Goal: Task Accomplishment & Management: Manage account settings

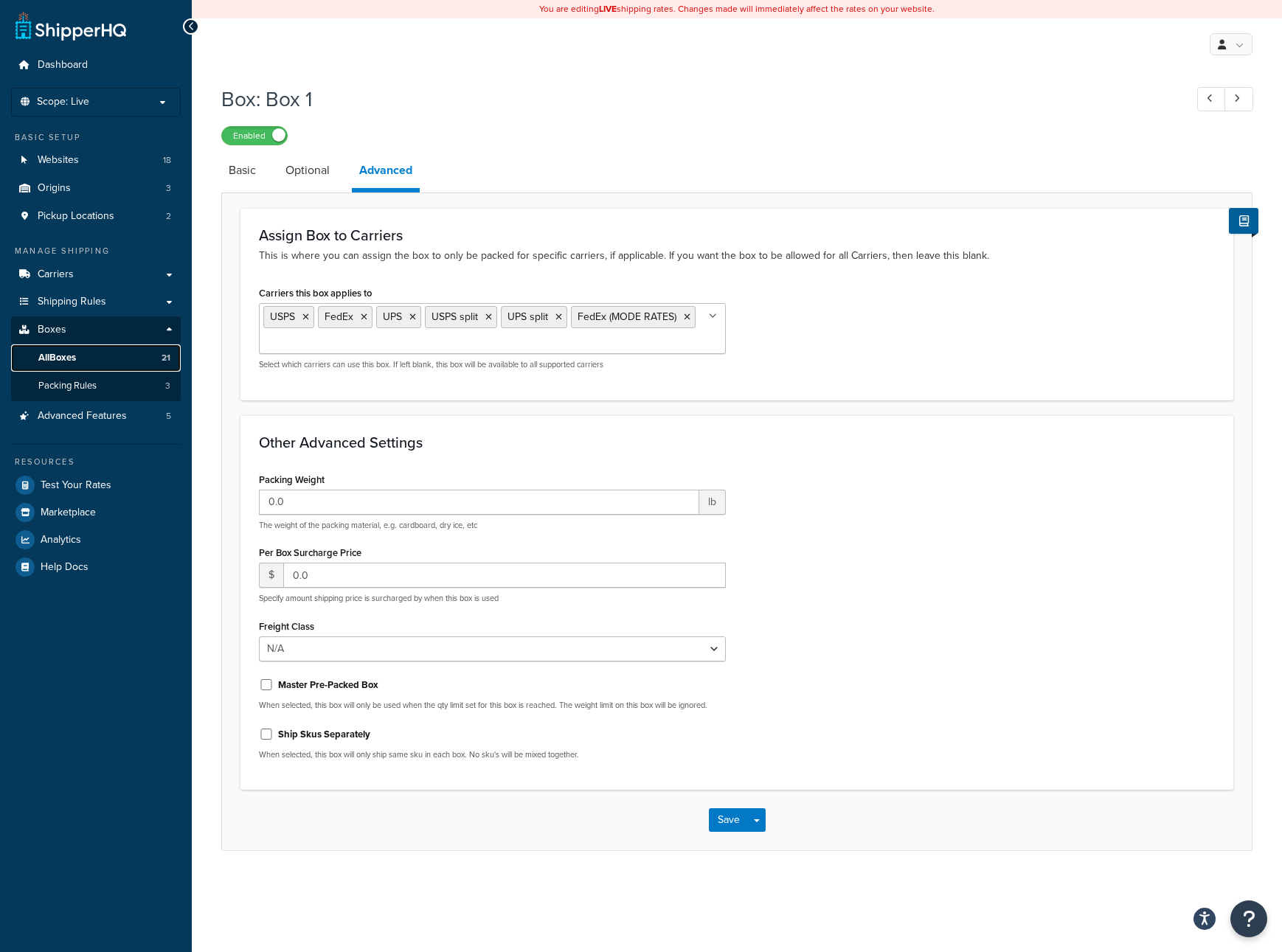
click at [69, 360] on span "All Boxes" at bounding box center [57, 358] width 38 height 13
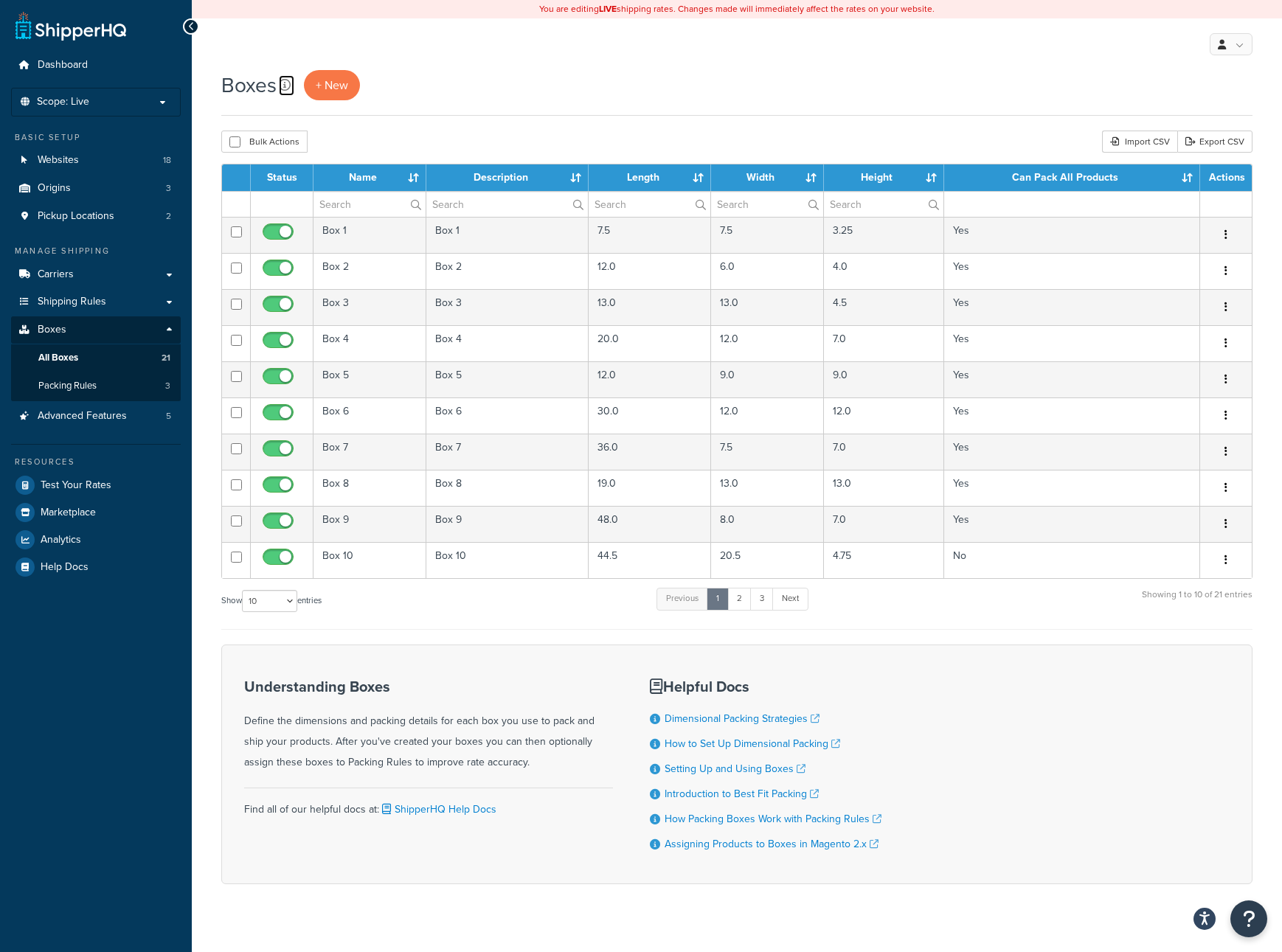
click at [284, 87] on icon at bounding box center [285, 85] width 12 height 12
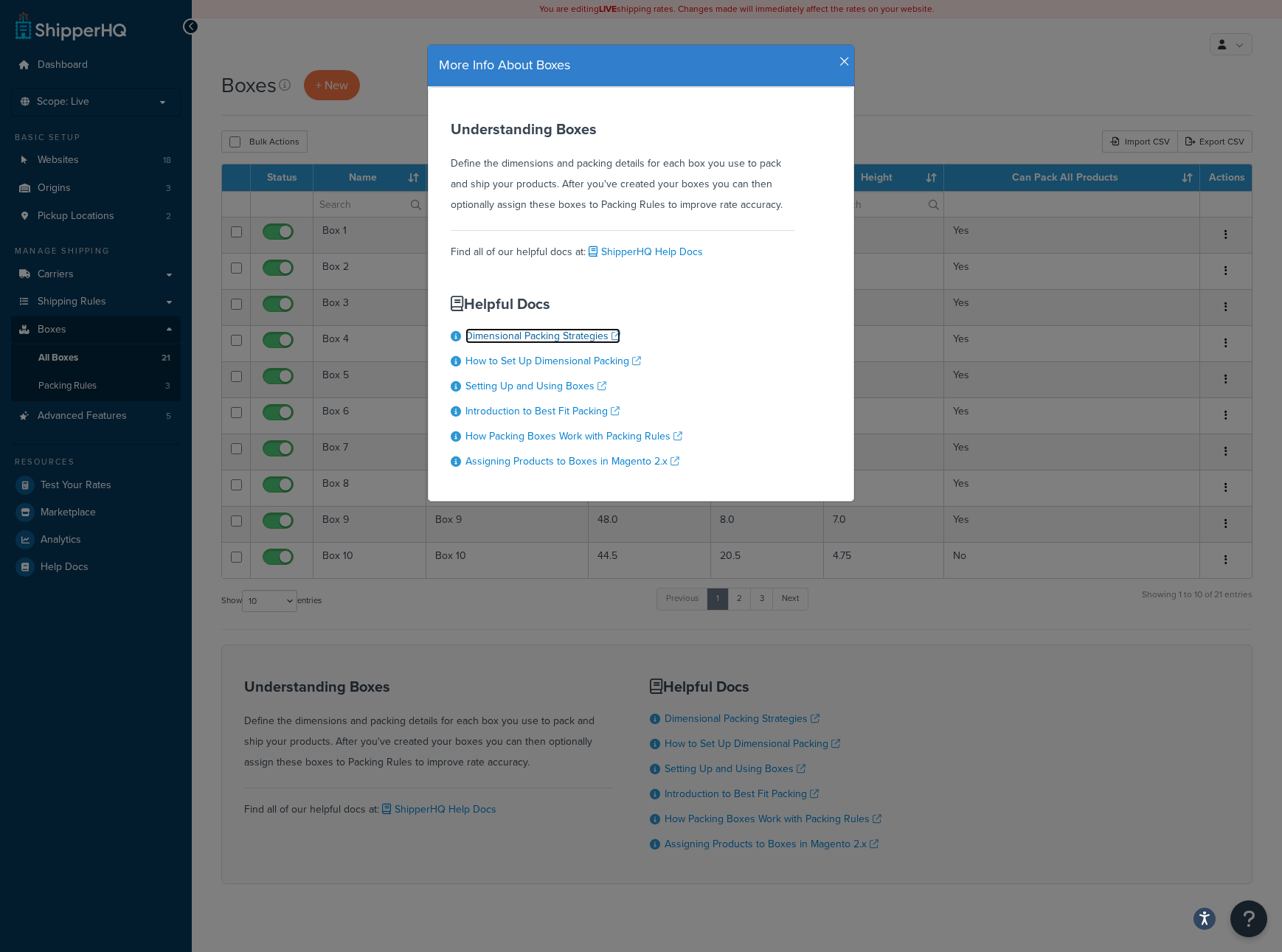
drag, startPoint x: 583, startPoint y: 340, endPoint x: 598, endPoint y: 338, distance: 15.1
click at [594, 336] on link "Dimensional Packing Strategies" at bounding box center [542, 336] width 155 height 16
drag, startPoint x: 848, startPoint y: 61, endPoint x: 863, endPoint y: 61, distance: 15.0
click at [849, 61] on div "More Info About Boxes" at bounding box center [641, 66] width 427 height 42
click at [845, 61] on icon "button" at bounding box center [844, 62] width 10 height 13
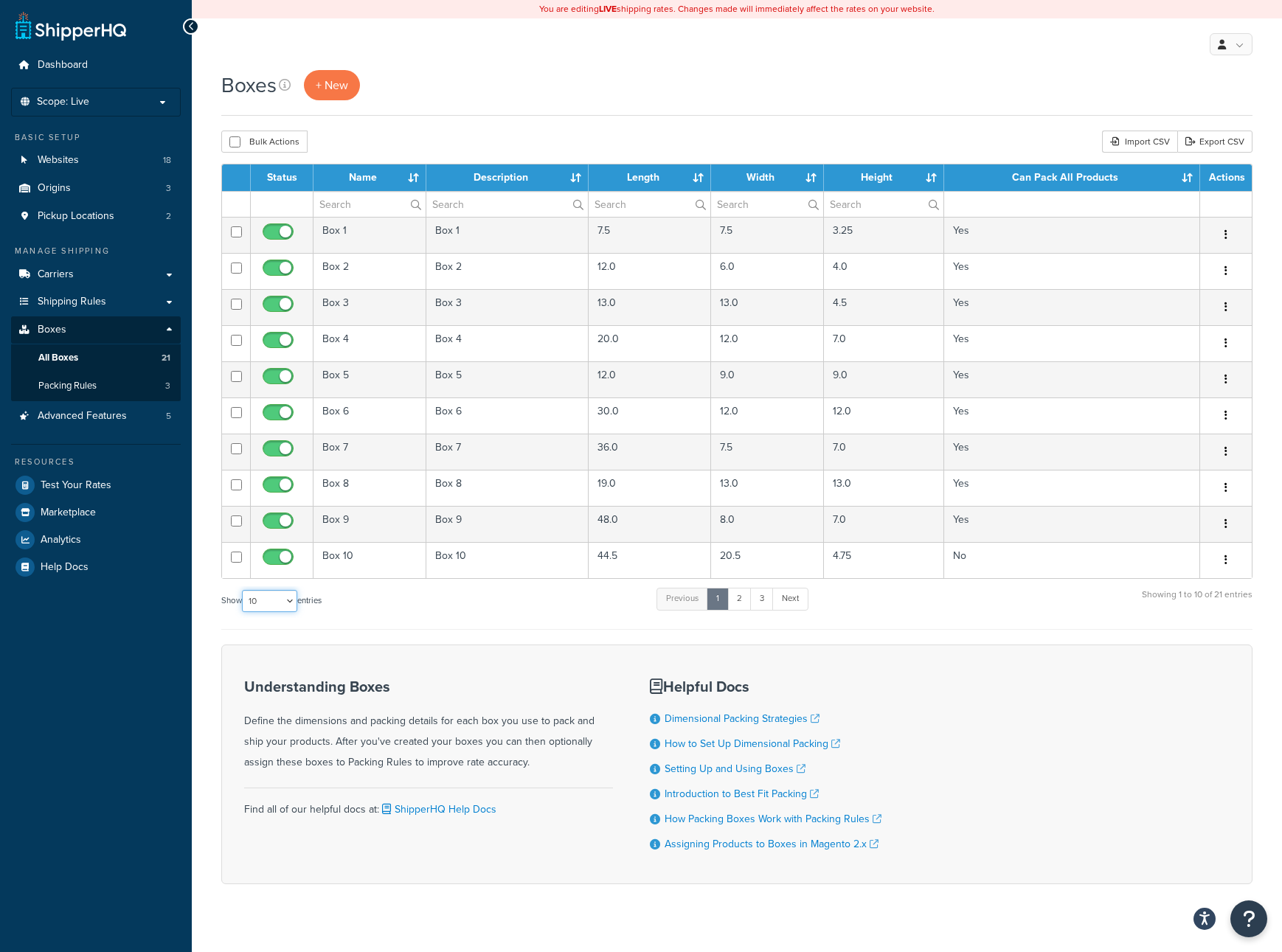
click at [296, 603] on select "10 15 25 50 100 1000" at bounding box center [270, 601] width 56 height 22
select select "50"
click at [243, 592] on select "10 15 25 50 100 1000" at bounding box center [270, 601] width 56 height 22
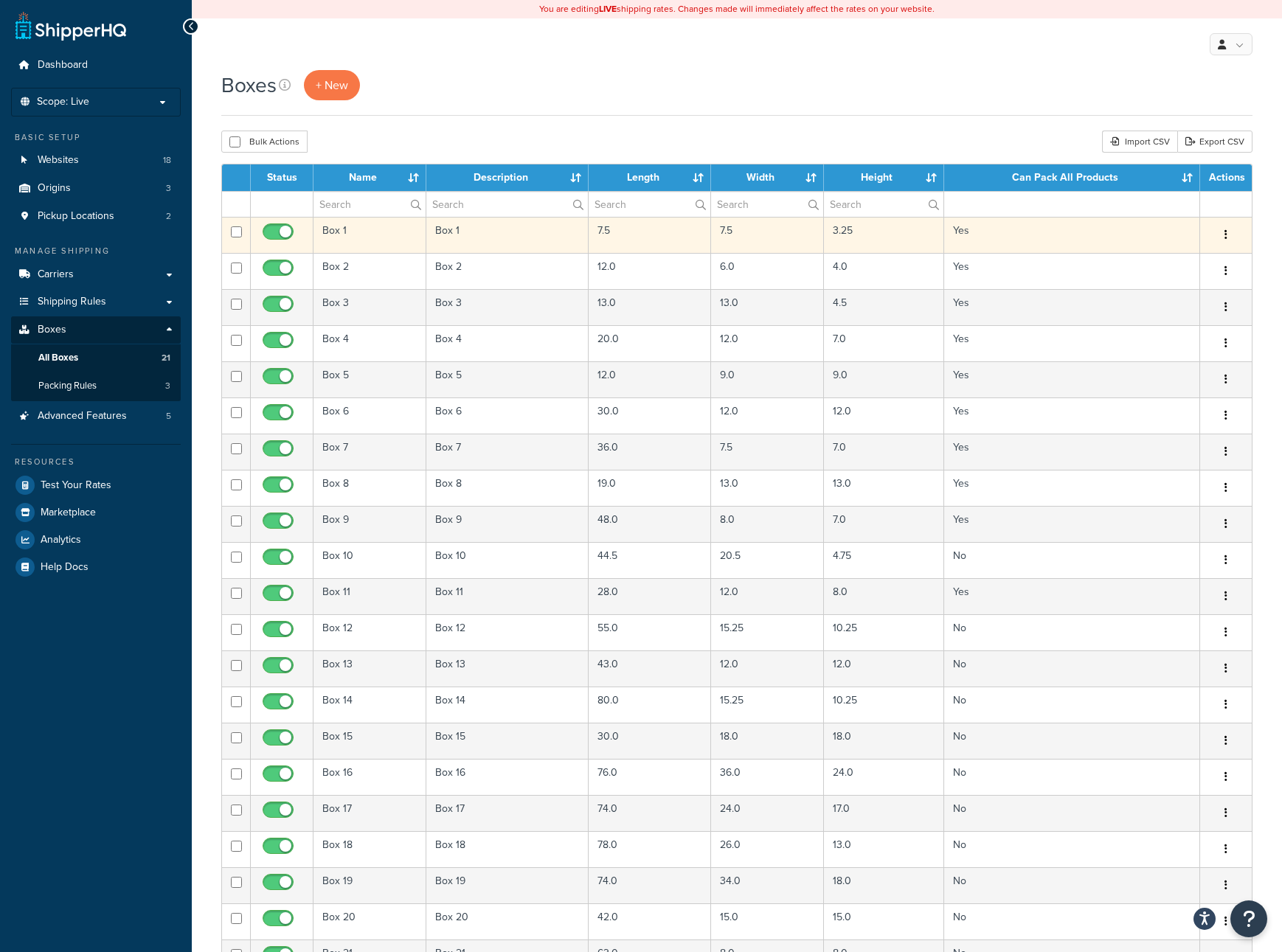
click at [1080, 240] on td "Yes" at bounding box center [1072, 235] width 256 height 36
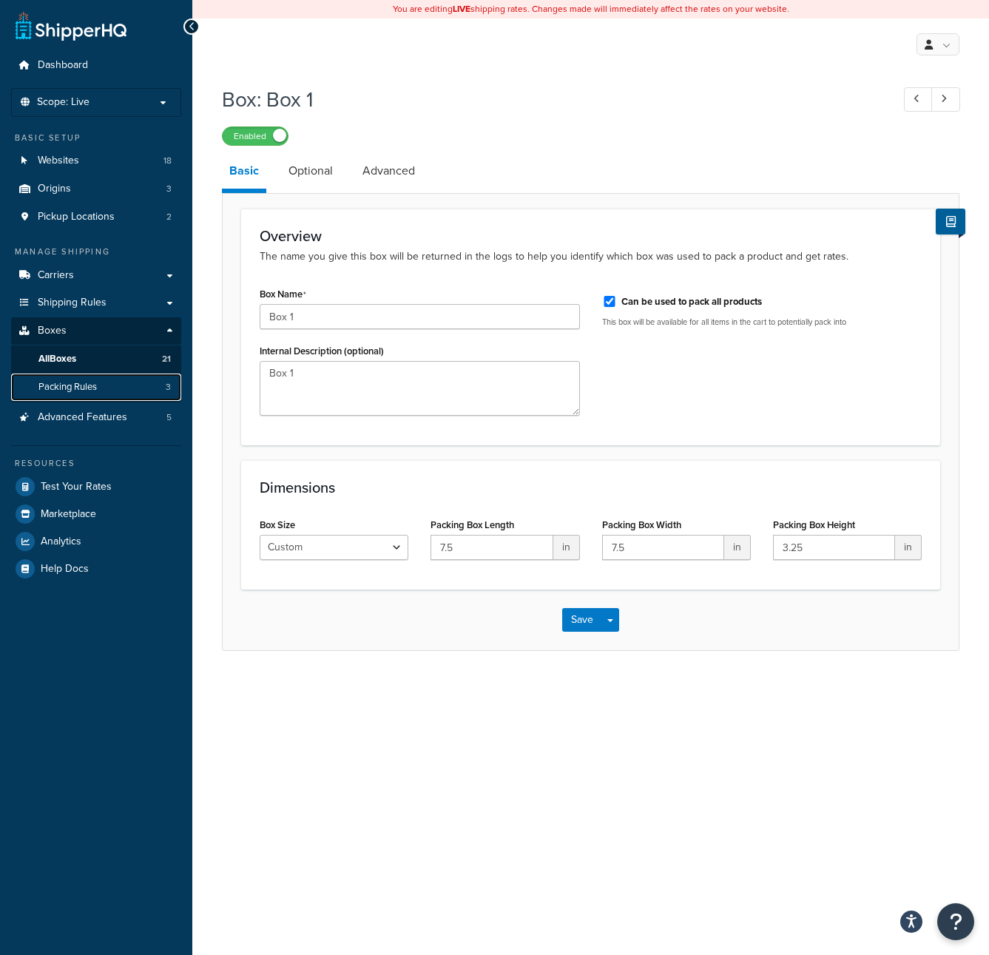
click at [78, 387] on span "Packing Rules" at bounding box center [67, 387] width 58 height 13
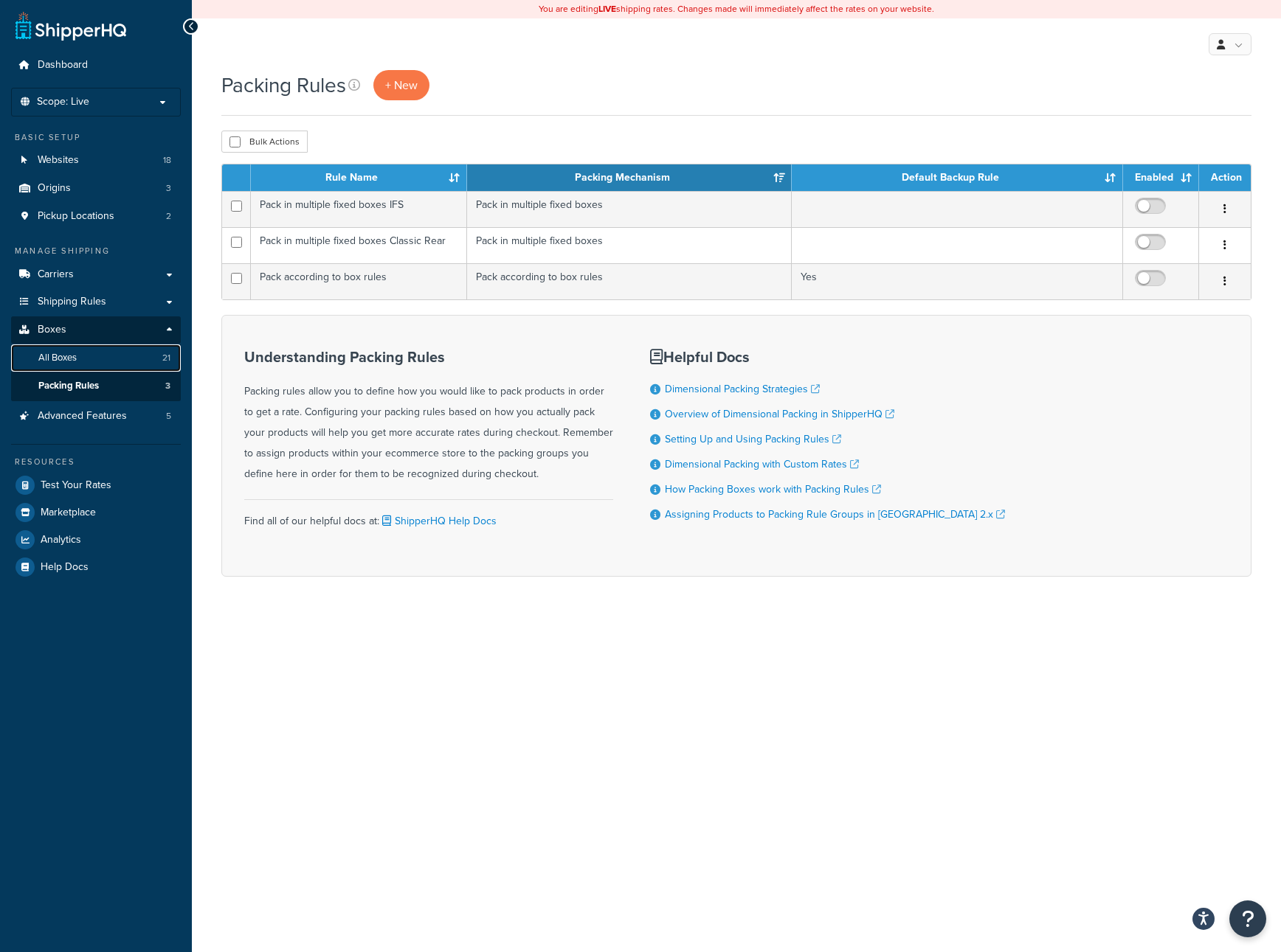
click at [72, 361] on span "All Boxes" at bounding box center [57, 358] width 38 height 13
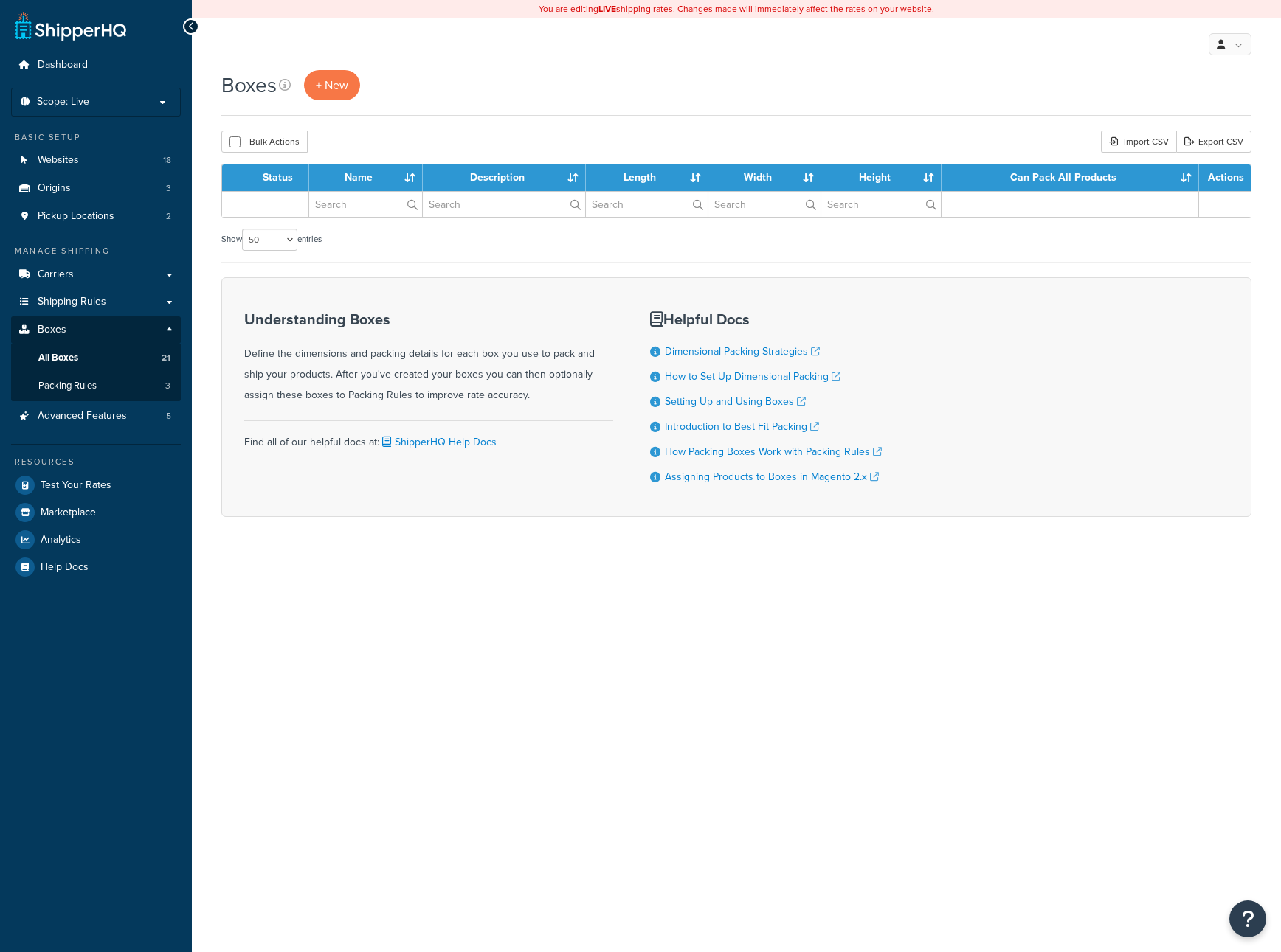
select select "50"
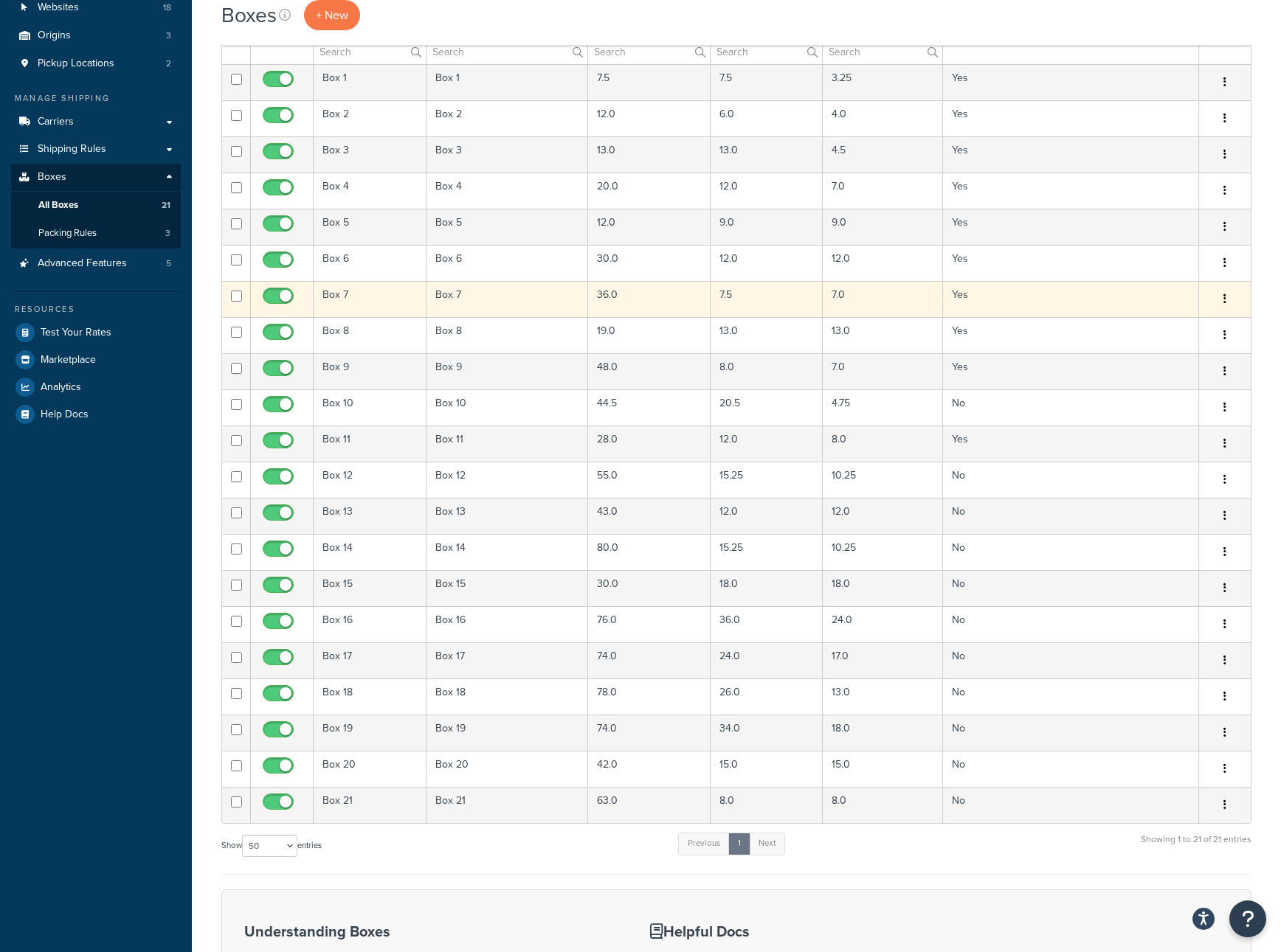
scroll to position [150, 0]
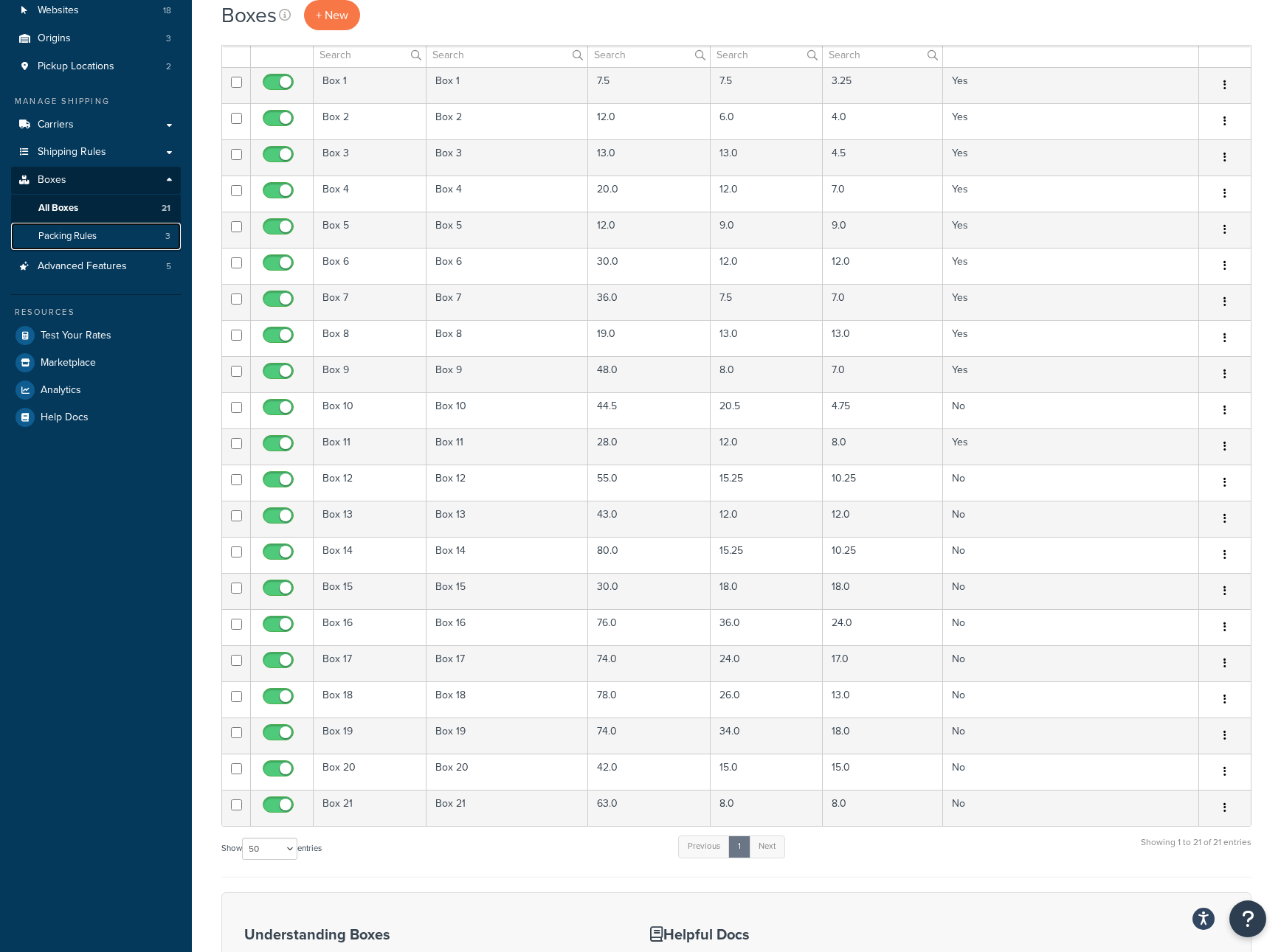
click at [95, 241] on span "Packing Rules" at bounding box center [67, 236] width 58 height 13
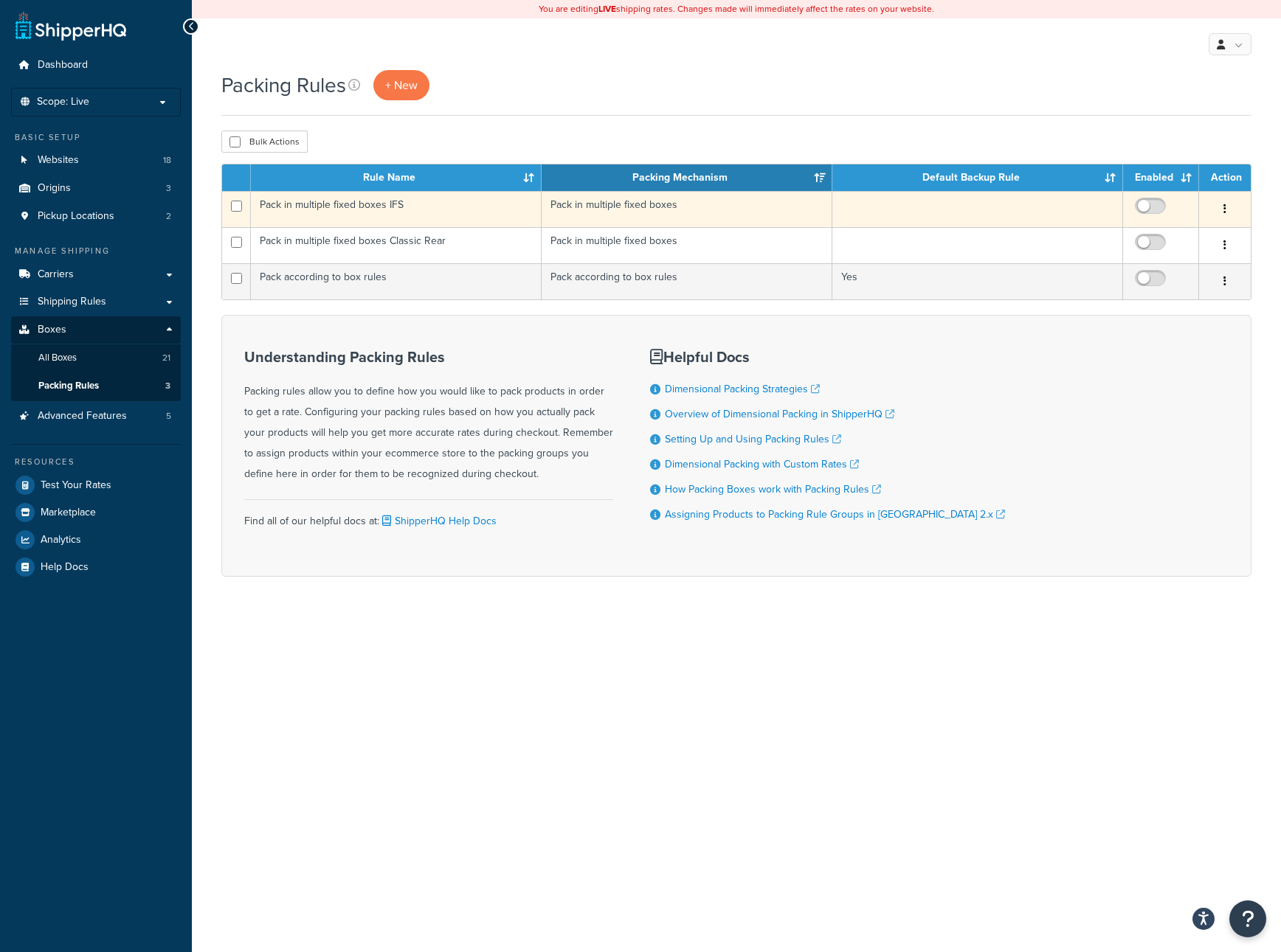
click at [686, 214] on td "Pack in multiple fixed boxes" at bounding box center [687, 209] width 291 height 36
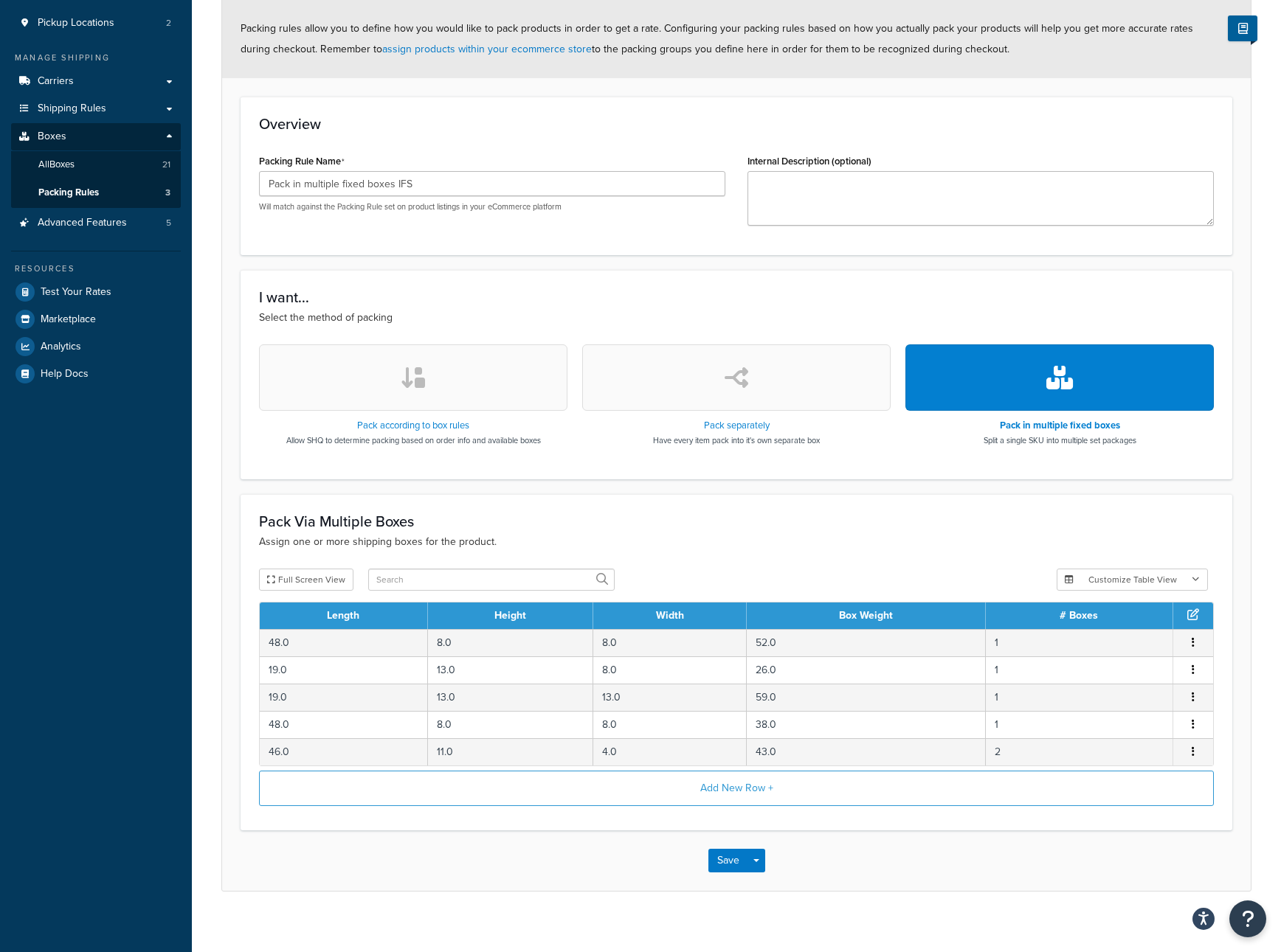
scroll to position [209, 0]
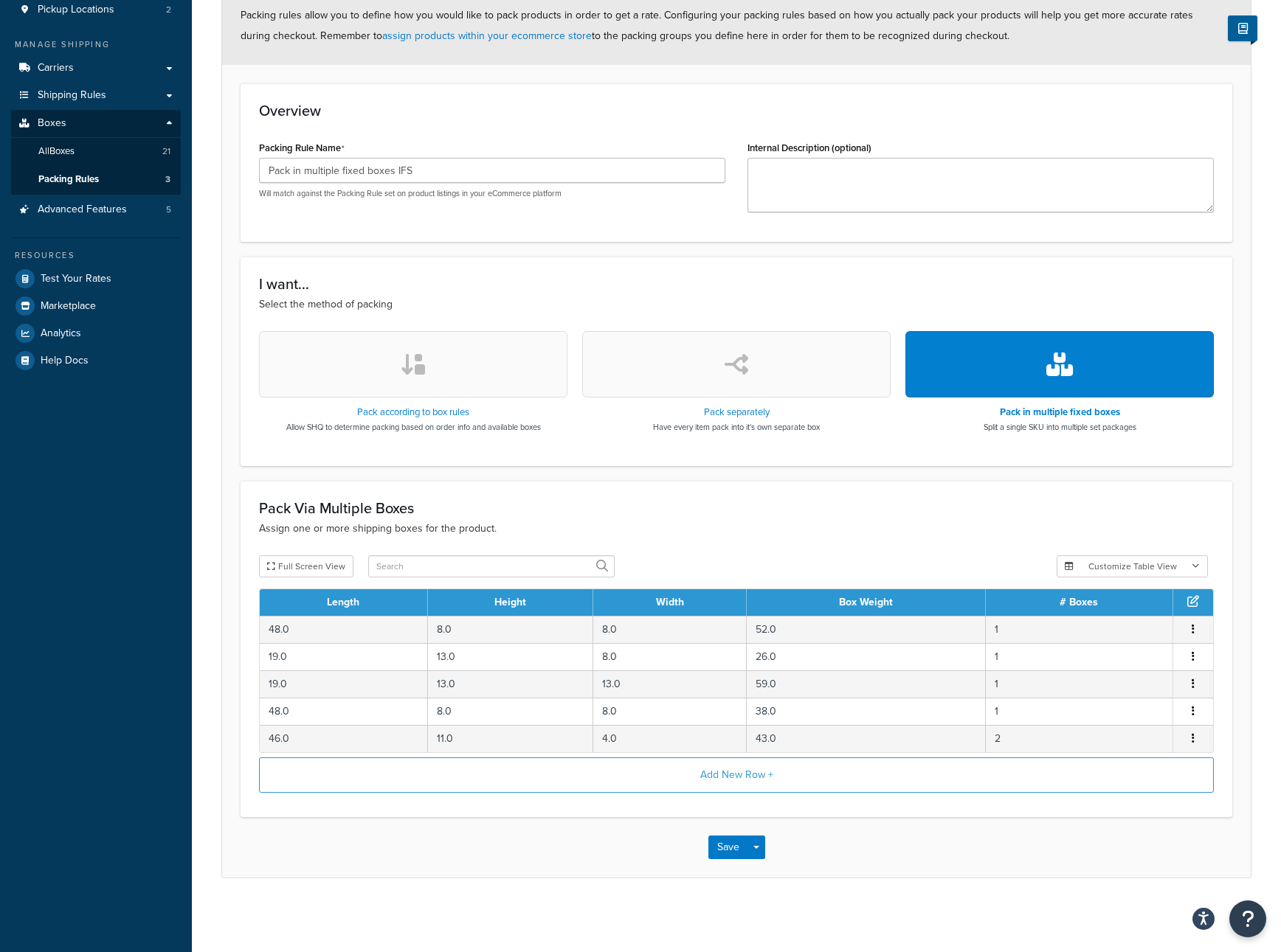
click at [426, 263] on div "I want... Select the method of packing Pack according to box rules Allow SHQ to…" at bounding box center [736, 361] width 992 height 208
click at [84, 148] on link "All Boxes 21" at bounding box center [96, 151] width 169 height 27
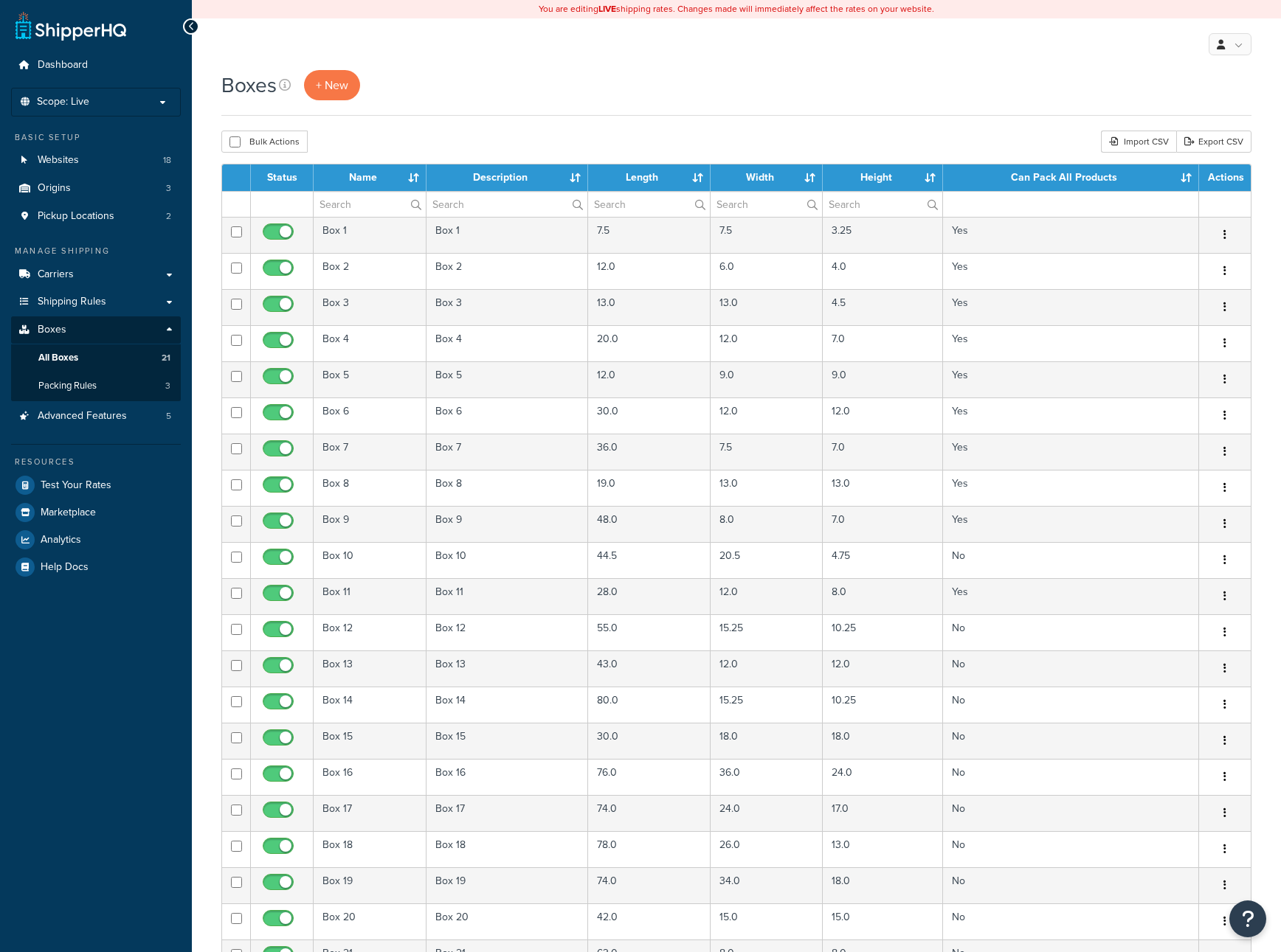
select select "50"
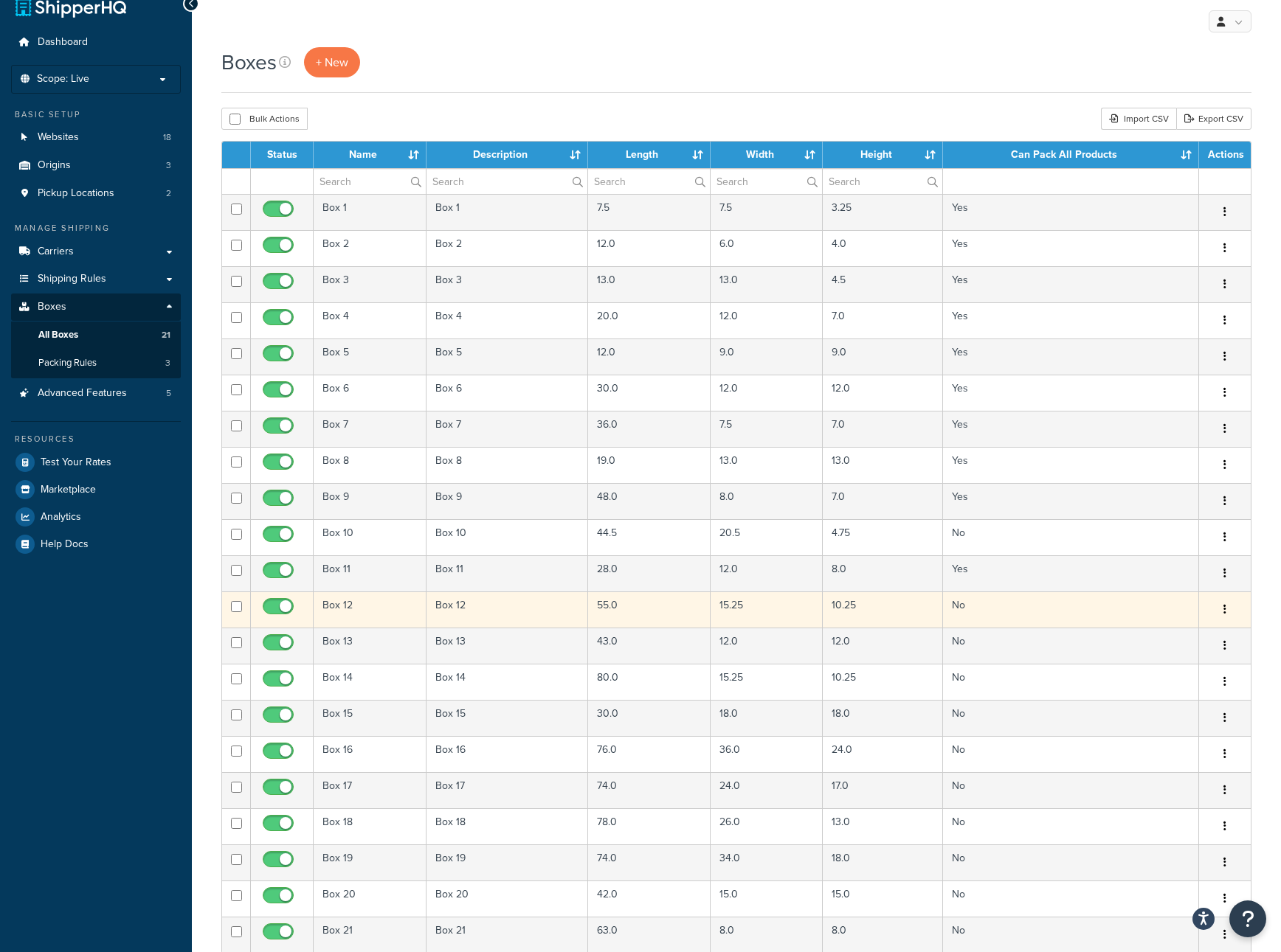
scroll to position [24, 0]
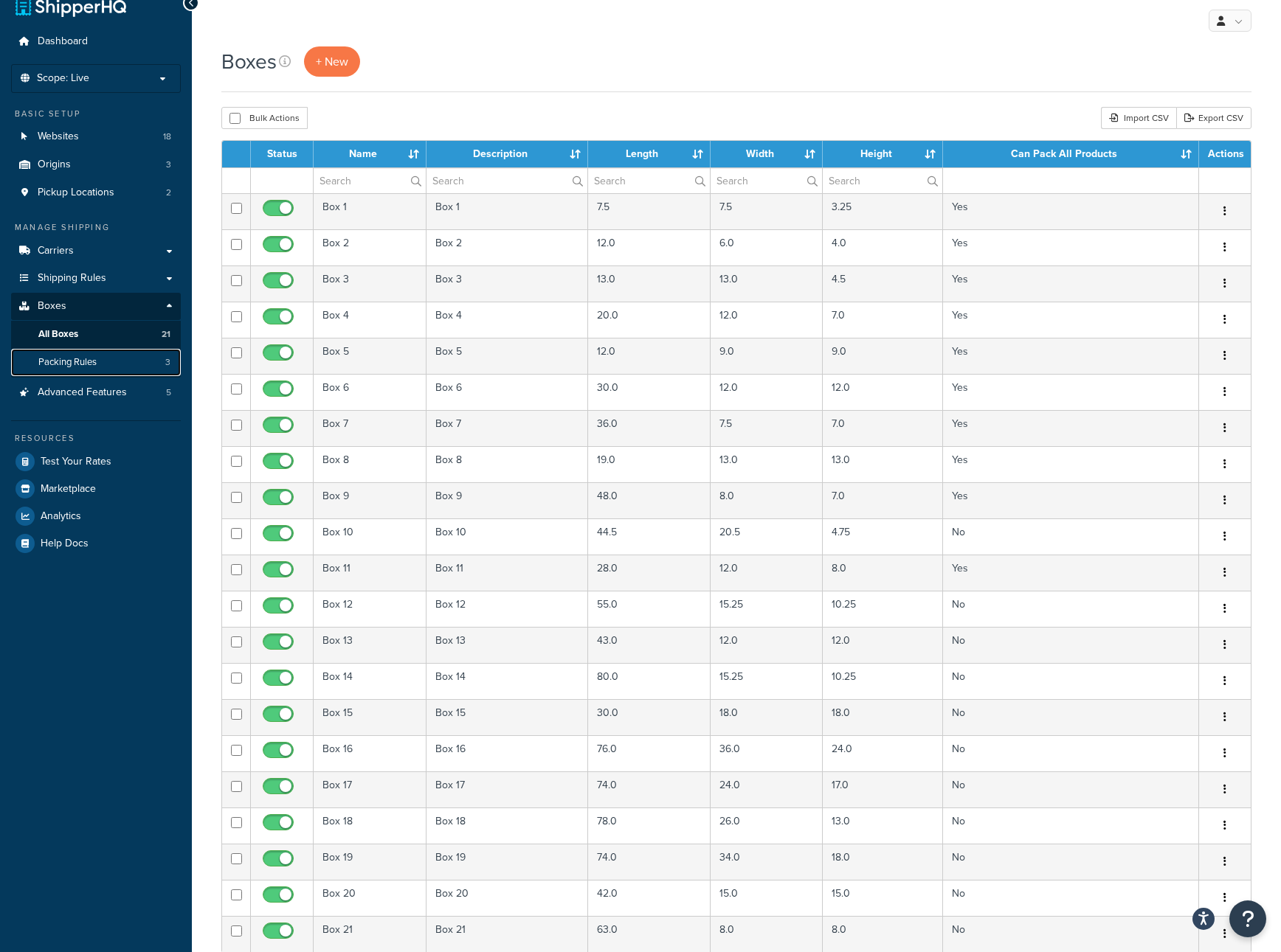
click at [93, 364] on span "Packing Rules" at bounding box center [67, 362] width 58 height 13
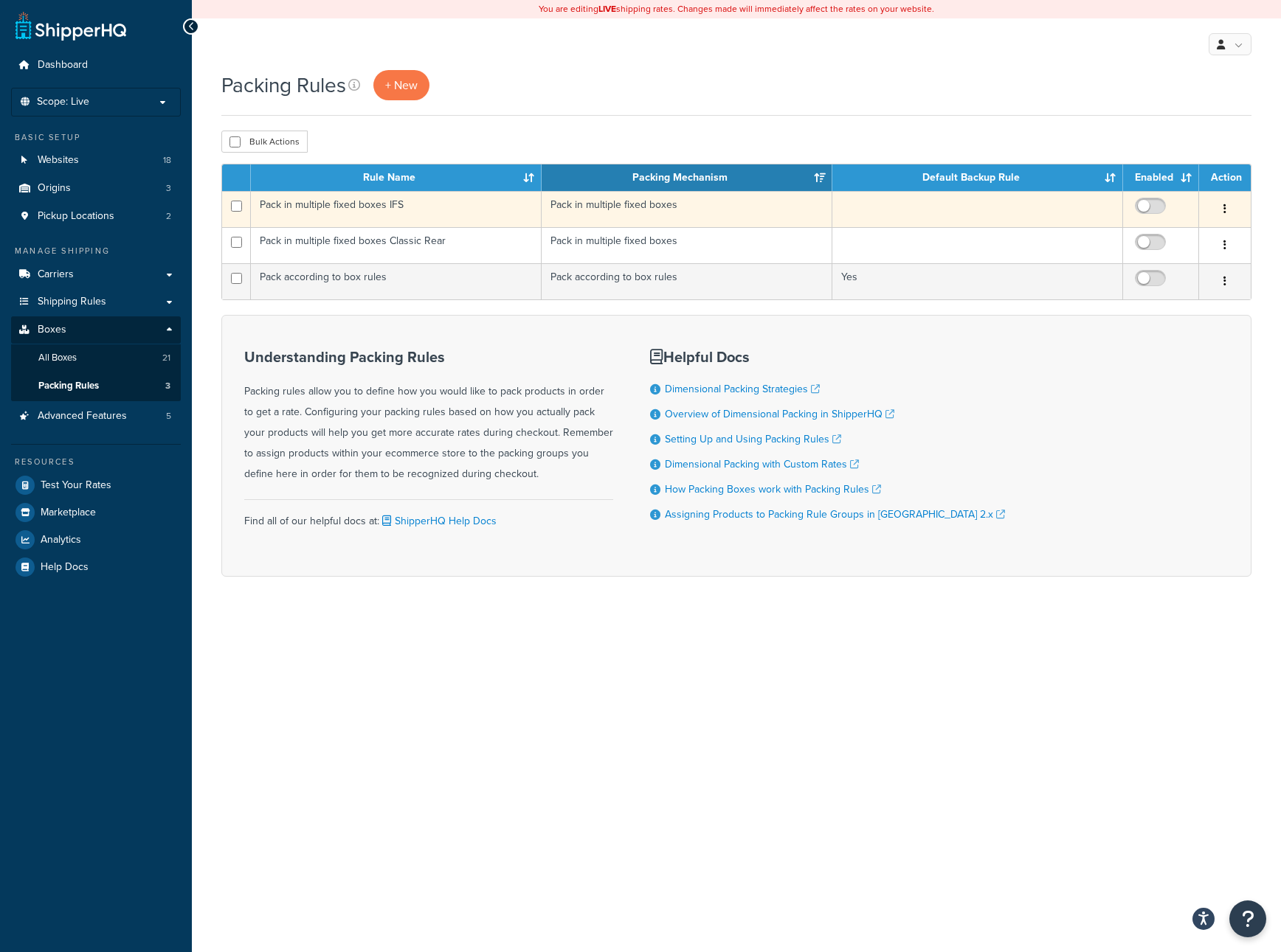
click at [763, 218] on td "Pack in multiple fixed boxes" at bounding box center [687, 209] width 291 height 36
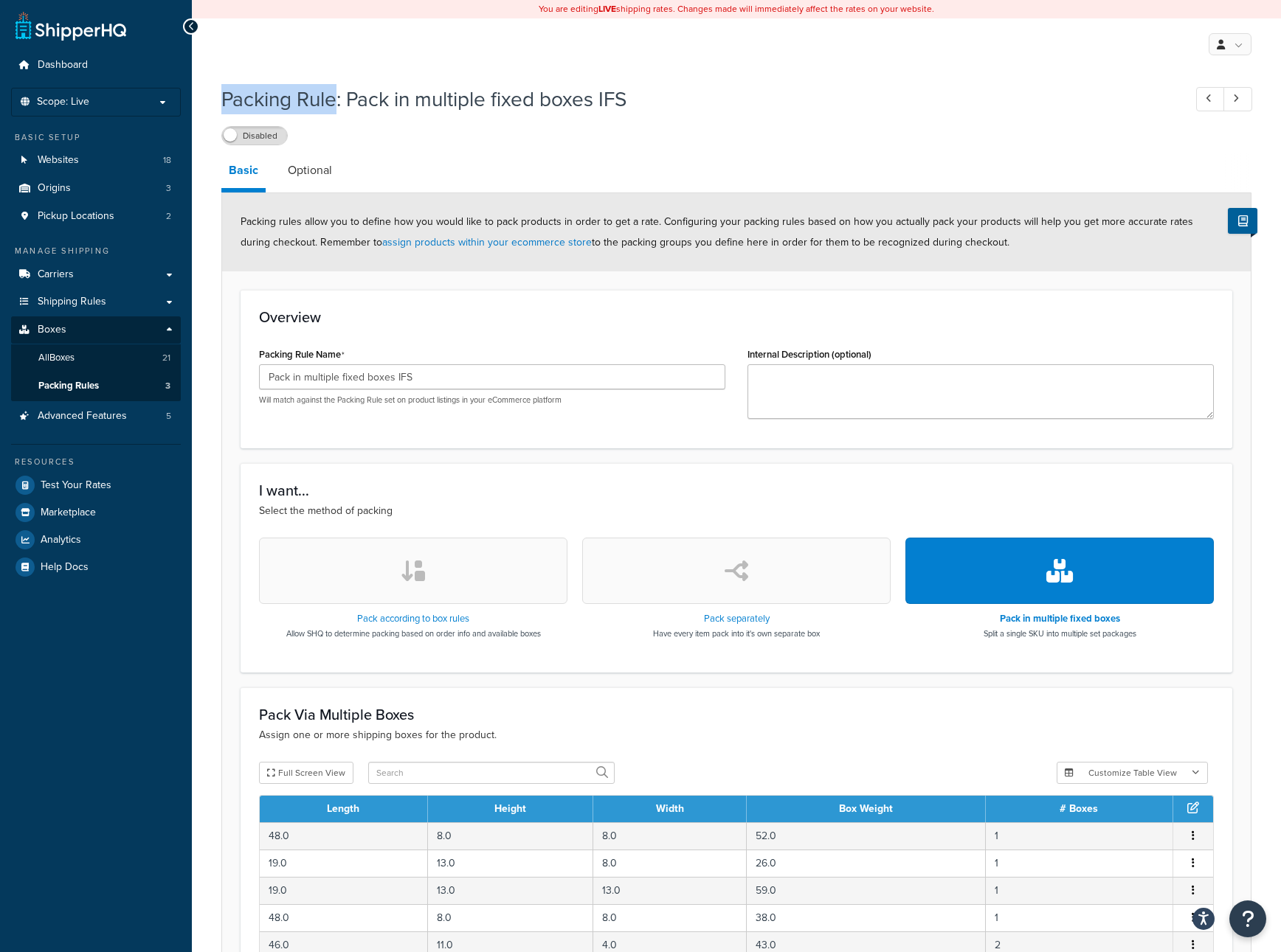
drag, startPoint x: 222, startPoint y: 97, endPoint x: 338, endPoint y: 98, distance: 116.0
click at [336, 94] on h1 "Packing Rule: Pack in multiple fixed boxes IFS" at bounding box center [695, 99] width 947 height 29
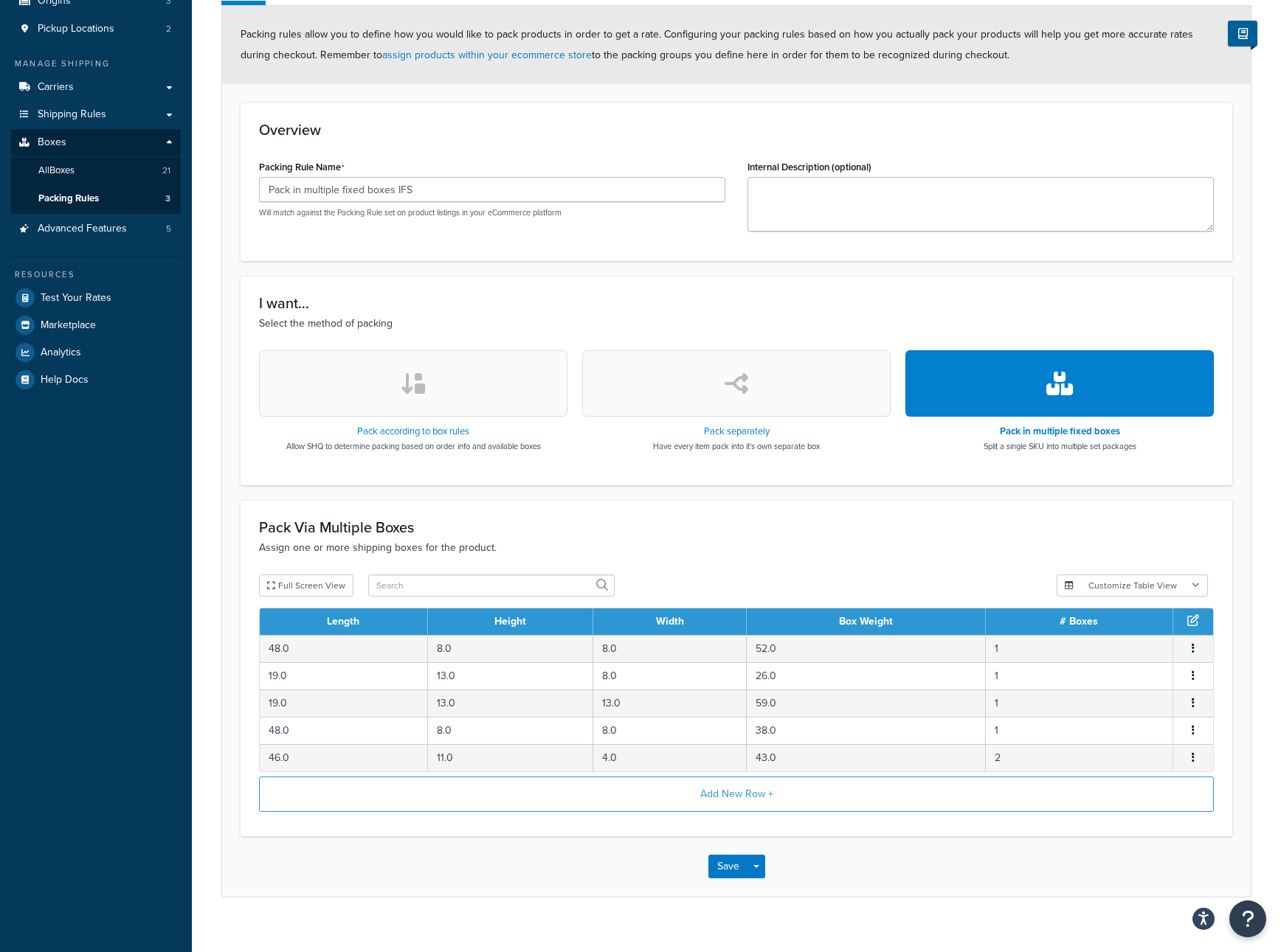
scroll to position [209, 0]
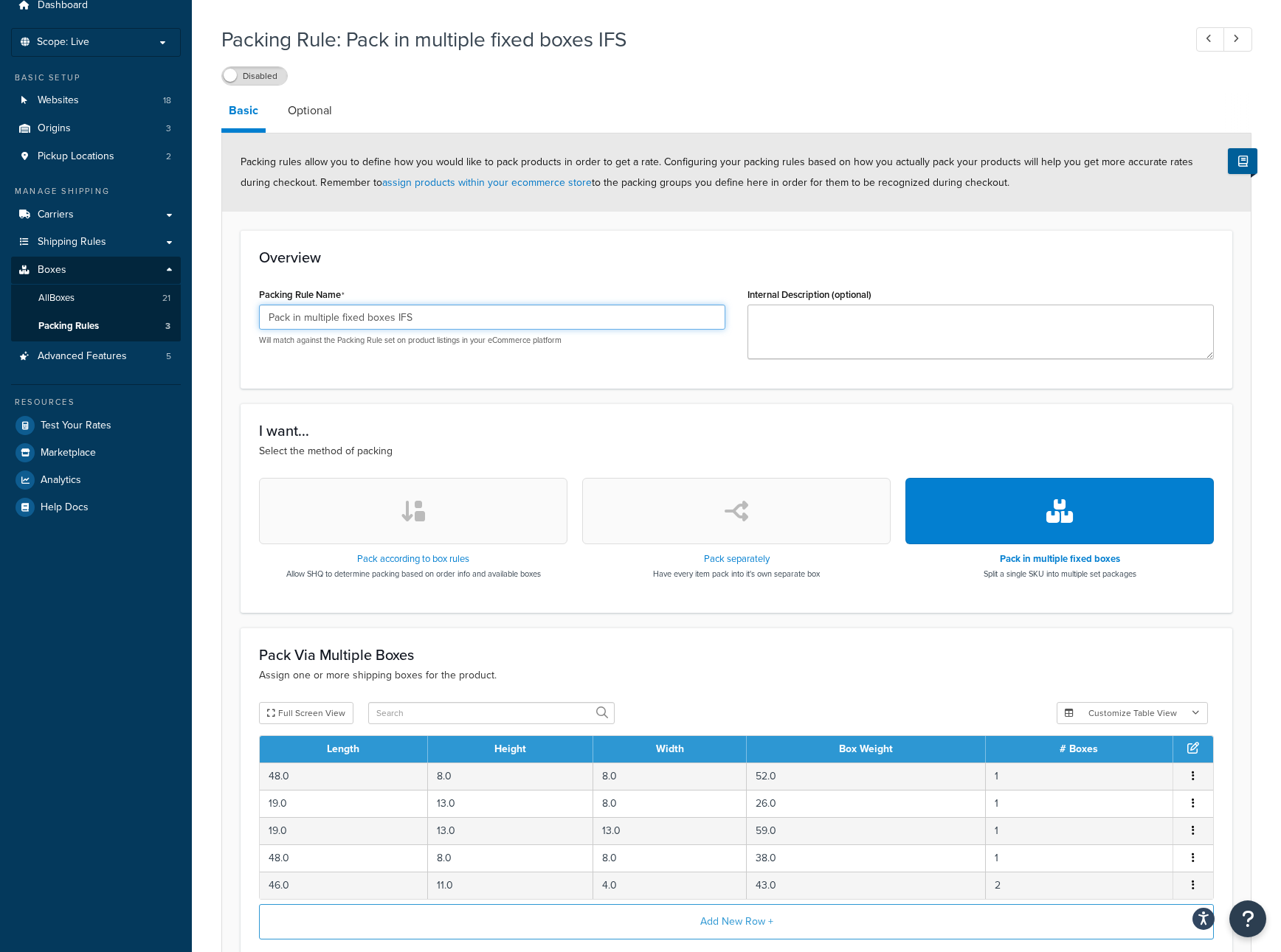
drag, startPoint x: 394, startPoint y: 310, endPoint x: 428, endPoint y: 313, distance: 34.1
click at [428, 313] on input "Pack in multiple fixed boxes IFS" at bounding box center [492, 317] width 467 height 25
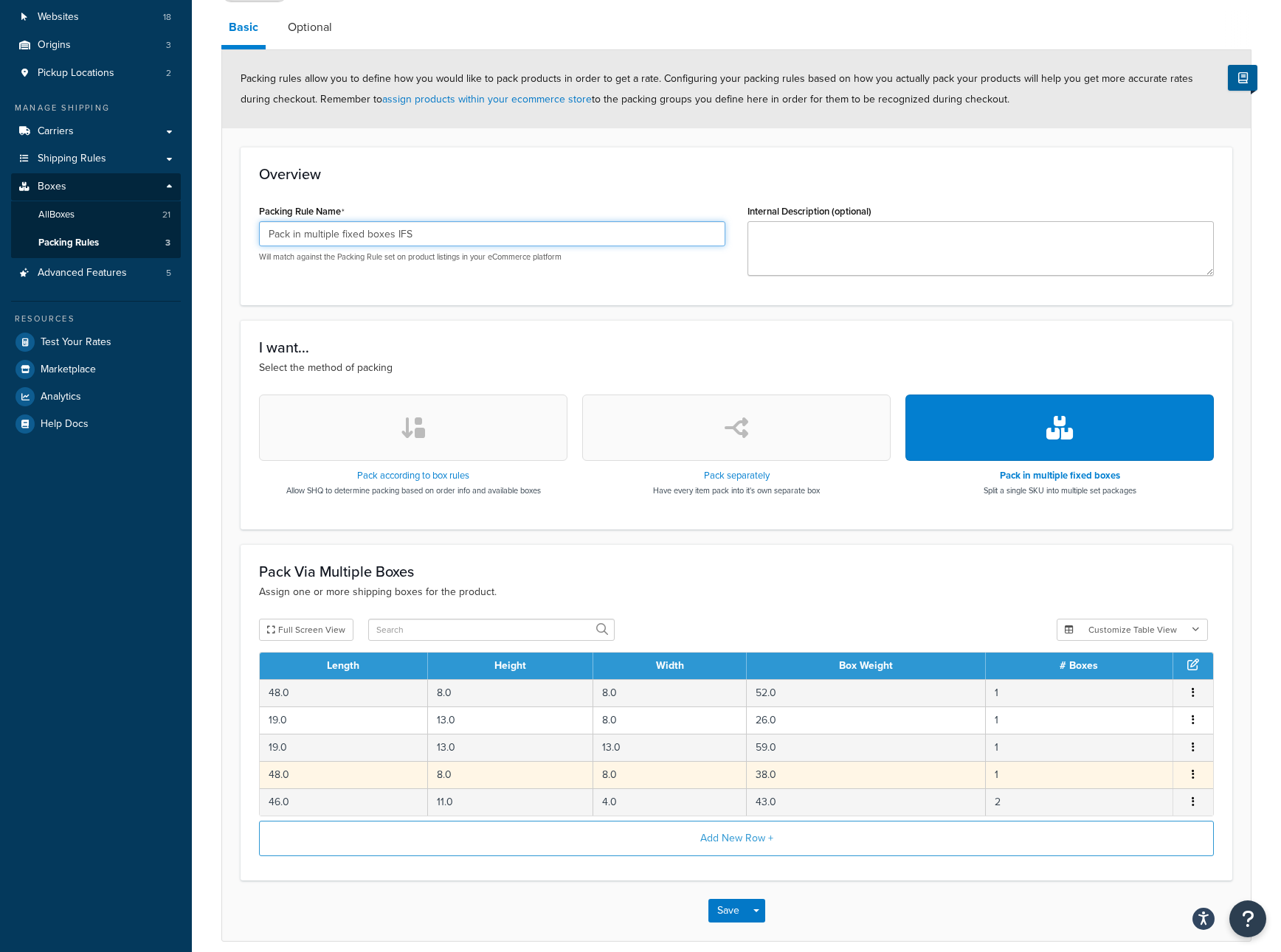
scroll to position [147, 0]
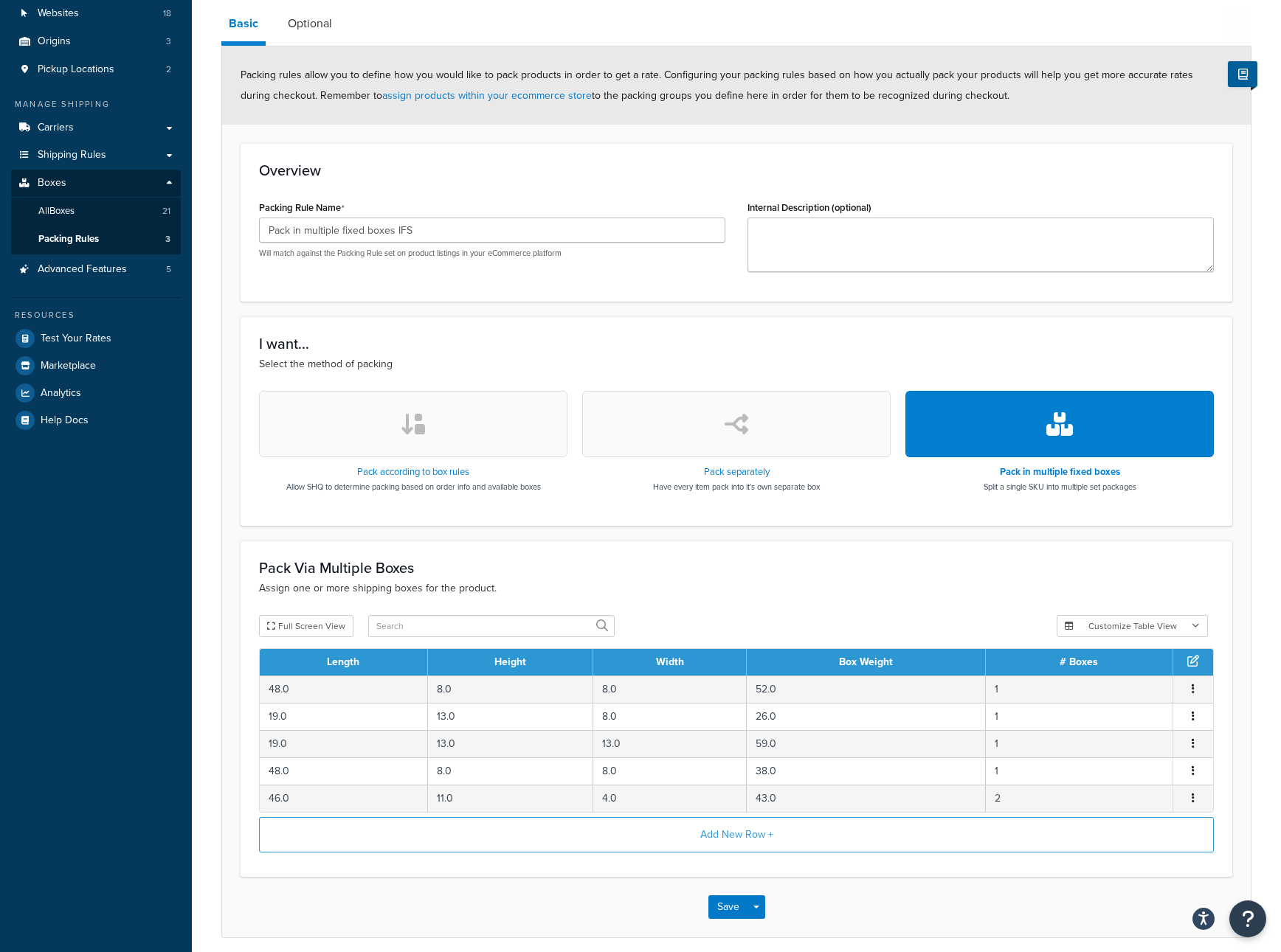
click at [827, 534] on form "Packing rules allow you to define how you would like to pack products in order …" at bounding box center [737, 491] width 1029 height 890
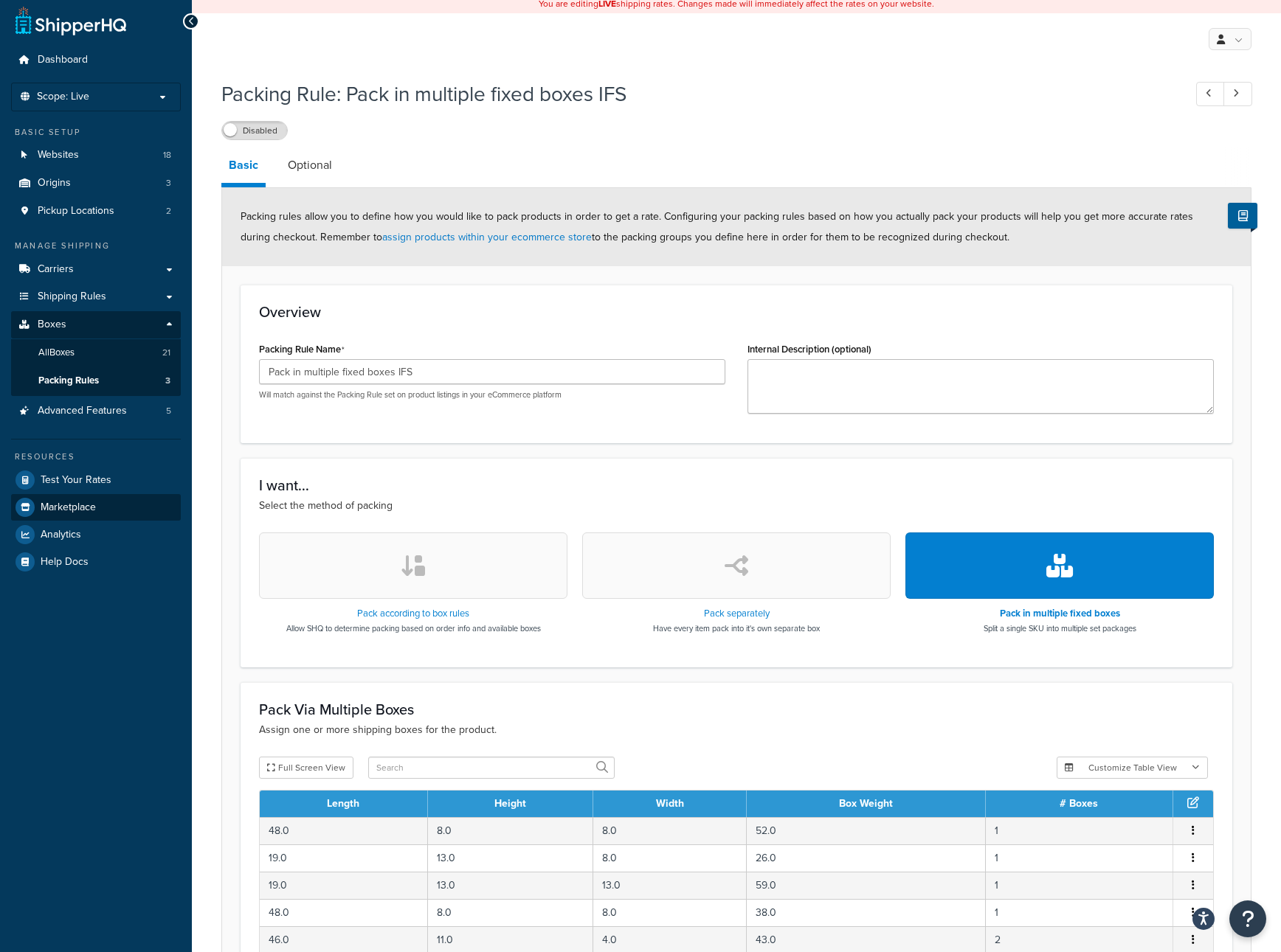
scroll to position [0, 0]
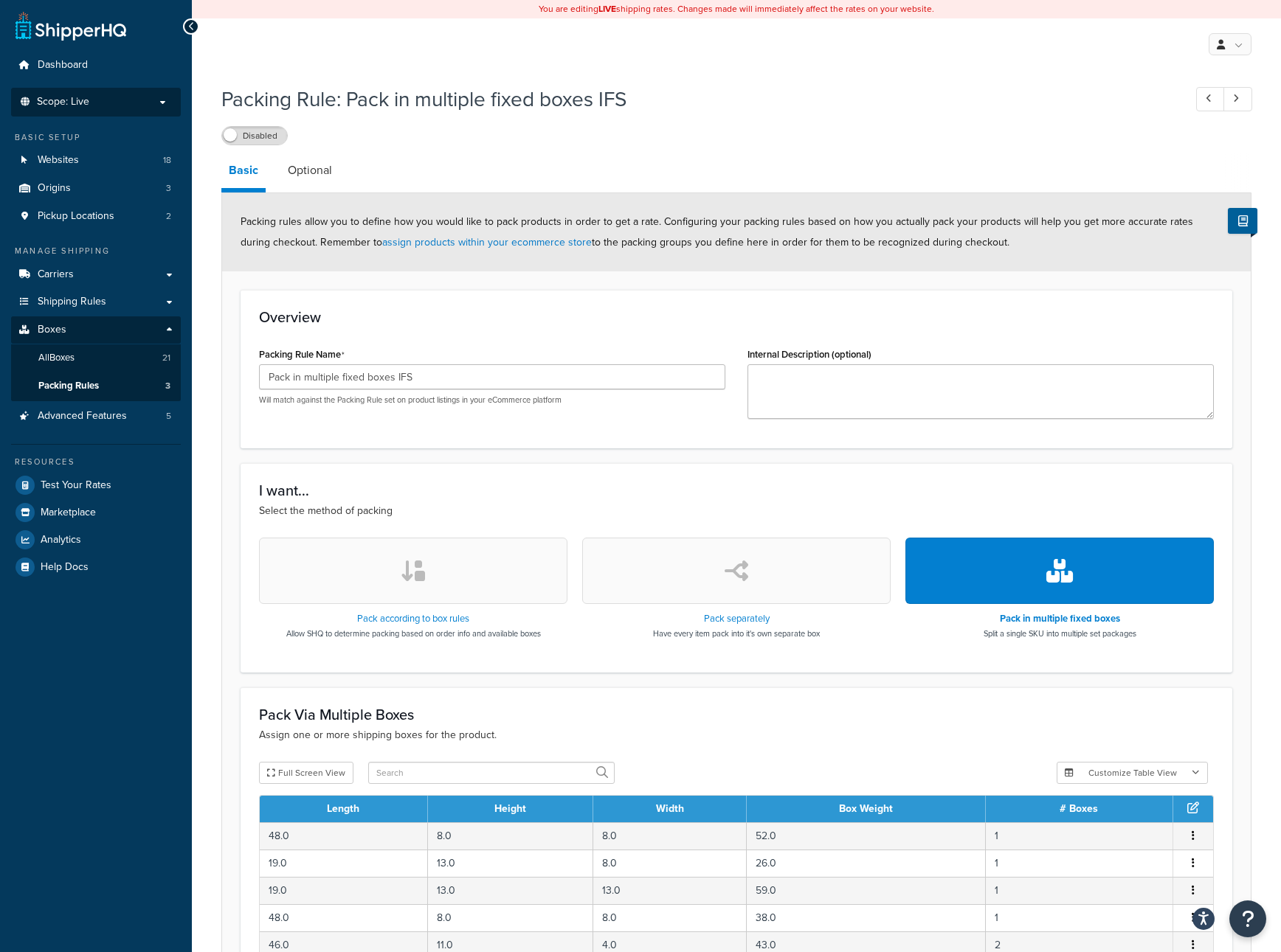
click at [121, 97] on p "Scope: Live" at bounding box center [96, 102] width 157 height 13
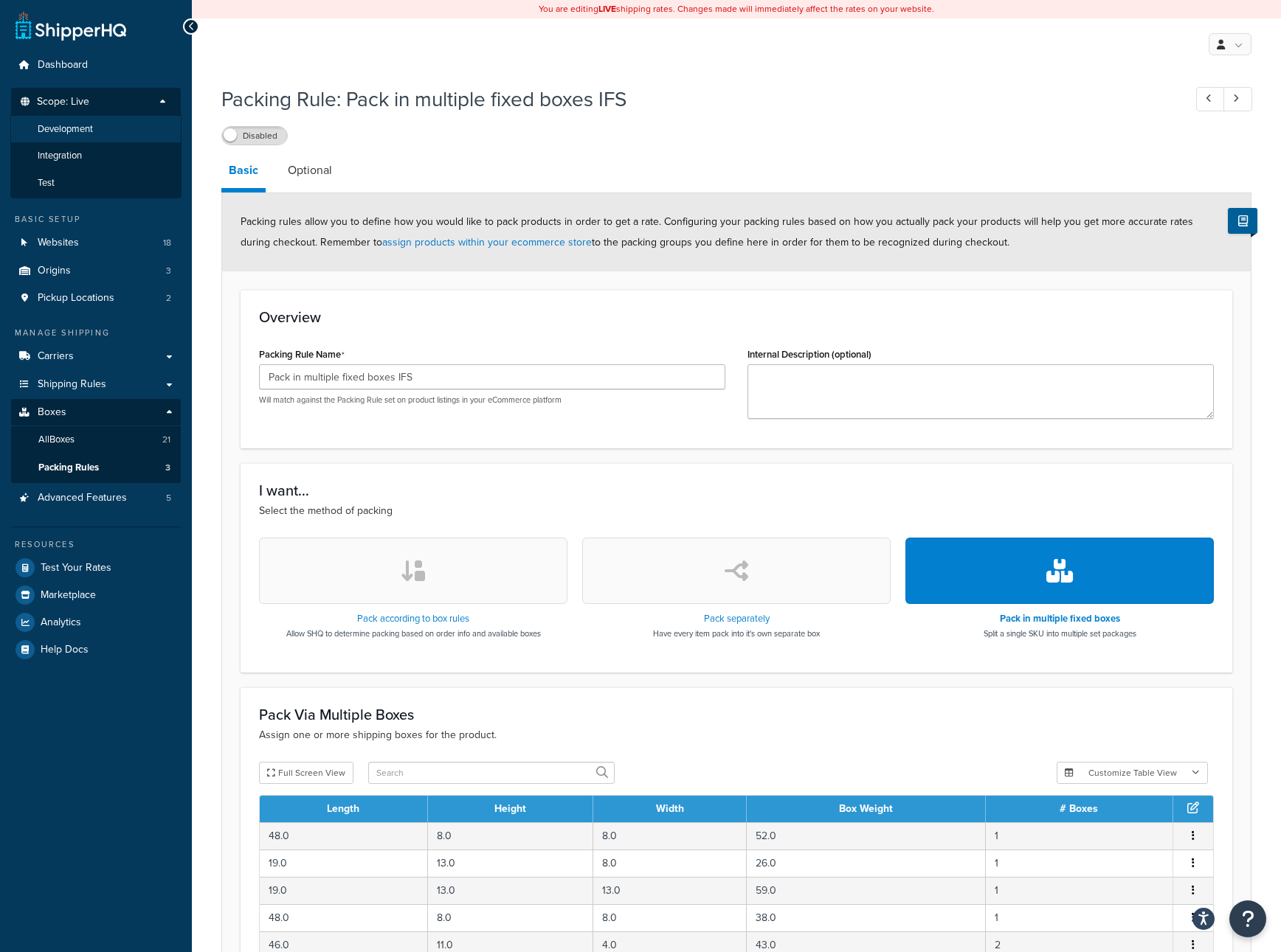
click at [94, 136] on li "Development" at bounding box center [96, 129] width 171 height 27
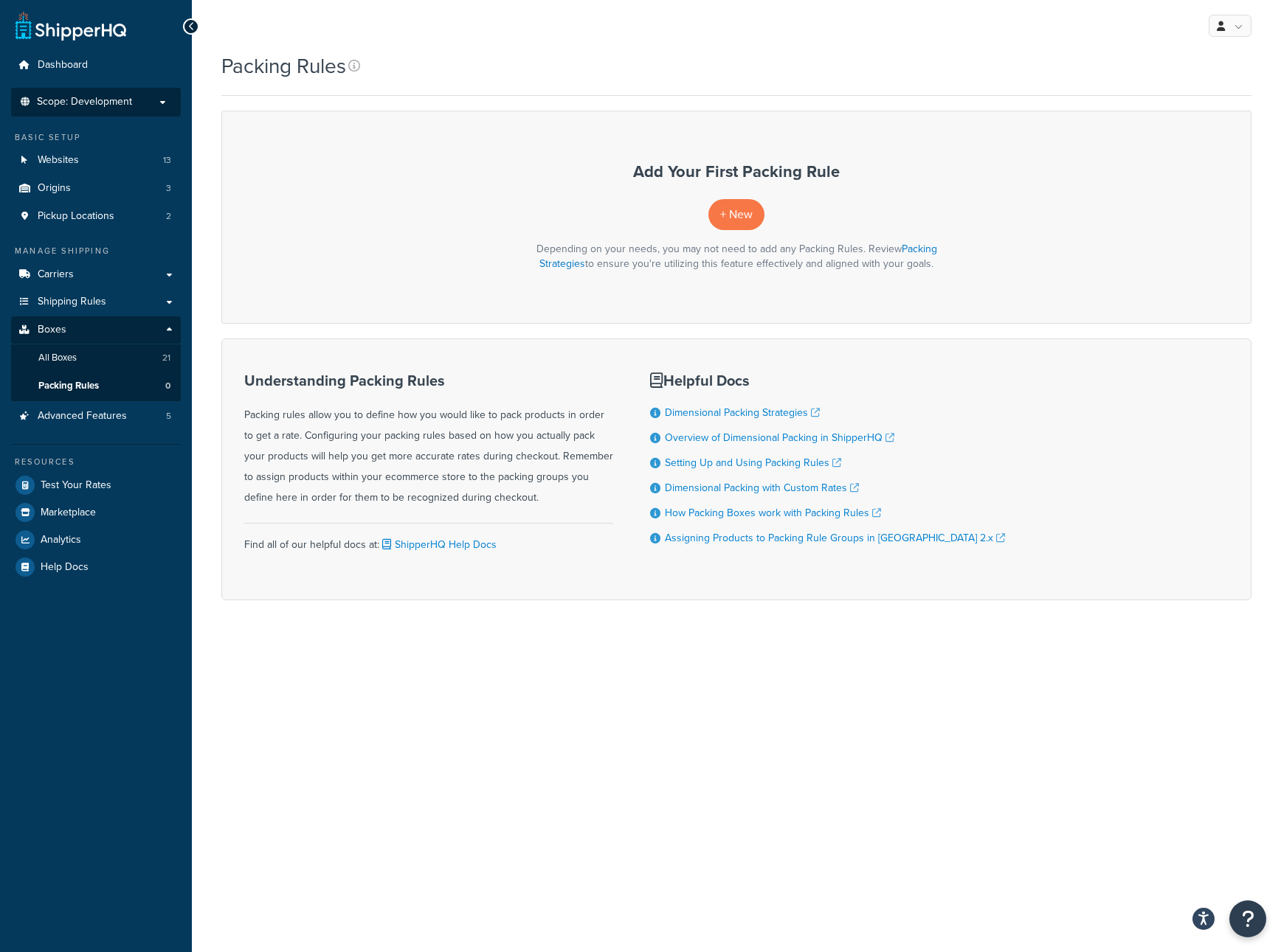
click at [115, 97] on span "Scope: Development" at bounding box center [84, 102] width 95 height 13
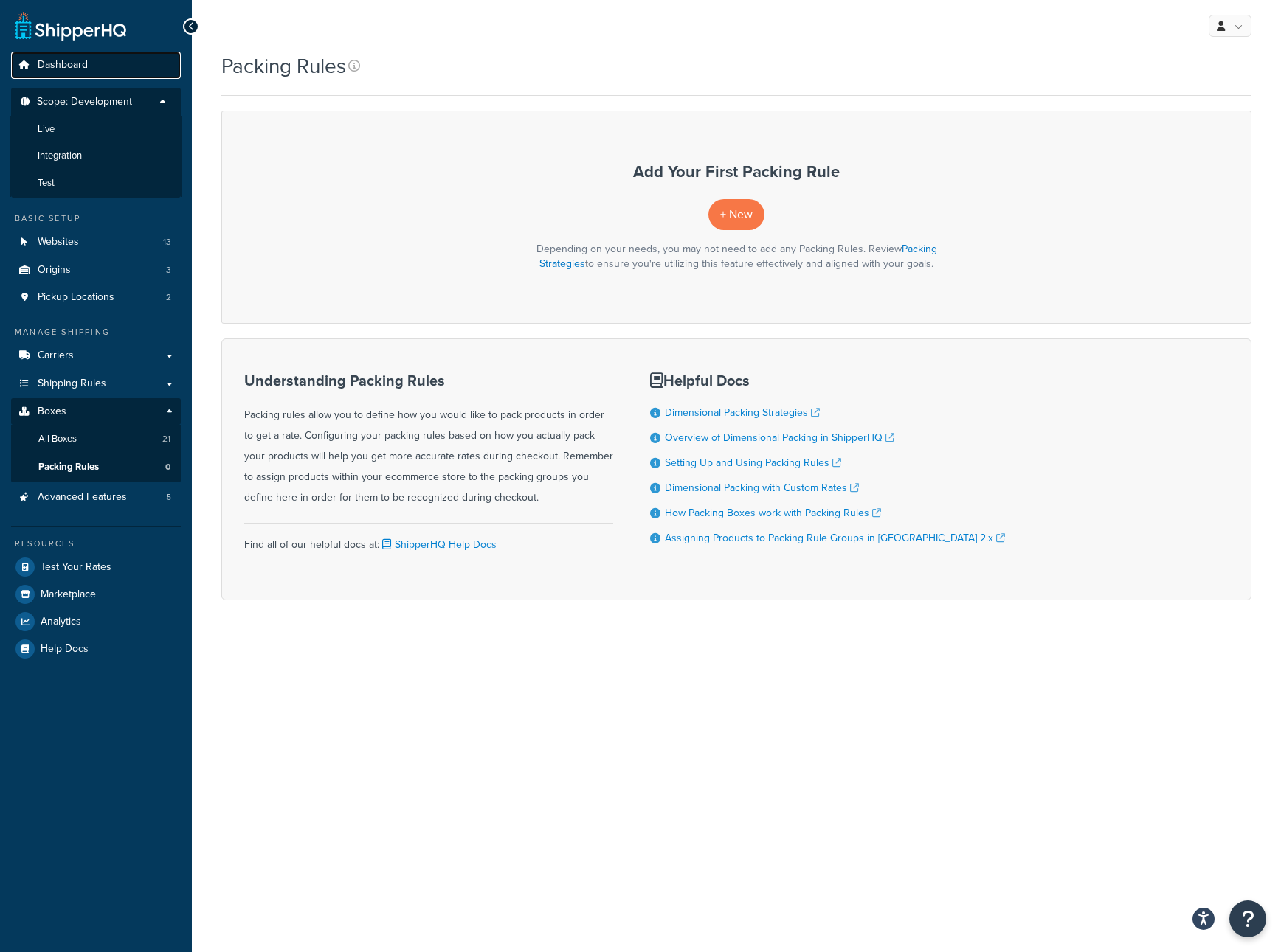
click at [75, 64] on span "Dashboard" at bounding box center [63, 65] width 50 height 13
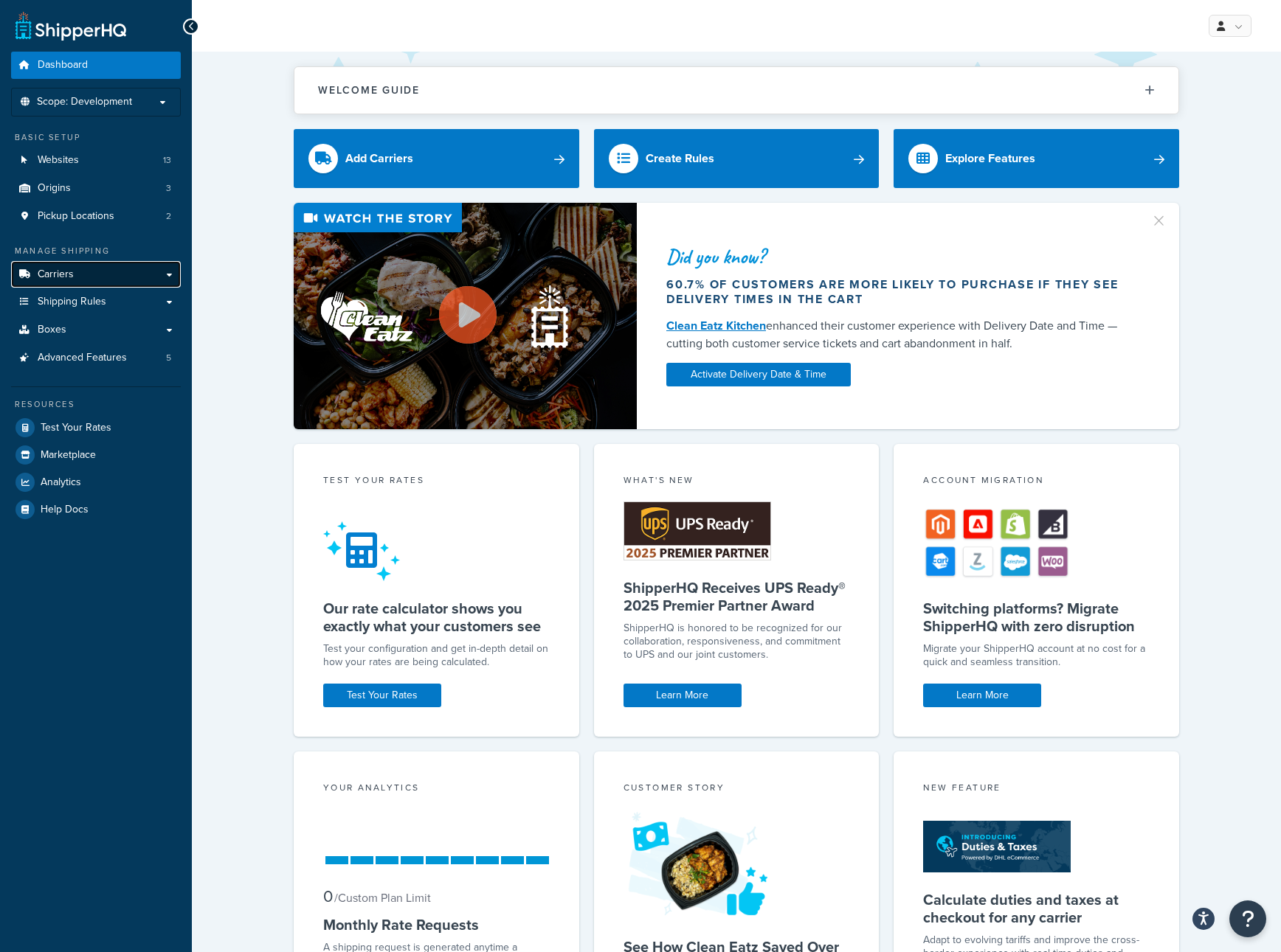
click at [116, 275] on link "Carriers" at bounding box center [96, 274] width 169 height 27
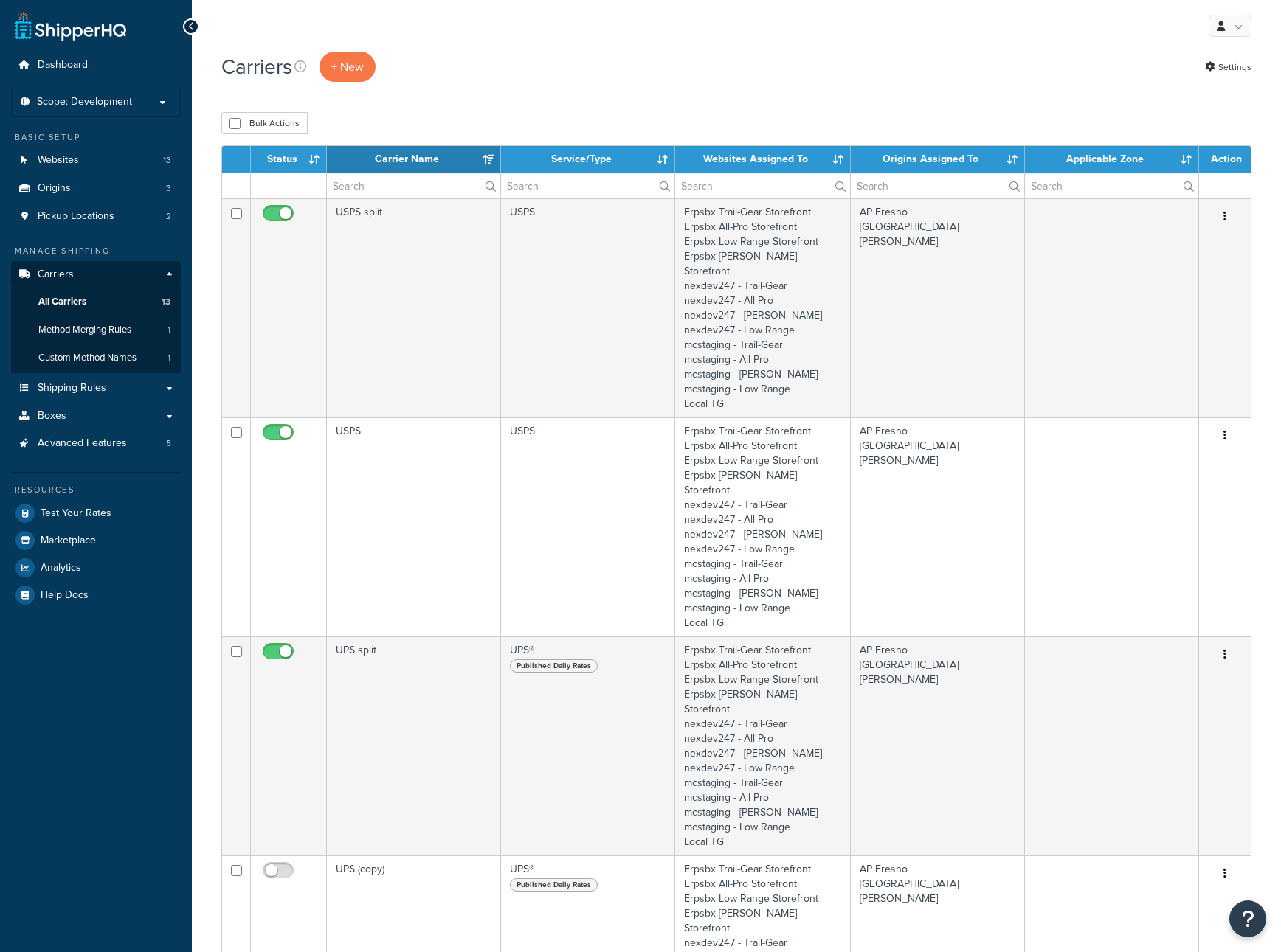
select select "15"
click at [139, 99] on p "Scope: Development" at bounding box center [96, 102] width 157 height 13
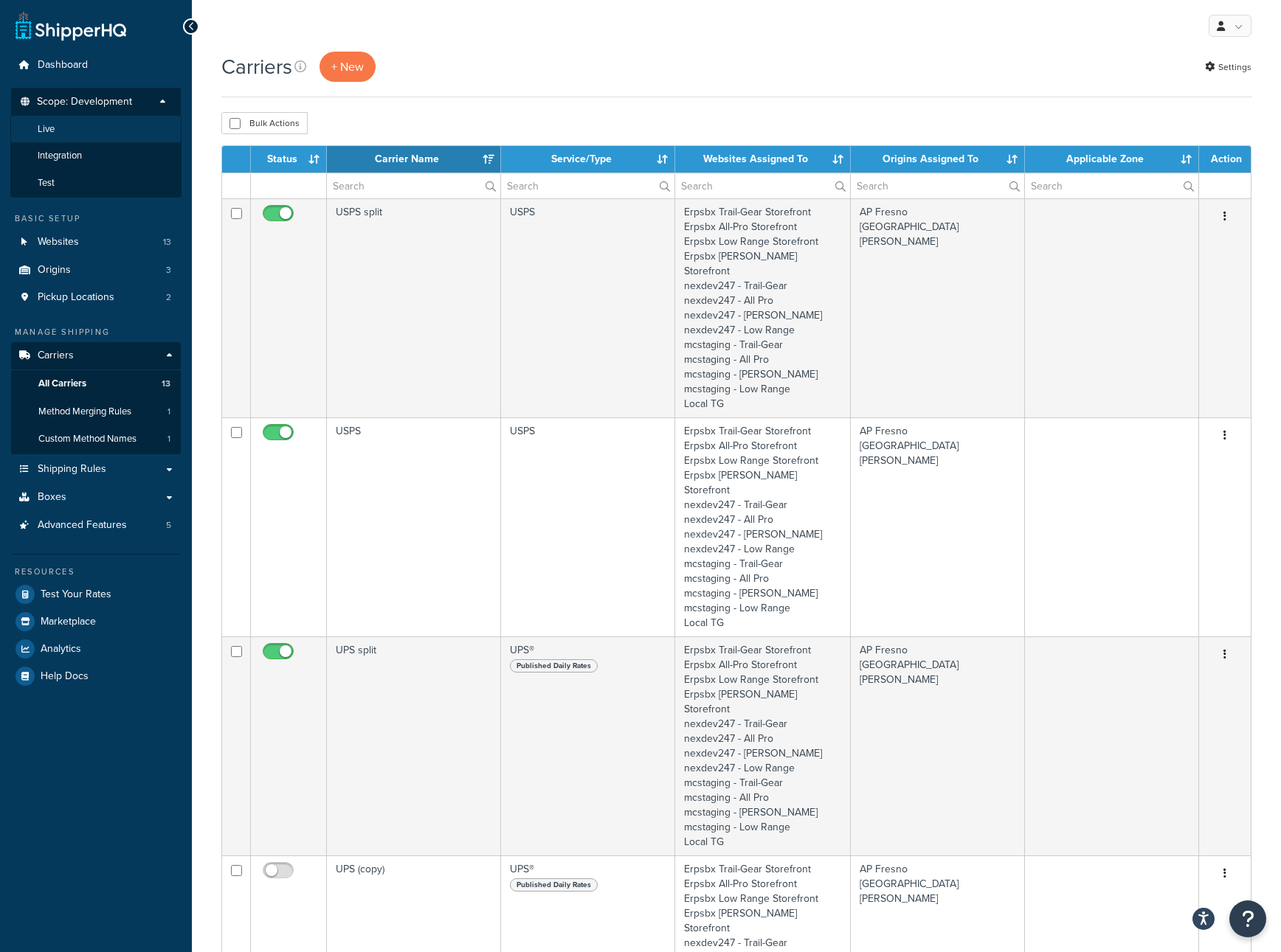
click at [81, 122] on li "Live" at bounding box center [96, 129] width 171 height 27
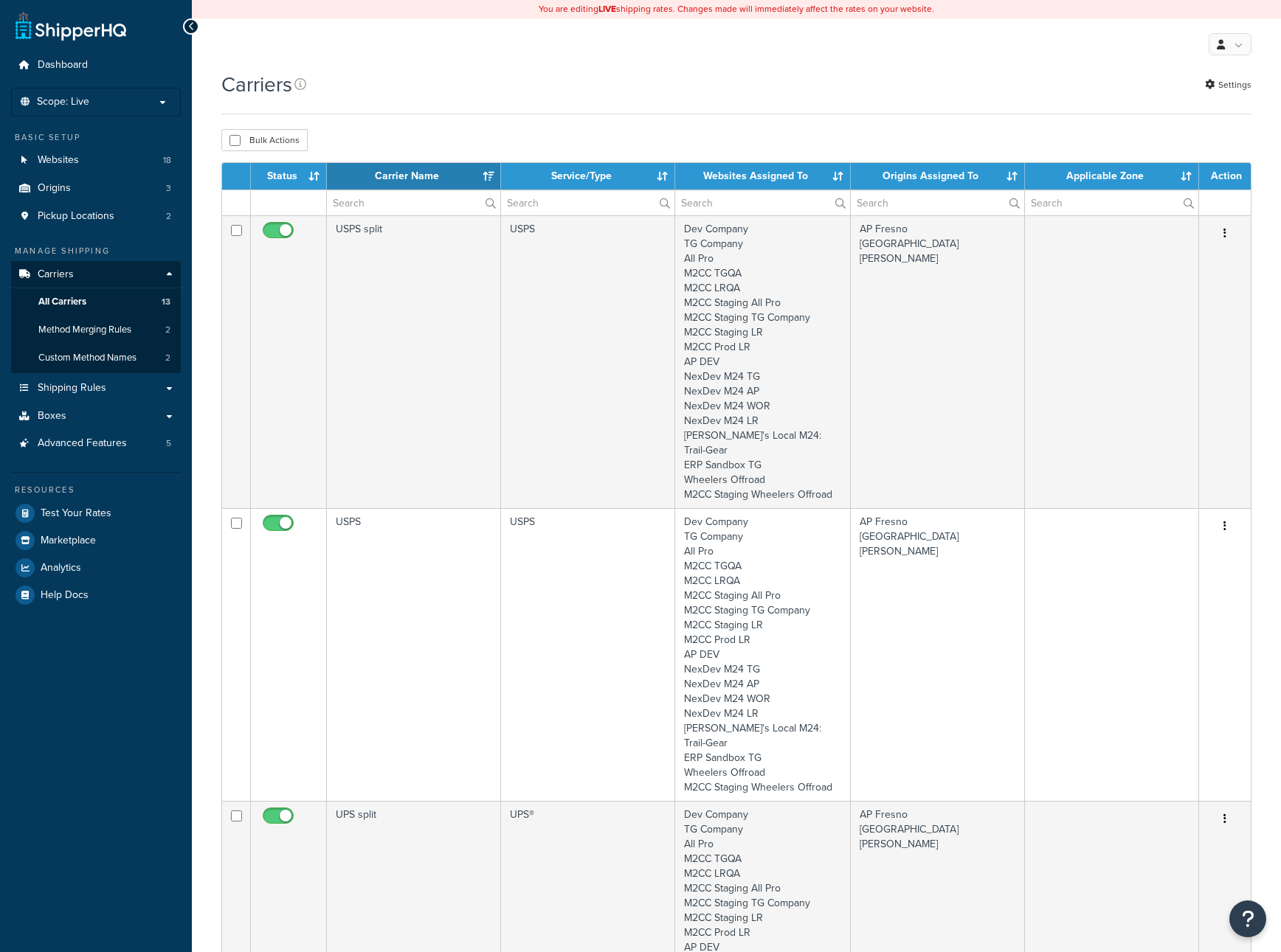
select select "15"
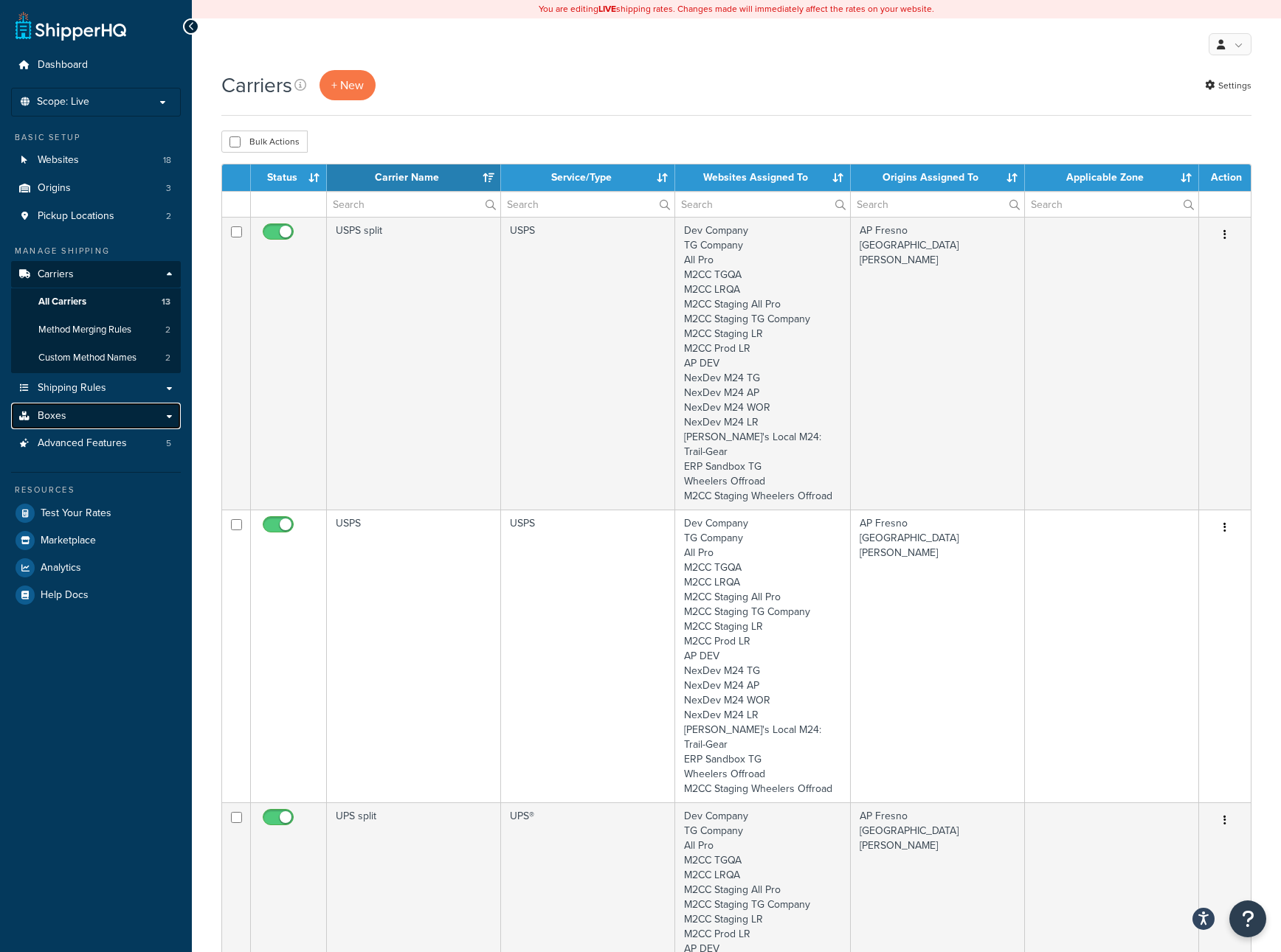
click at [73, 422] on link "Boxes" at bounding box center [96, 416] width 169 height 27
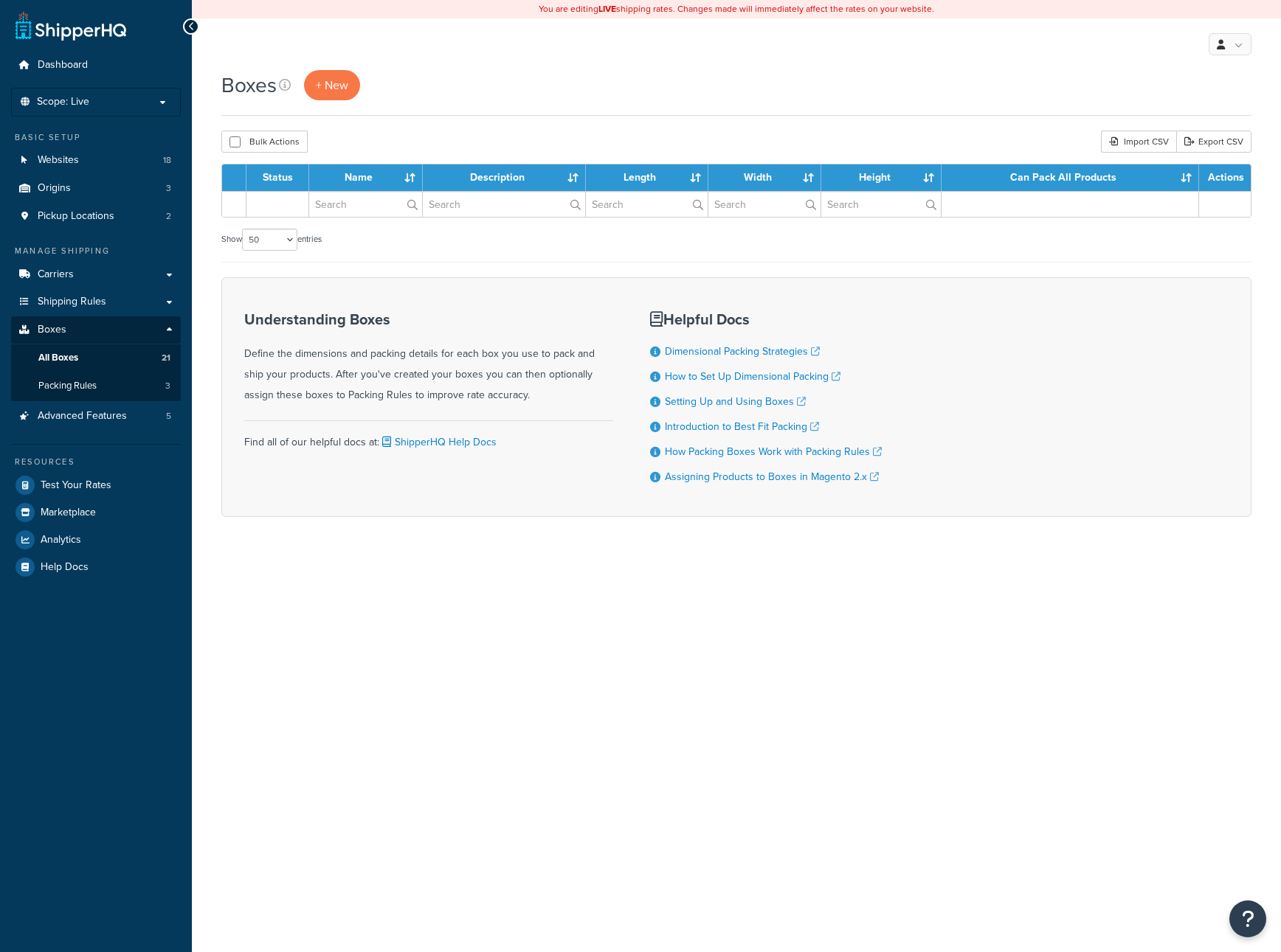
select select "50"
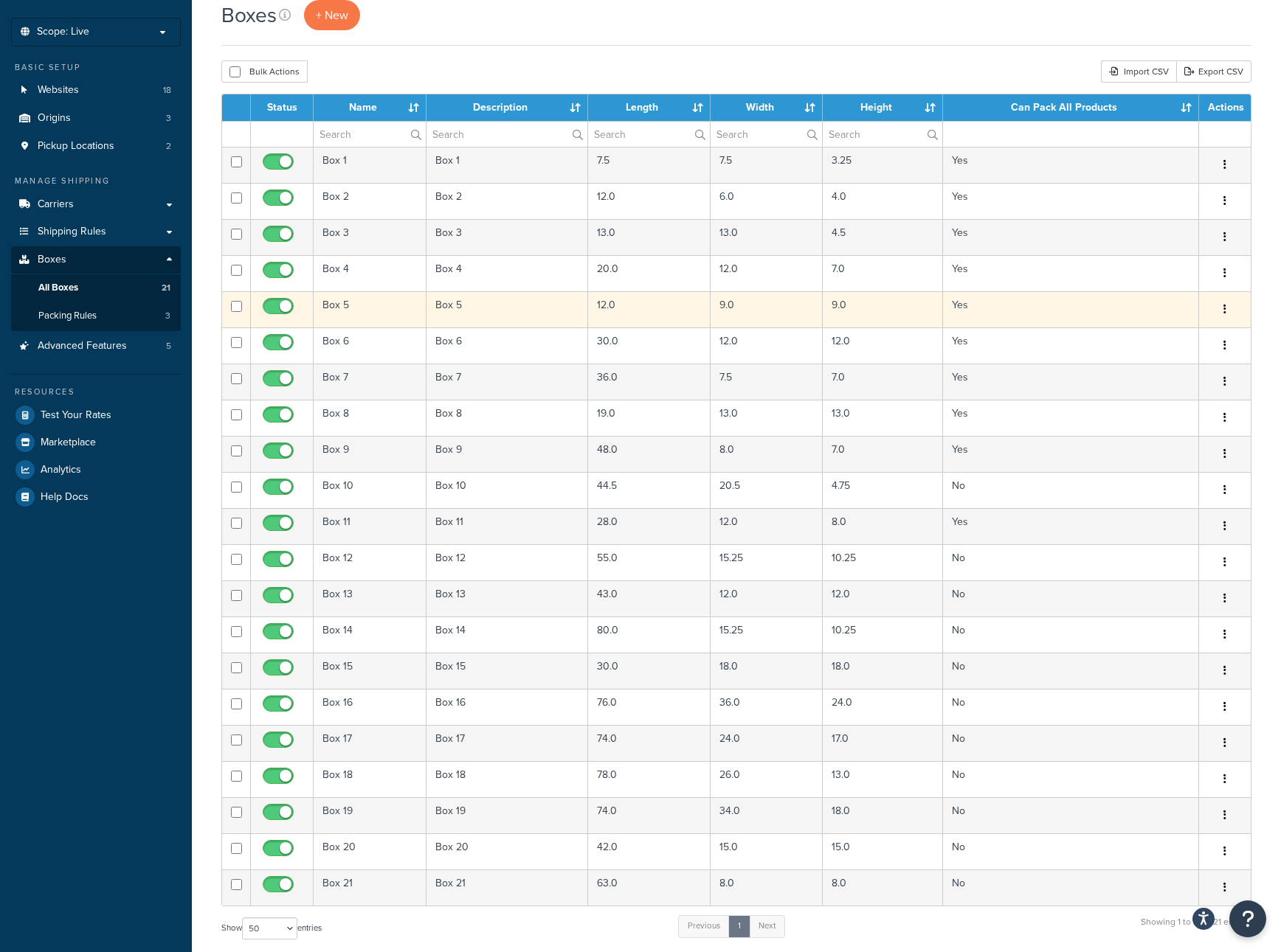
scroll to position [75, 0]
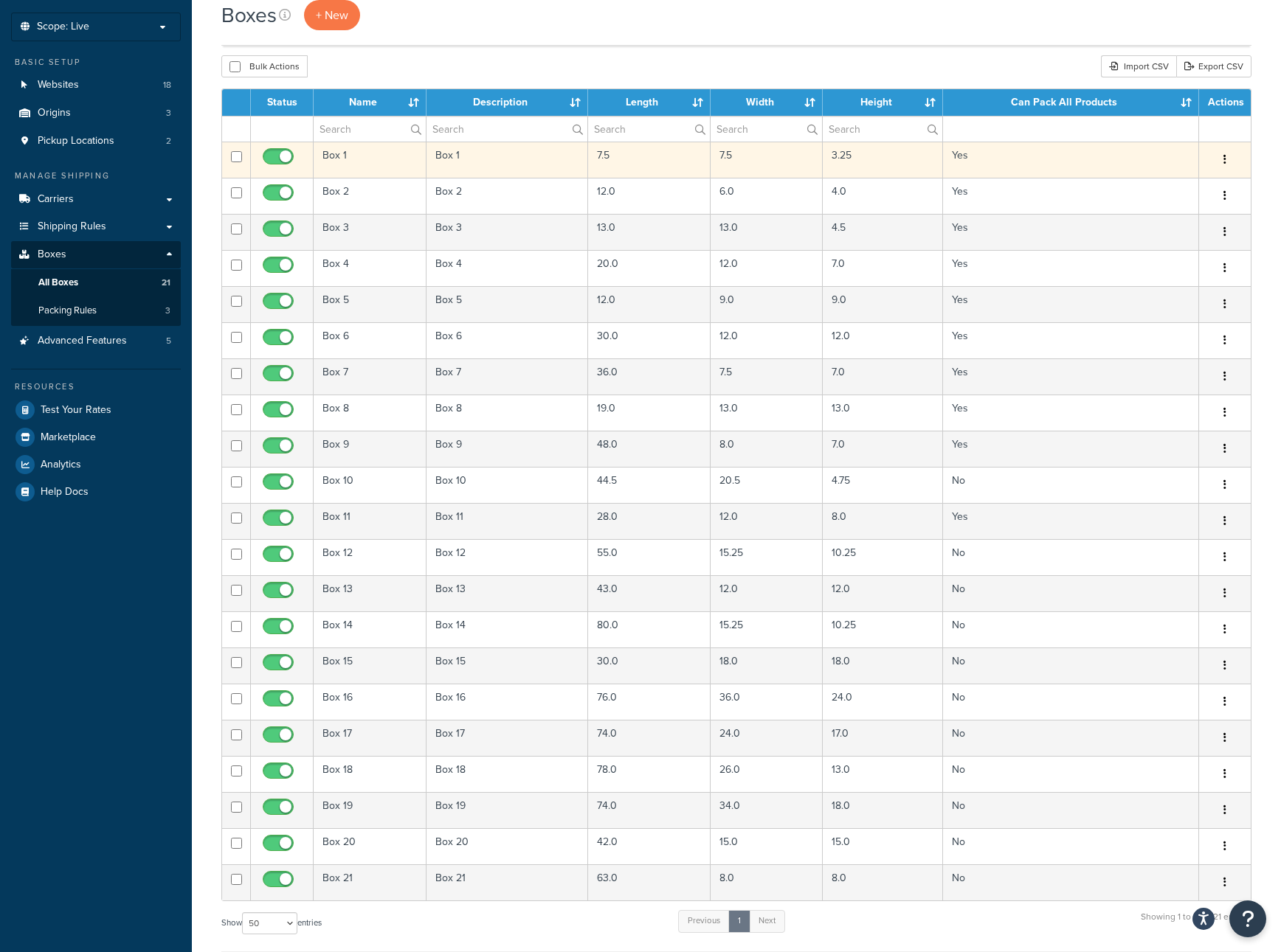
click at [1162, 165] on td "Yes" at bounding box center [1071, 159] width 256 height 36
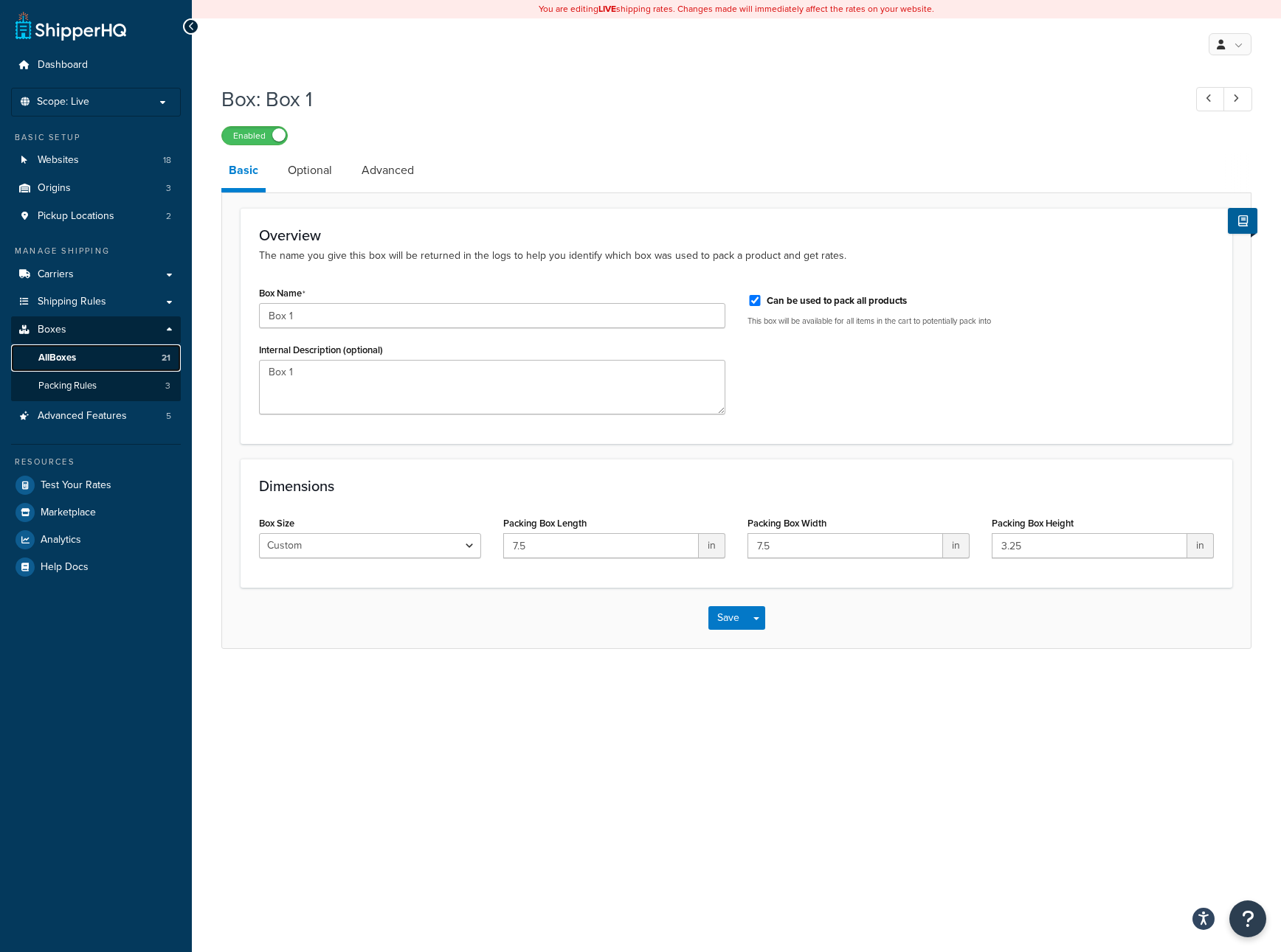
click at [75, 359] on span "All Boxes" at bounding box center [57, 358] width 38 height 13
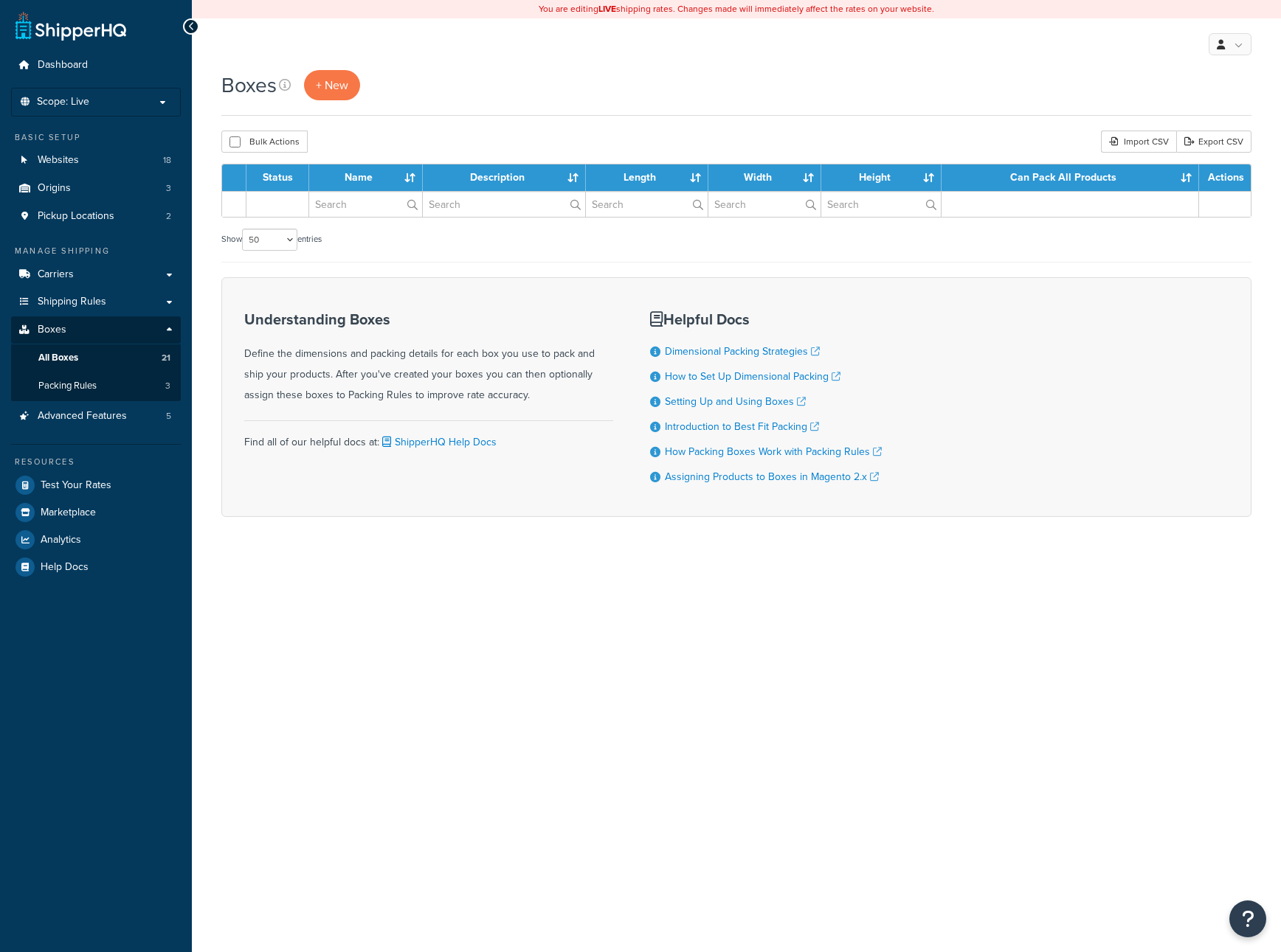
select select "50"
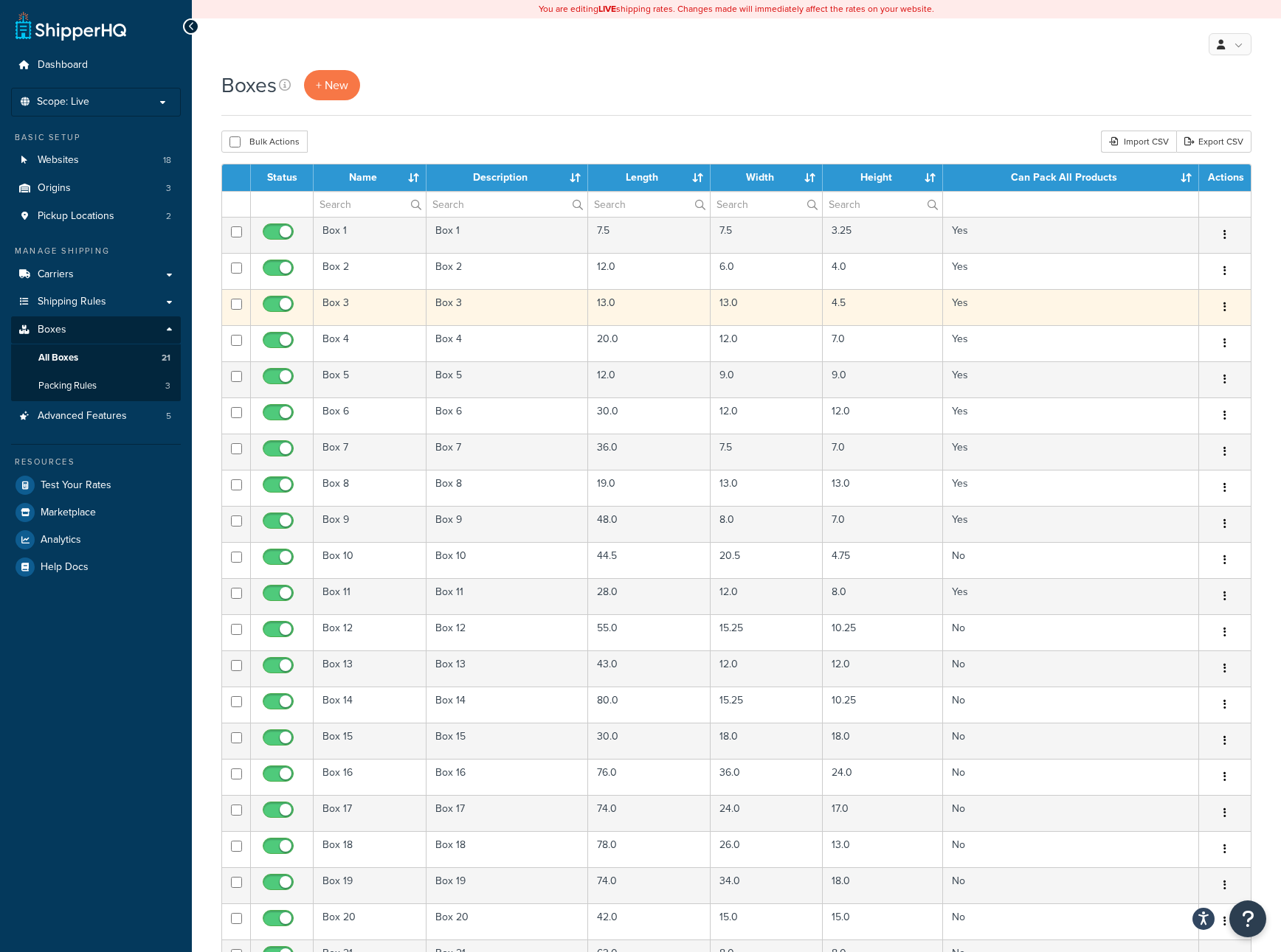
click at [657, 313] on td "13.0" at bounding box center [649, 307] width 123 height 36
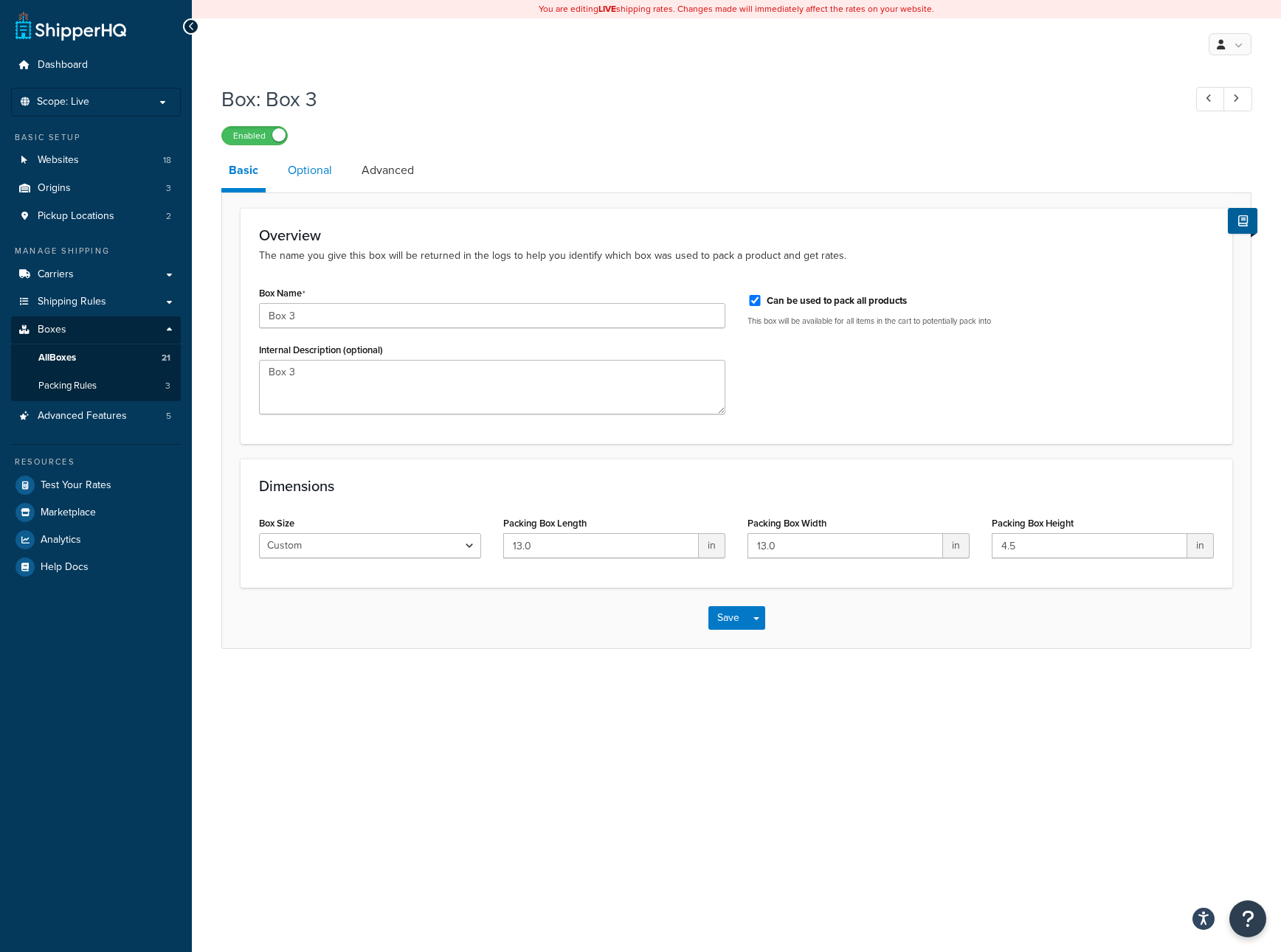
click at [310, 175] on link "Optional" at bounding box center [309, 170] width 59 height 36
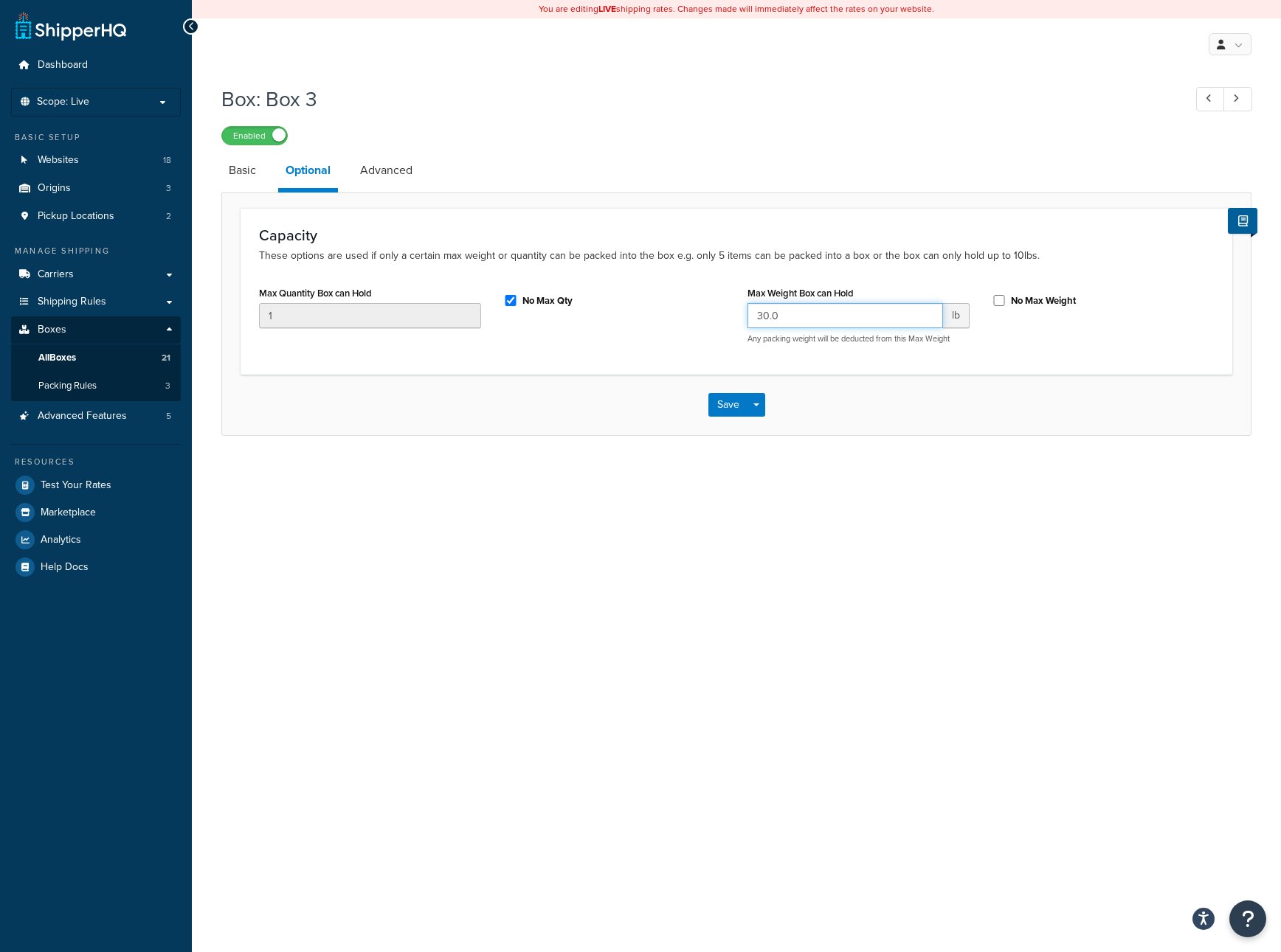
drag, startPoint x: 775, startPoint y: 316, endPoint x: 508, endPoint y: 346, distance: 268.7
click at [655, 314] on div "Max Quantity Box can Hold 1 No Max Qty Max Weight Box can Hold 30.0 lb Any pack…" at bounding box center [737, 318] width 977 height 73
click at [450, 135] on div "Enabled" at bounding box center [736, 135] width 1030 height 21
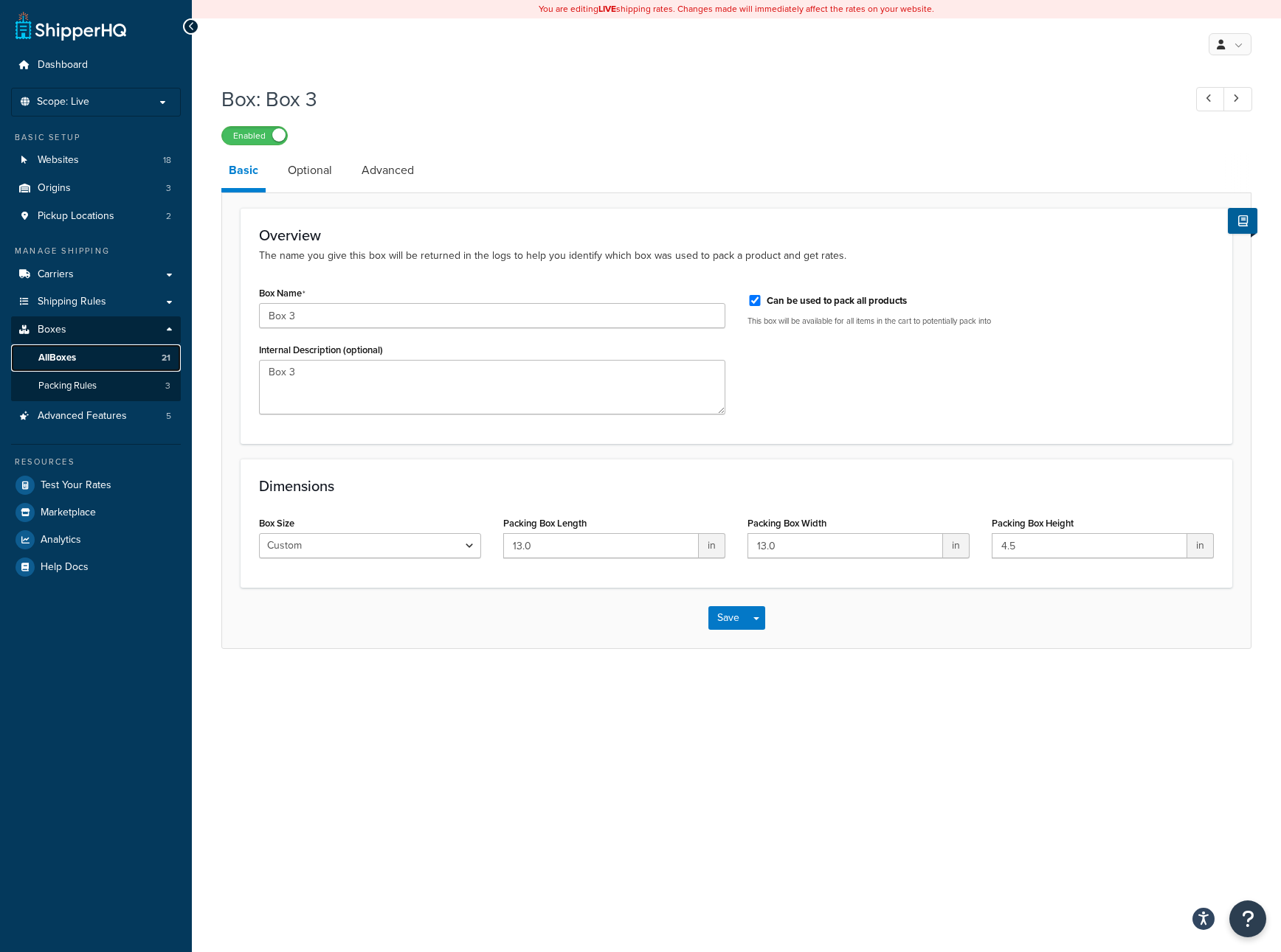
click at [91, 353] on link "All Boxes 21" at bounding box center [96, 358] width 169 height 27
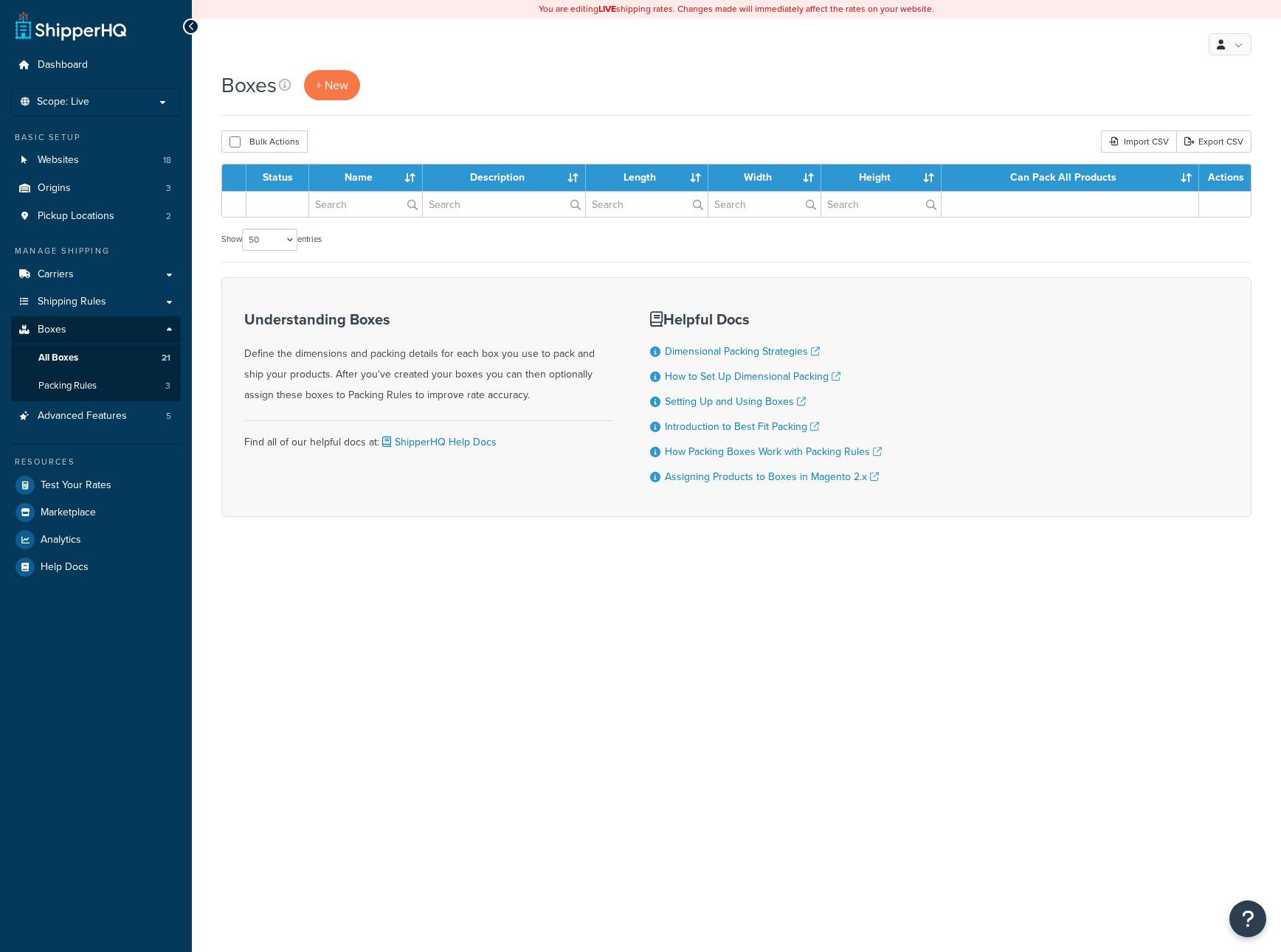
select select "50"
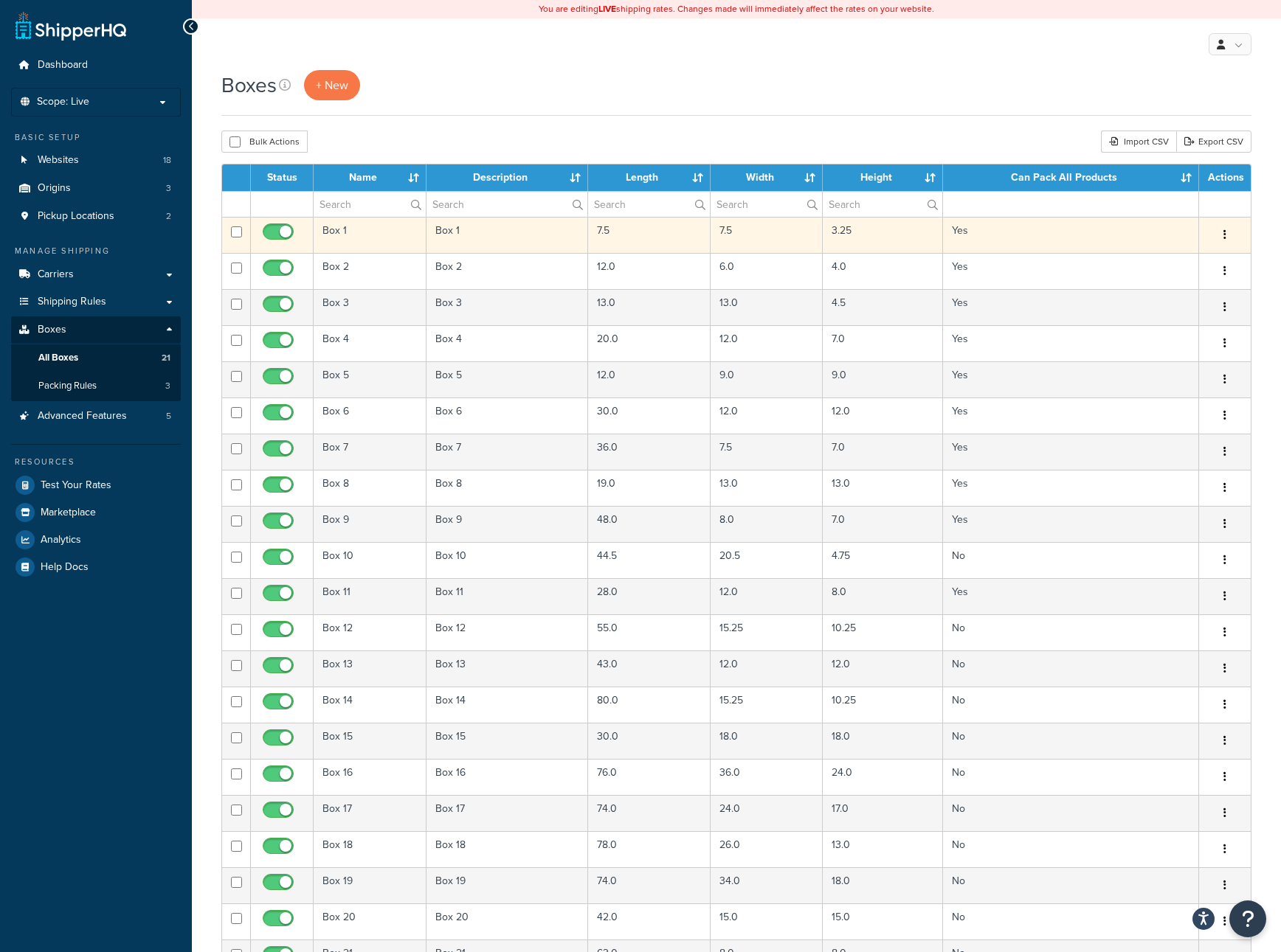
click at [1125, 245] on td "Yes" at bounding box center [1071, 235] width 256 height 36
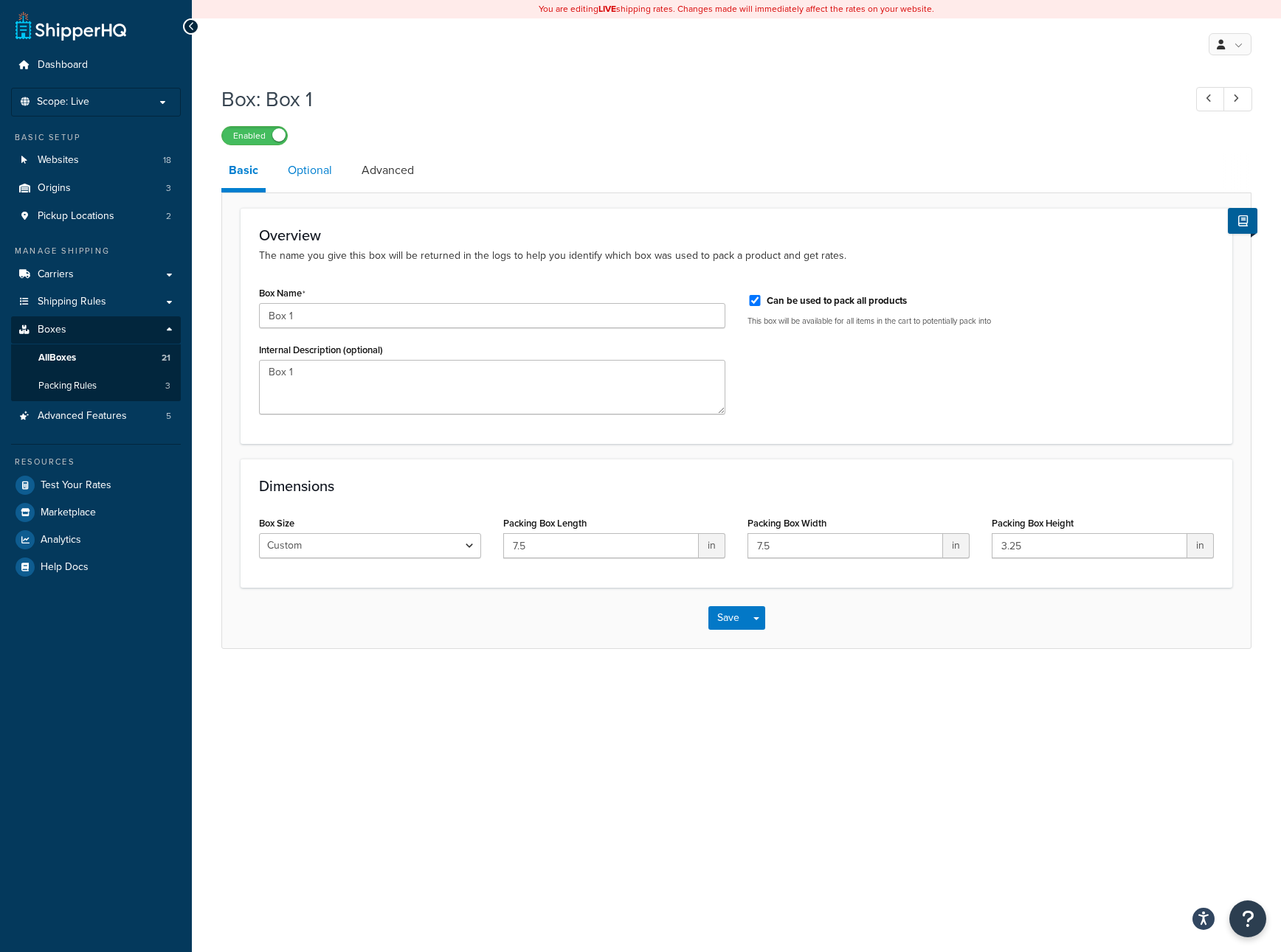
click at [305, 166] on link "Optional" at bounding box center [309, 170] width 59 height 36
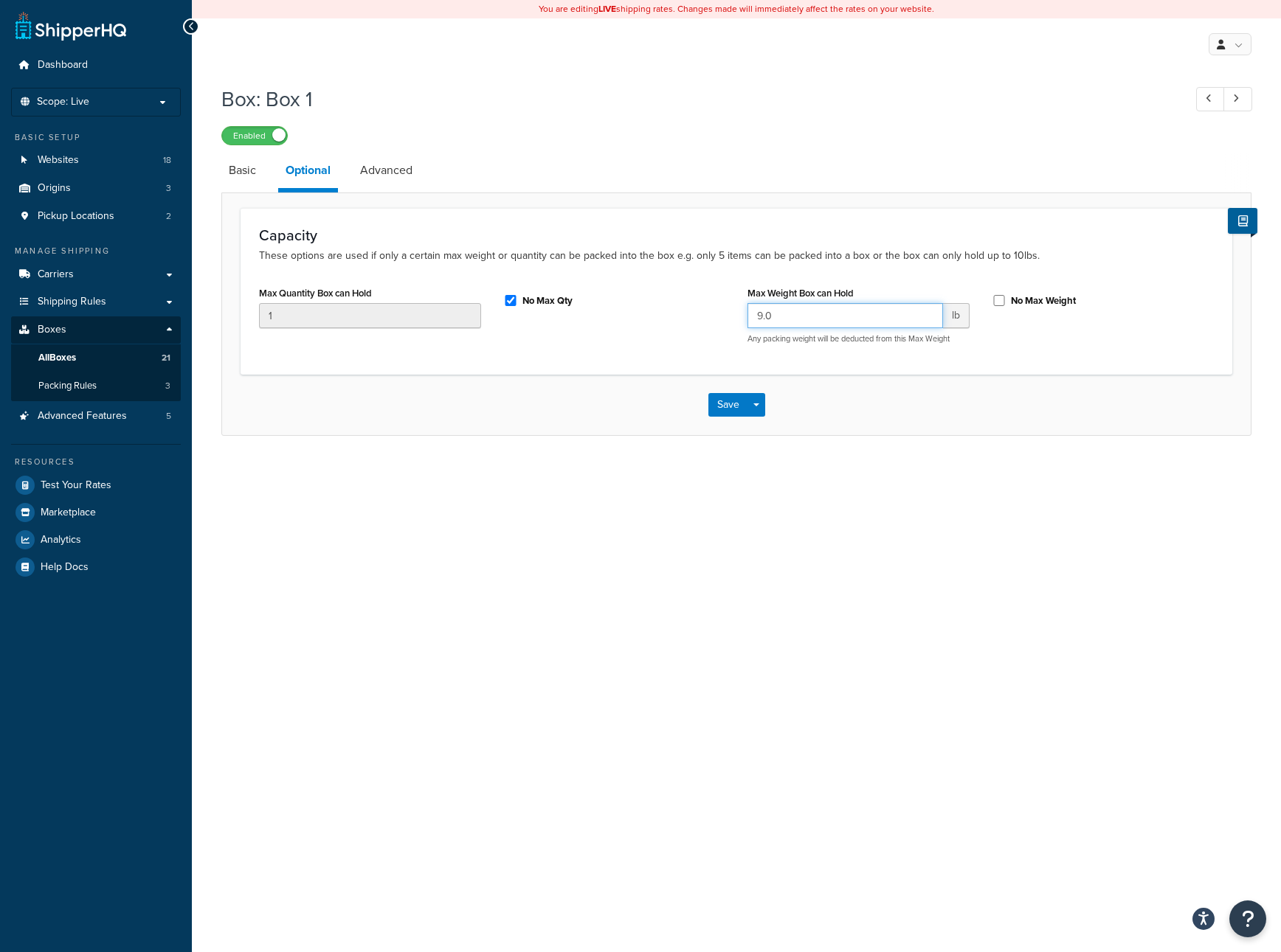
drag, startPoint x: 788, startPoint y: 321, endPoint x: 701, endPoint y: 322, distance: 87.0
click at [711, 319] on div "Max Quantity Box can Hold 1 No Max Qty Max Weight Box can Hold 9.0 lb Any packi…" at bounding box center [737, 318] width 977 height 73
click at [619, 147] on div "Box: Box 1 Enabled Basic Optional Advanced Capacity These options are used if o…" at bounding box center [736, 257] width 1030 height 359
click at [242, 181] on link "Basic" at bounding box center [242, 170] width 42 height 36
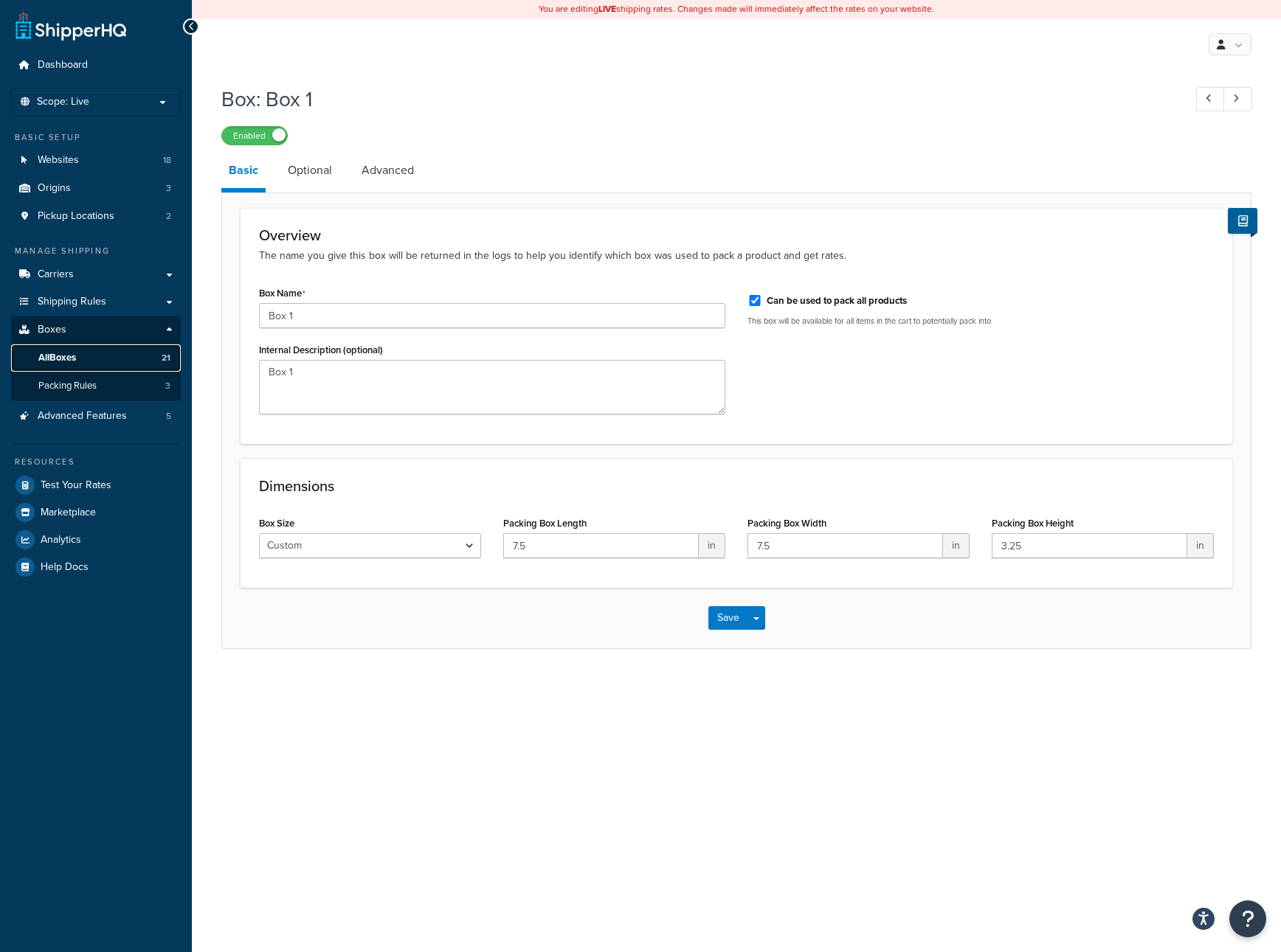
click at [104, 359] on link "All Boxes 21" at bounding box center [96, 358] width 169 height 27
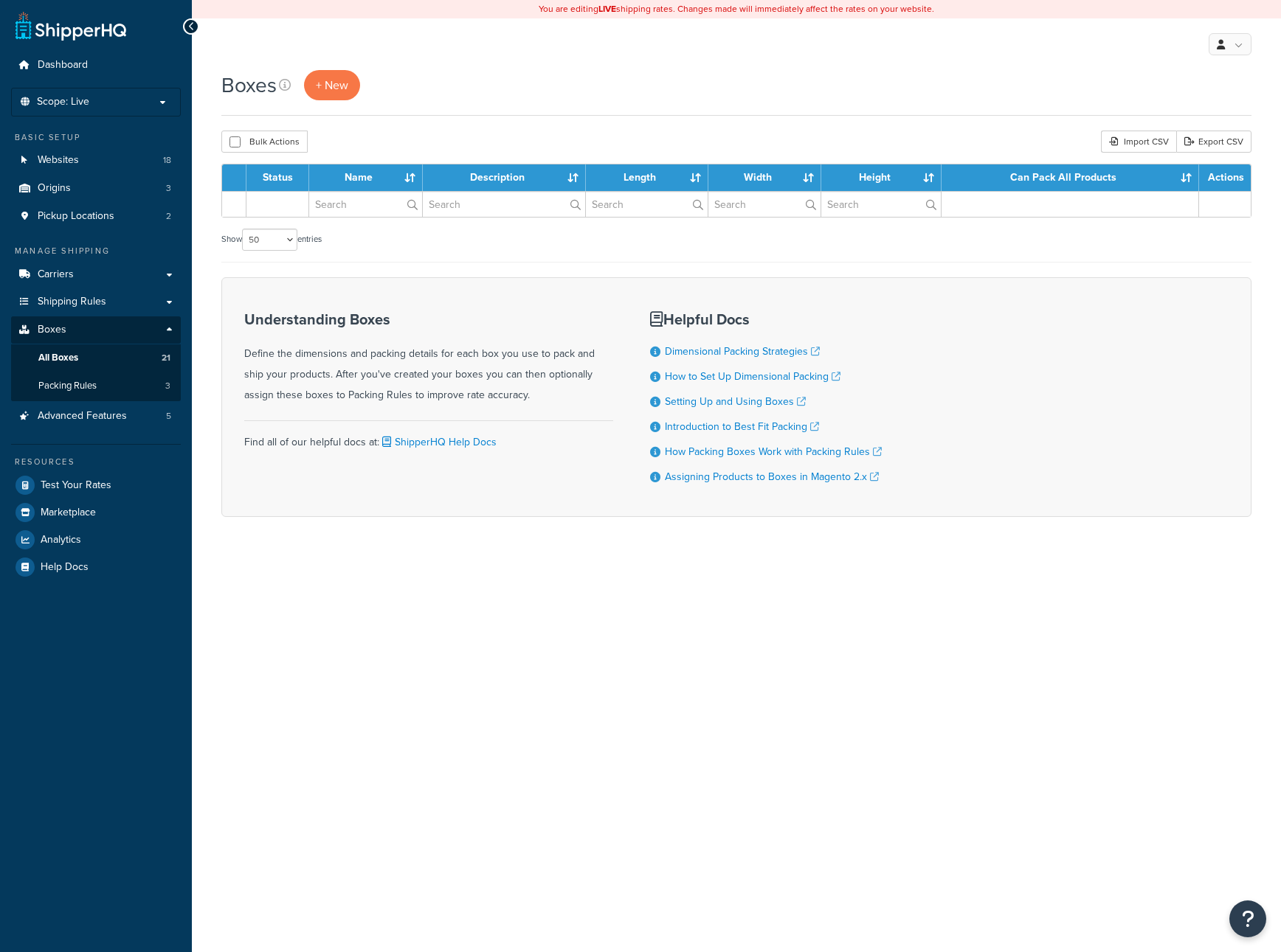
select select "50"
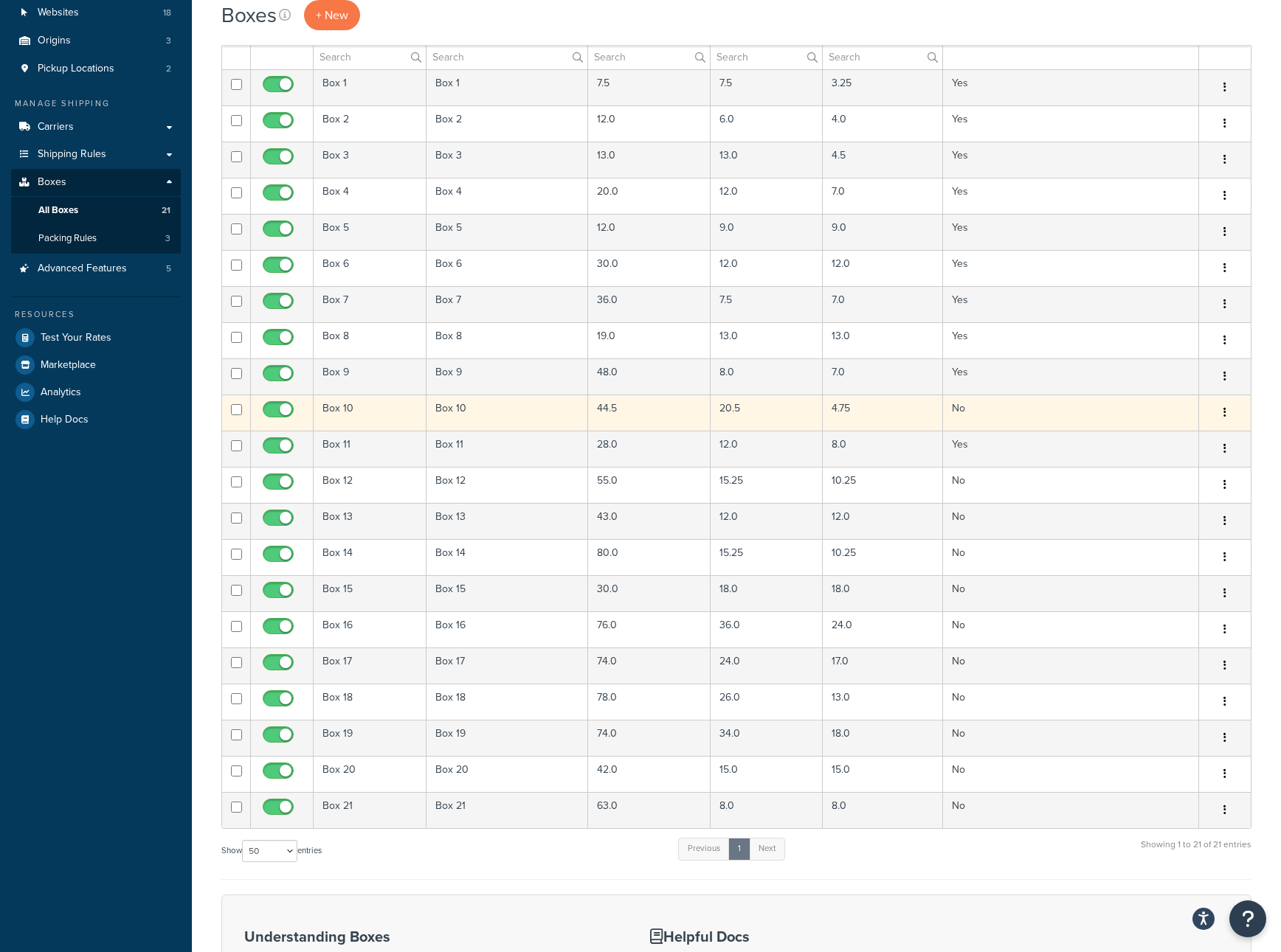
scroll to position [167, 0]
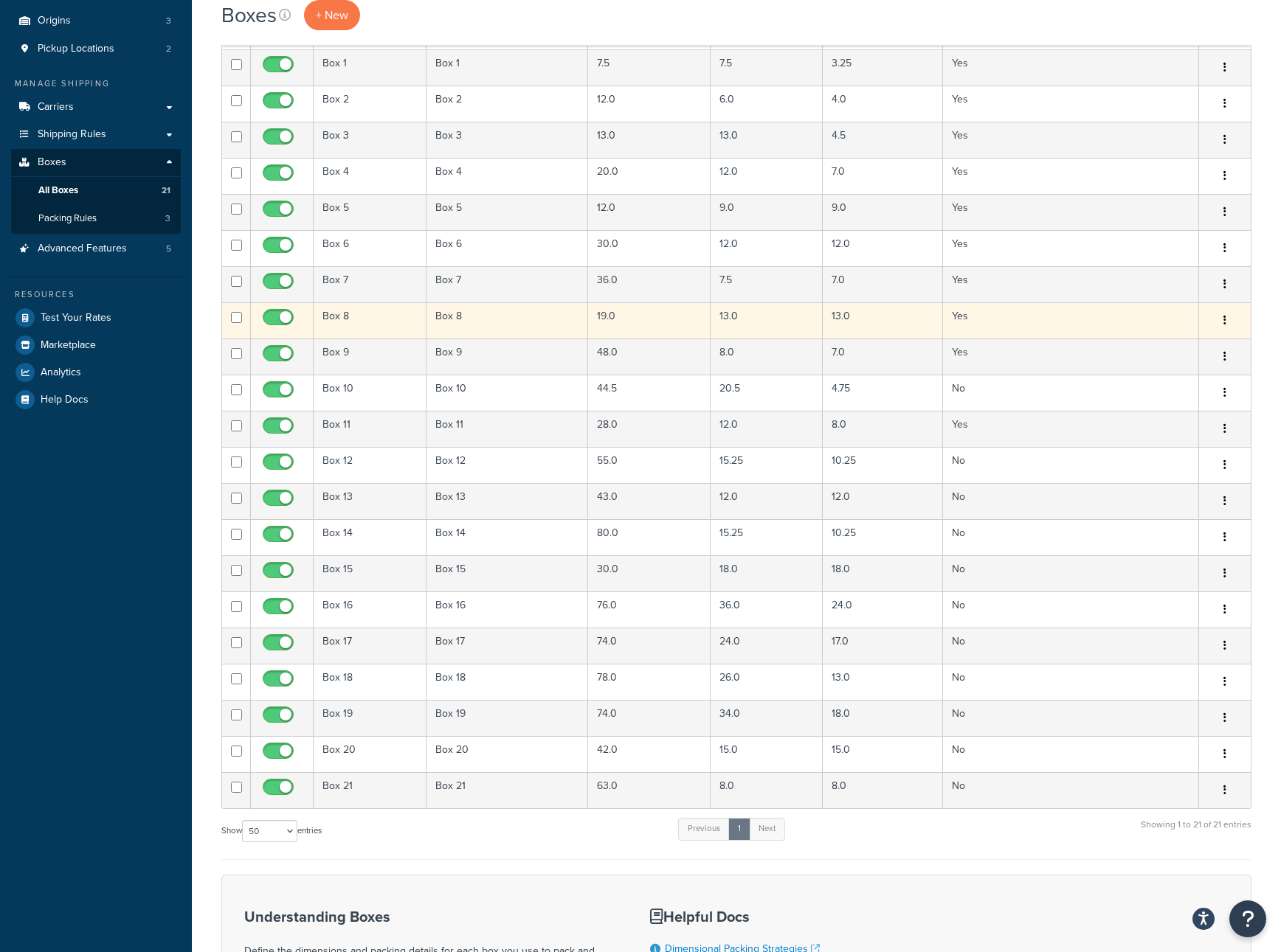
drag, startPoint x: 884, startPoint y: 287, endPoint x: 887, endPoint y: 315, distance: 28.2
click at [884, 287] on td "7.0" at bounding box center [882, 284] width 121 height 36
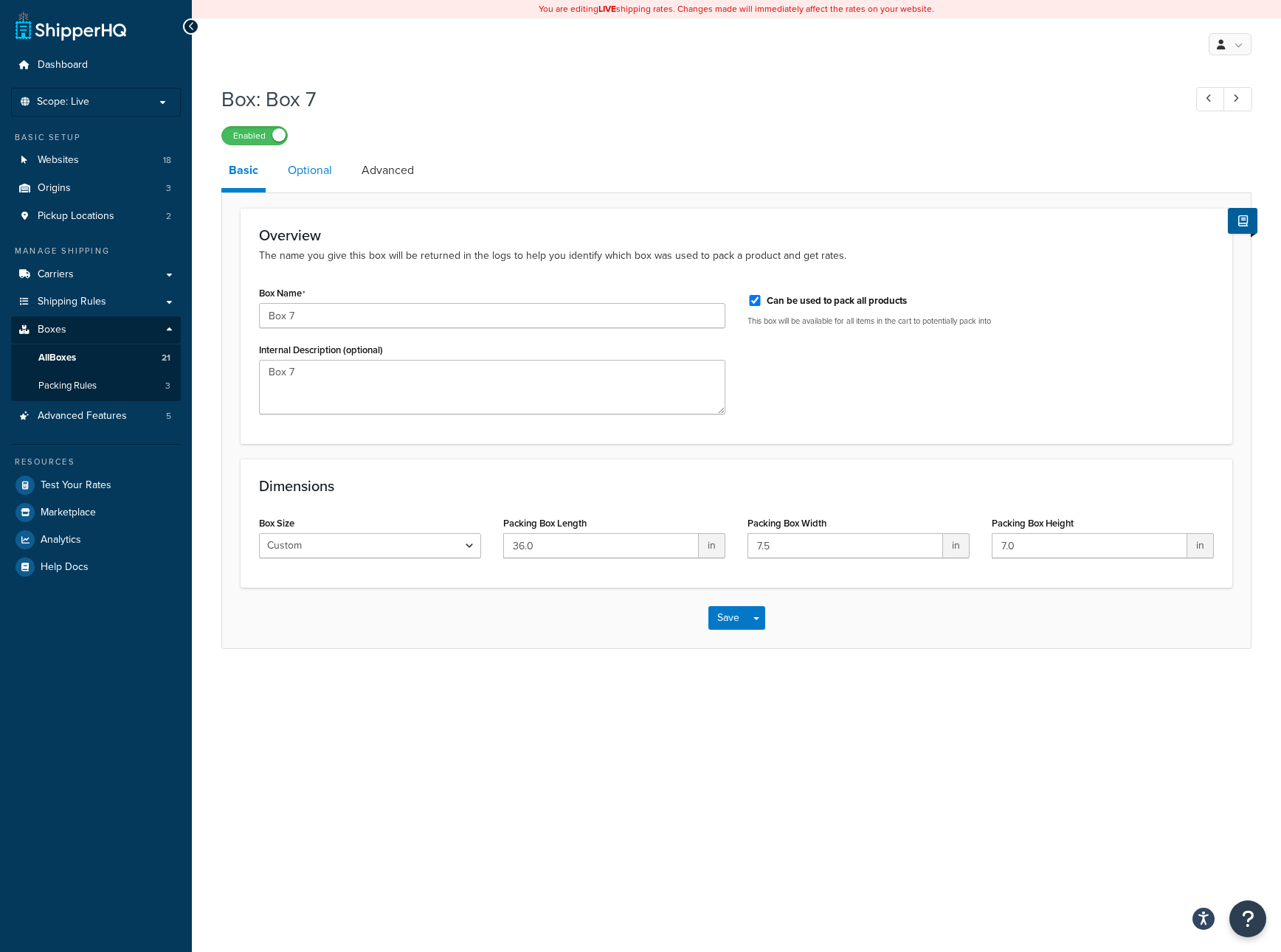
click at [299, 168] on link "Optional" at bounding box center [309, 170] width 59 height 36
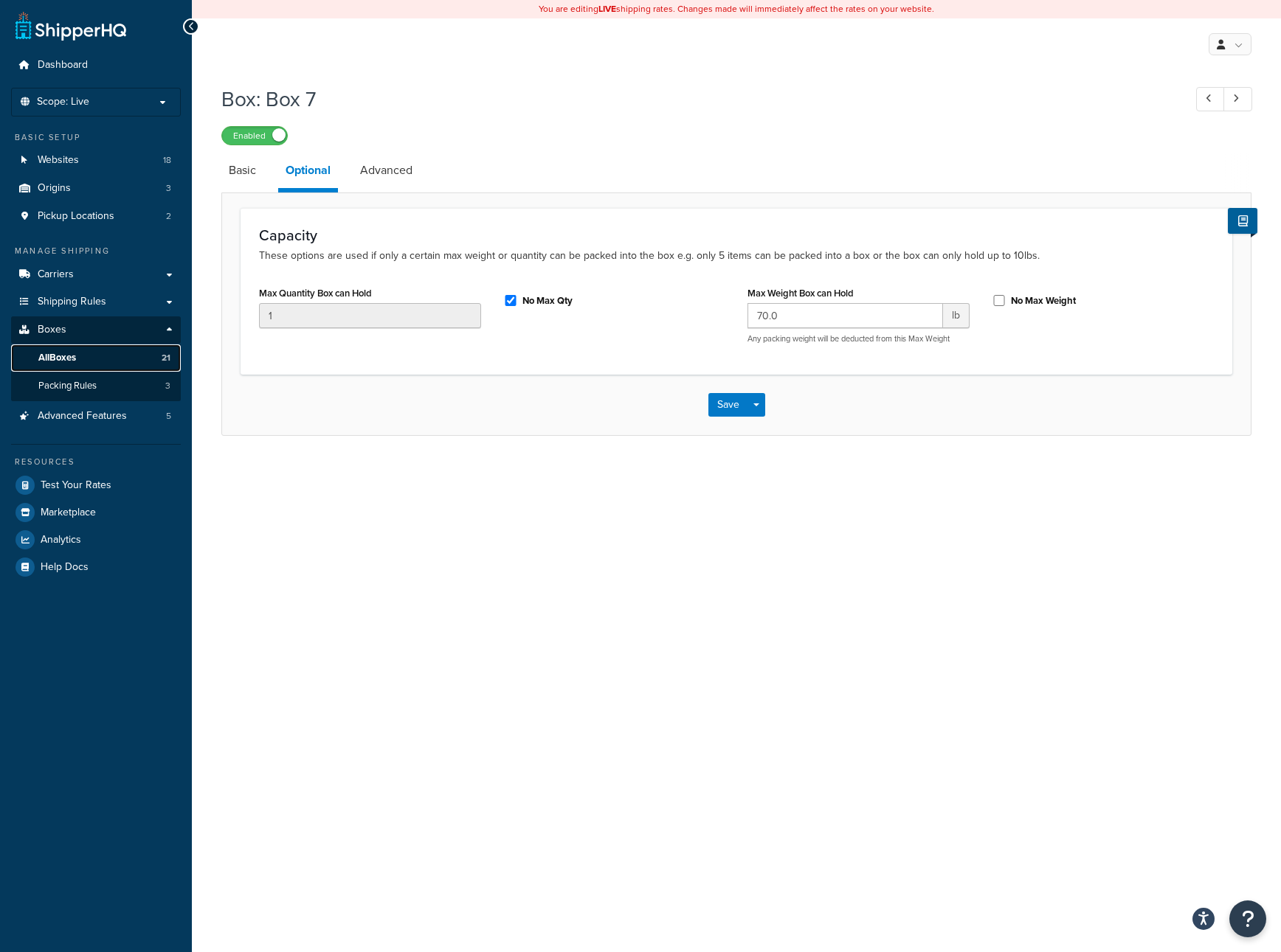
click at [104, 365] on link "All Boxes 21" at bounding box center [96, 358] width 169 height 27
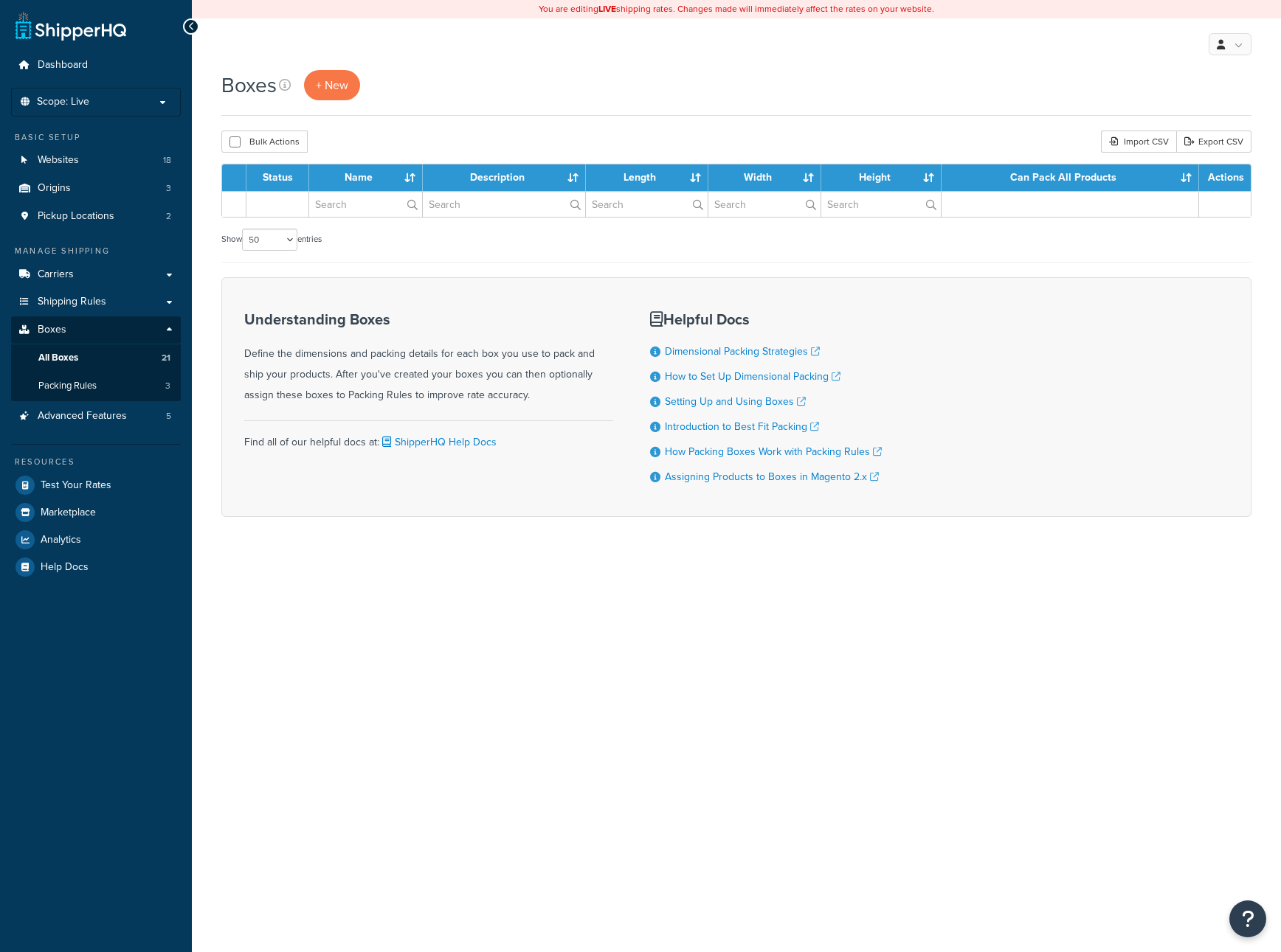
select select "50"
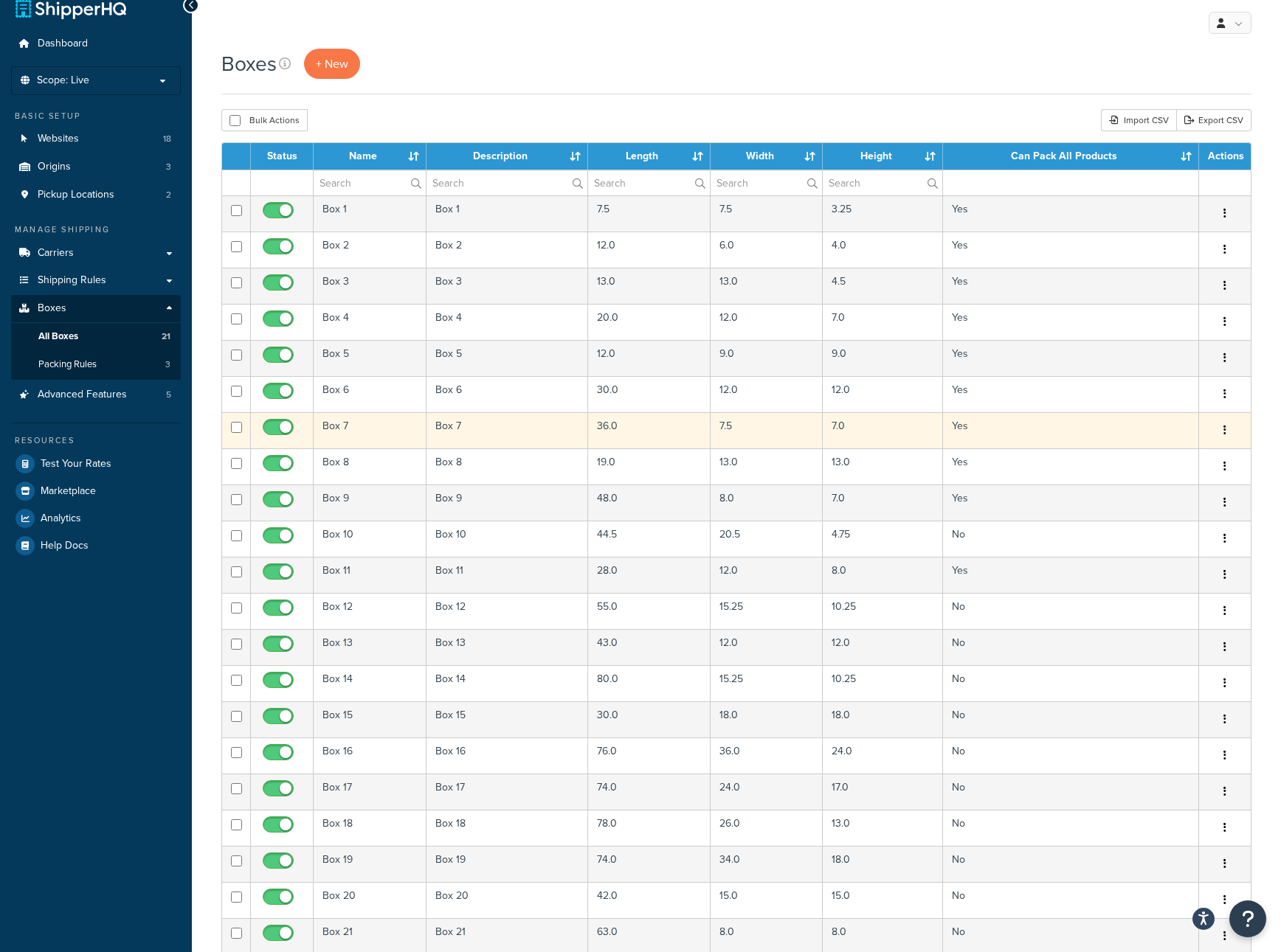
scroll to position [22, 0]
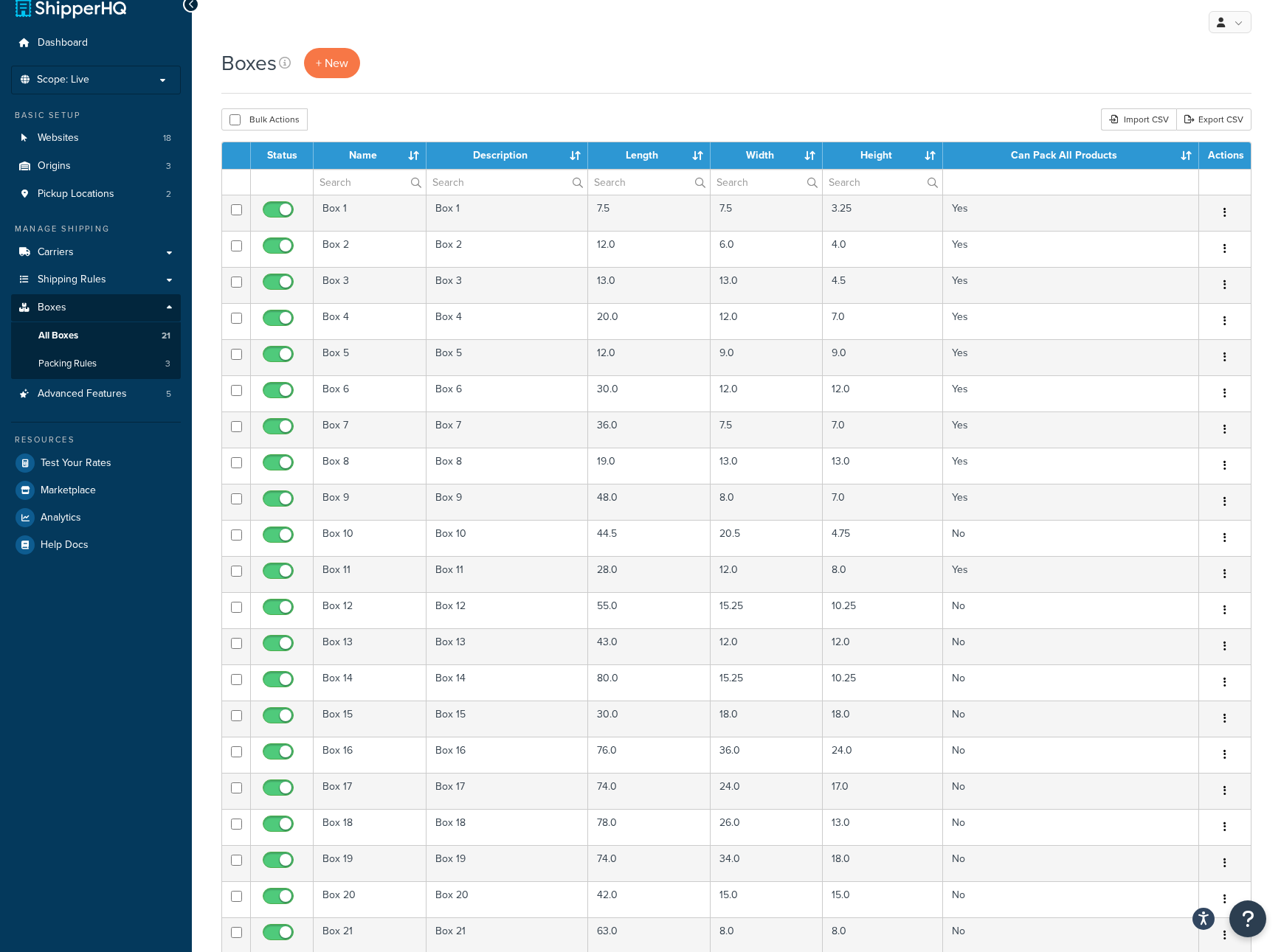
click at [644, 155] on th "Length" at bounding box center [649, 156] width 123 height 27
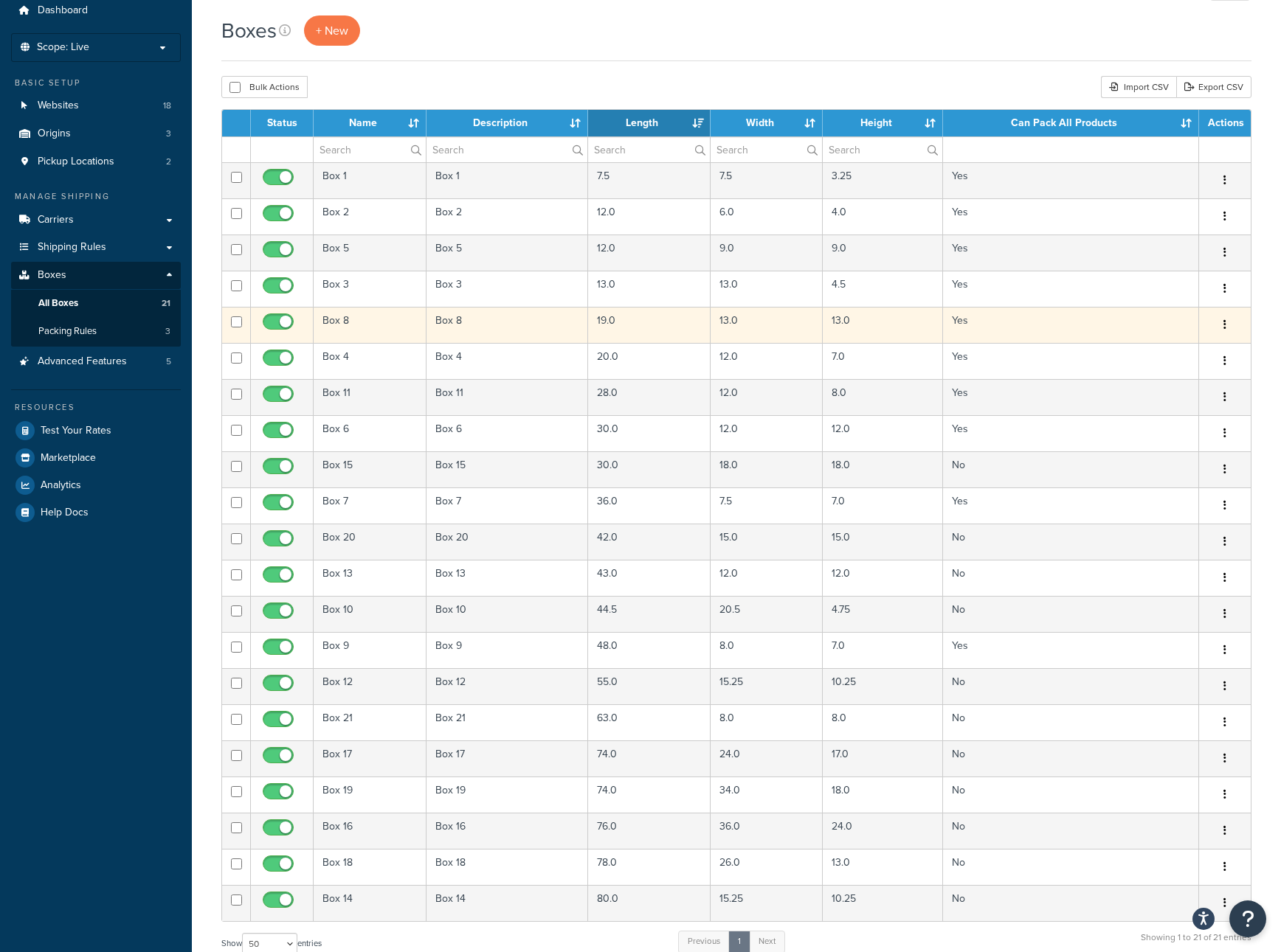
scroll to position [56, 0]
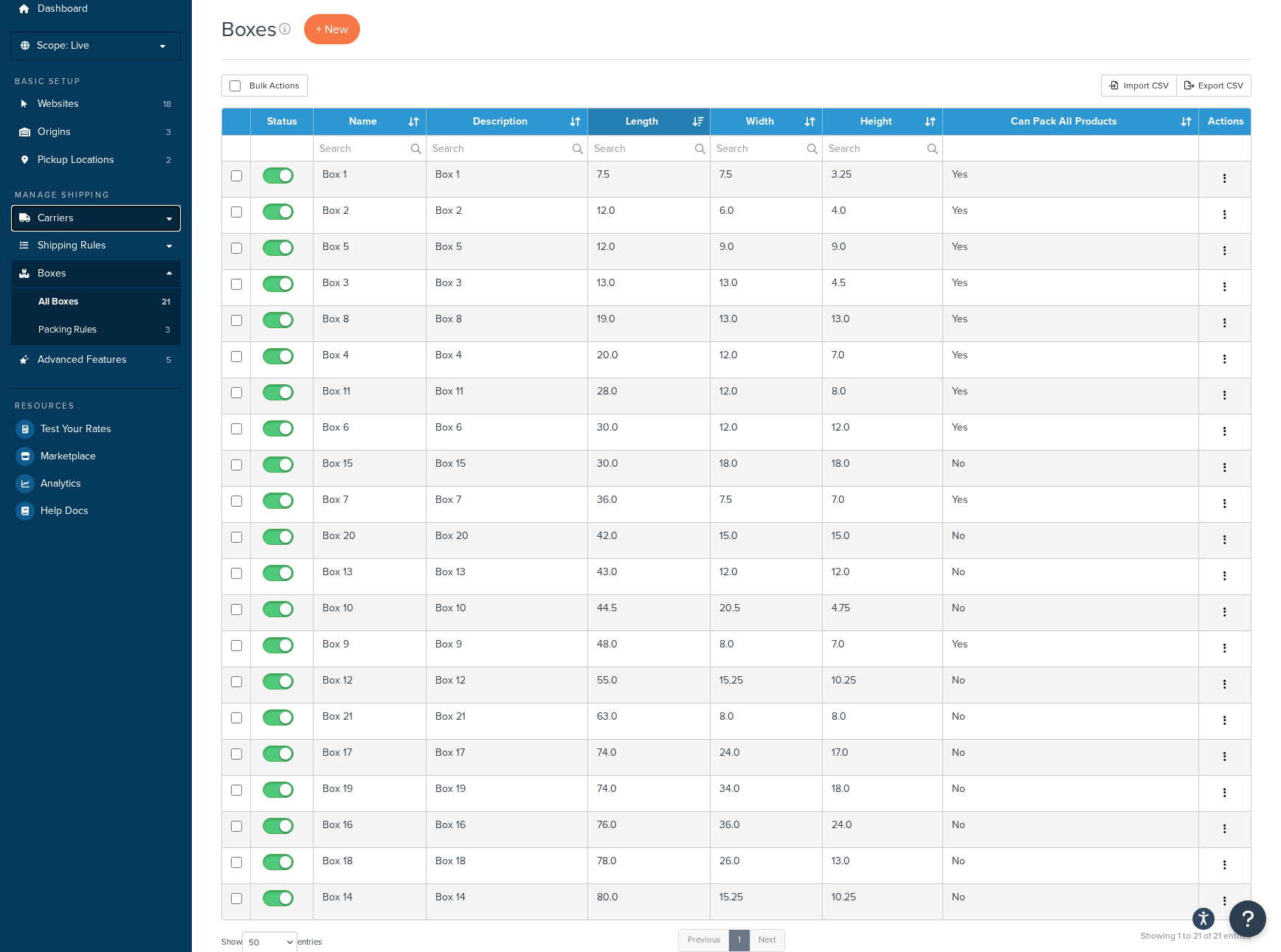
click at [168, 220] on link "Carriers" at bounding box center [96, 218] width 169 height 27
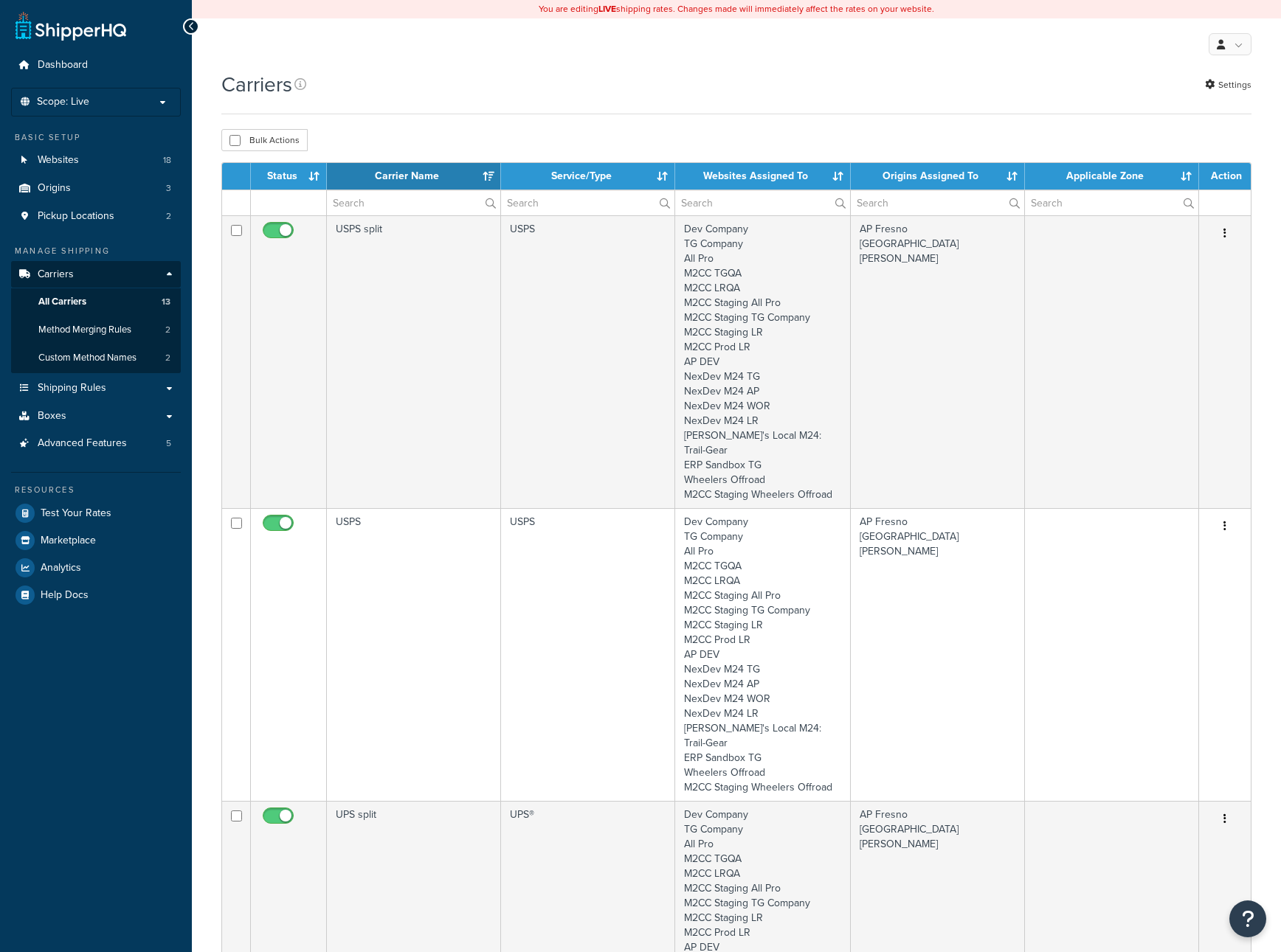
select select "15"
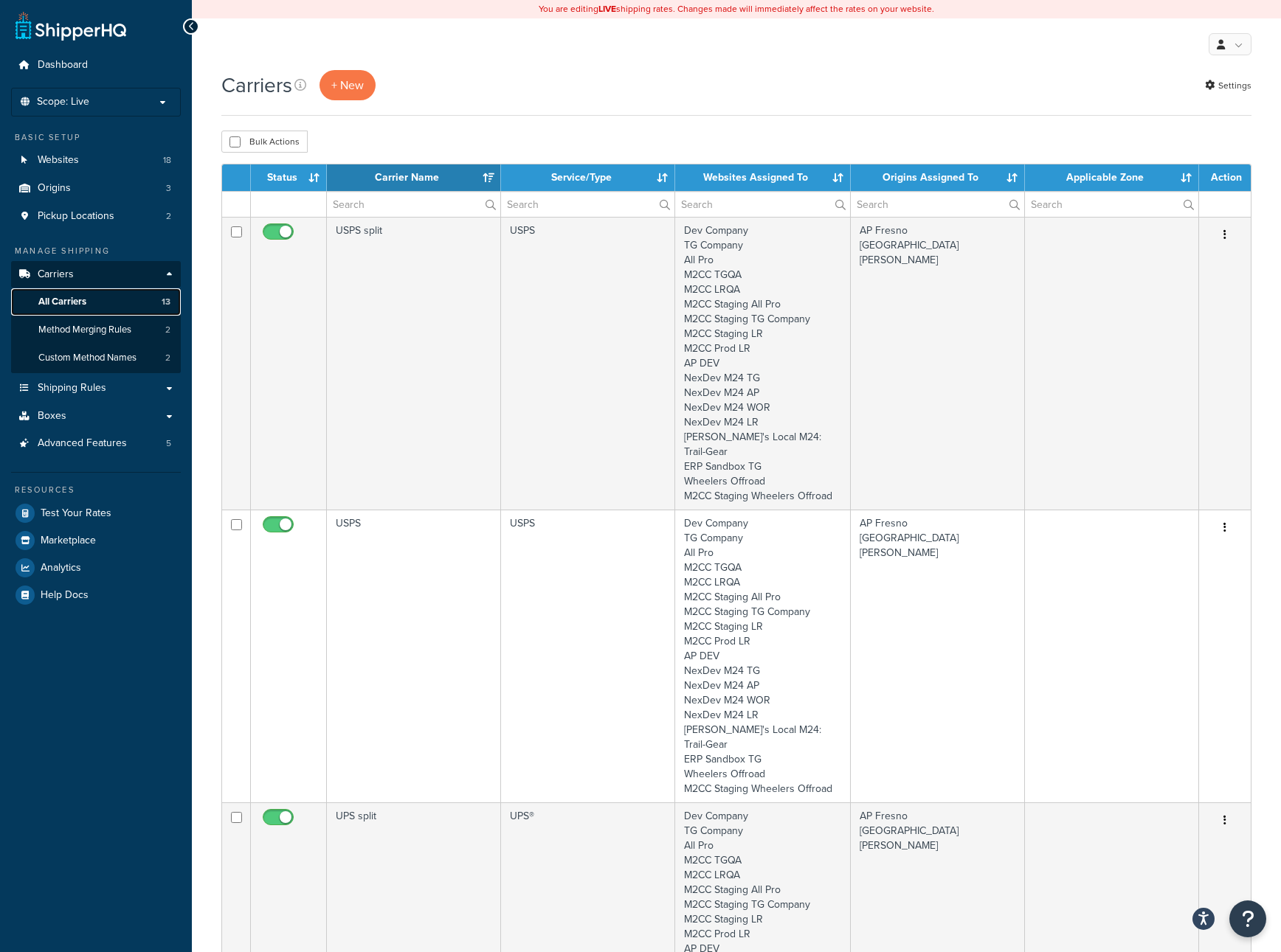
click at [101, 300] on link "All Carriers 13" at bounding box center [96, 301] width 169 height 27
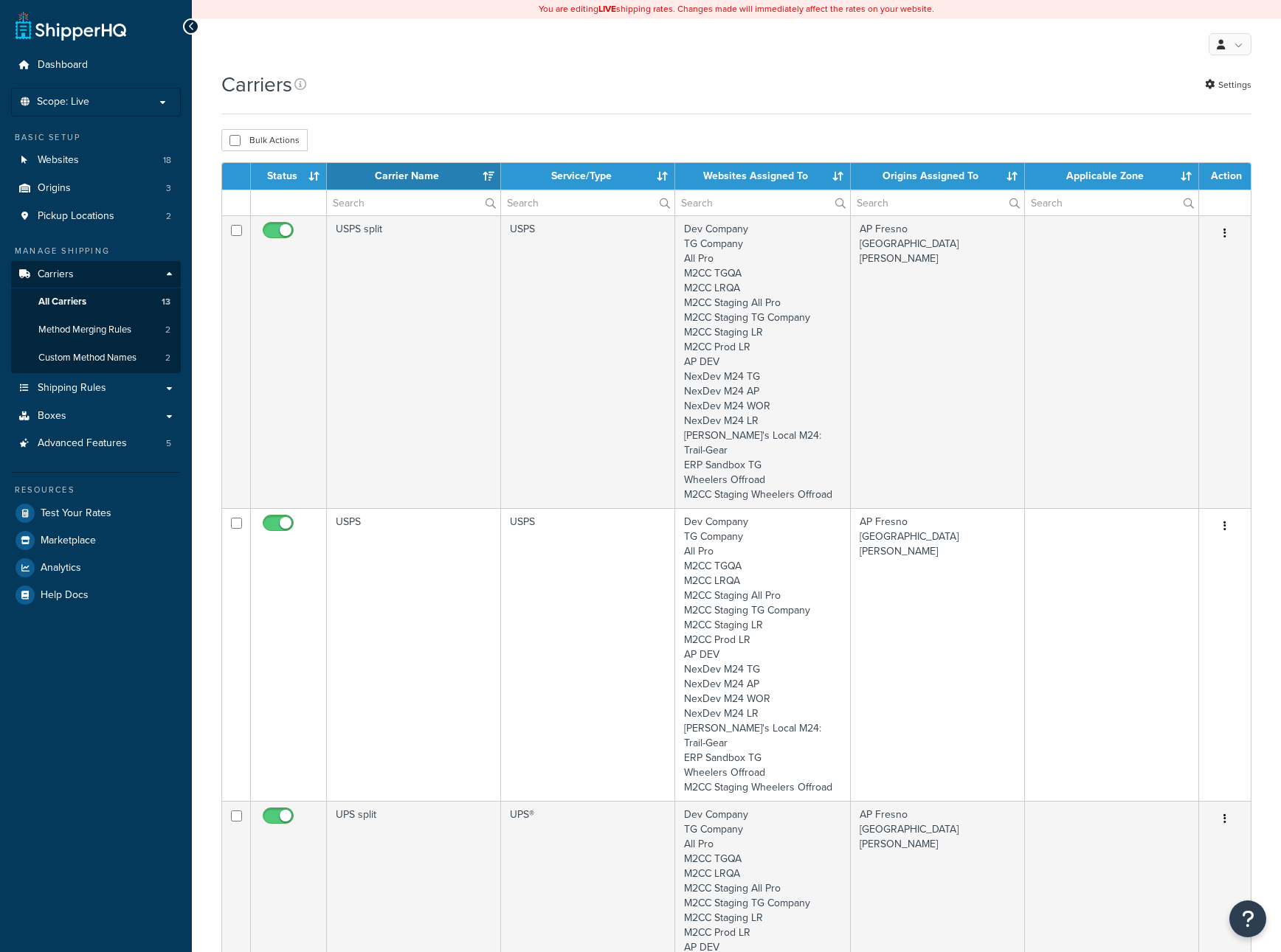
select select "15"
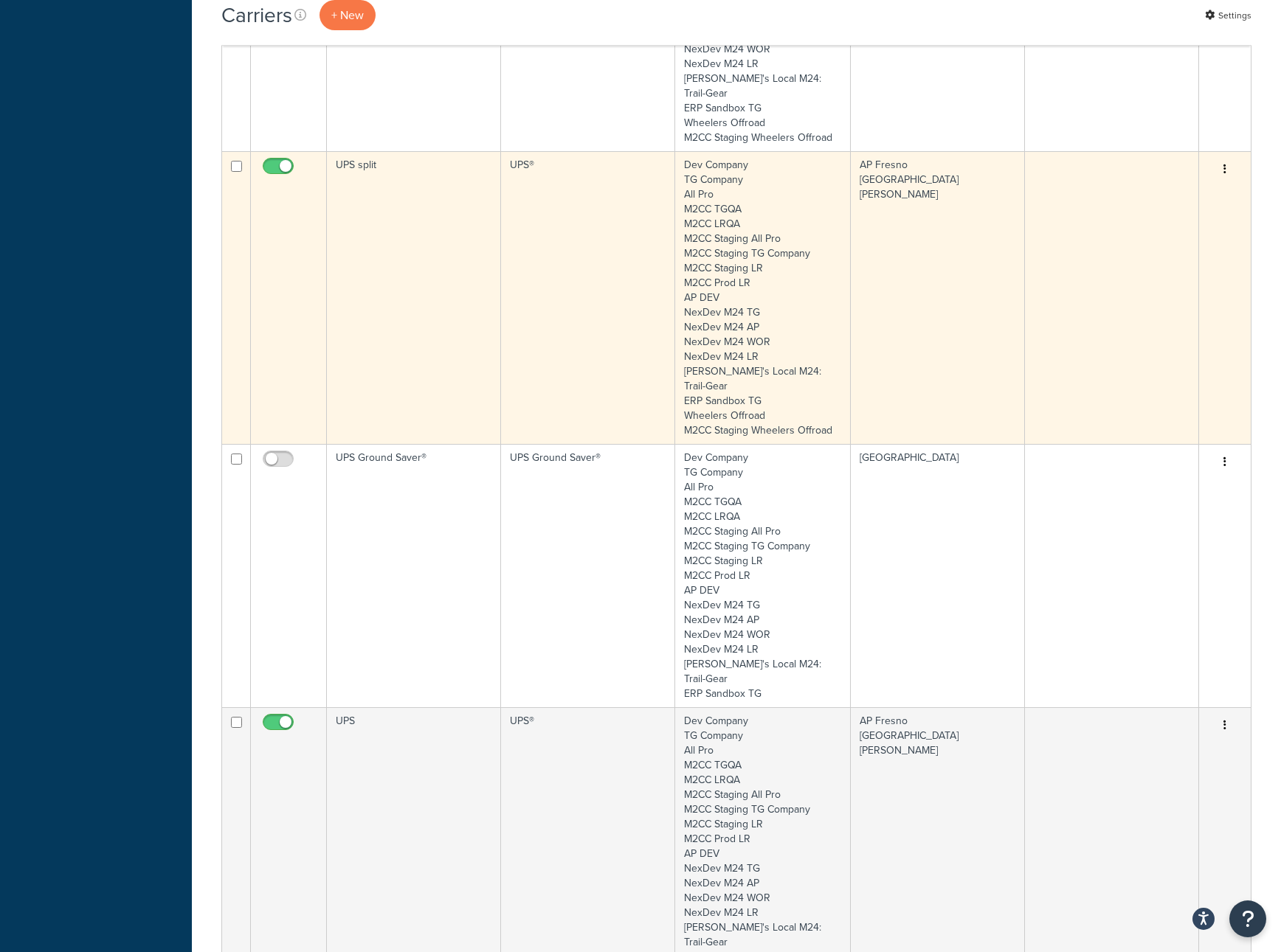
scroll to position [829, 0]
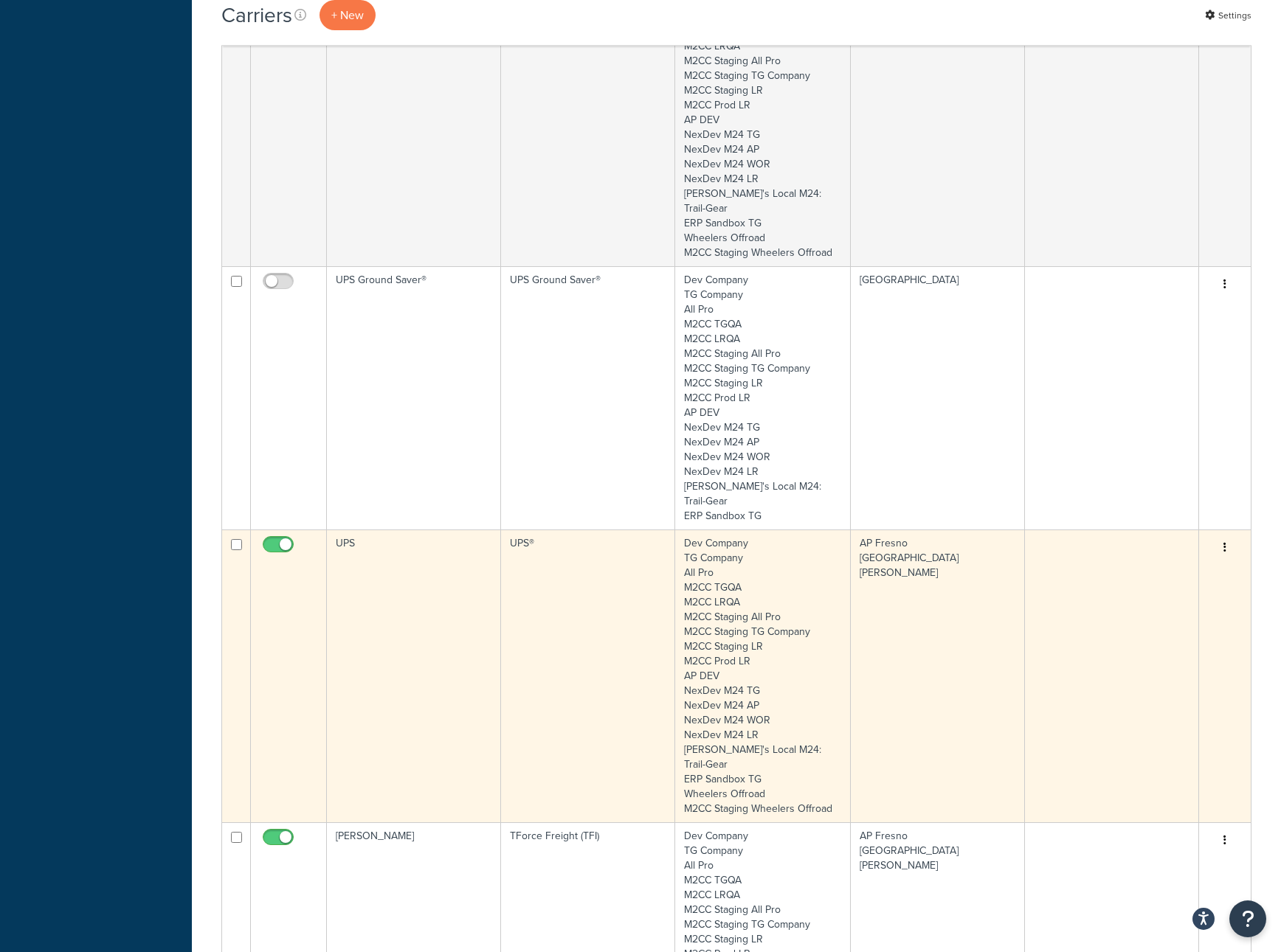
click at [416, 617] on td "UPS" at bounding box center [414, 676] width 174 height 293
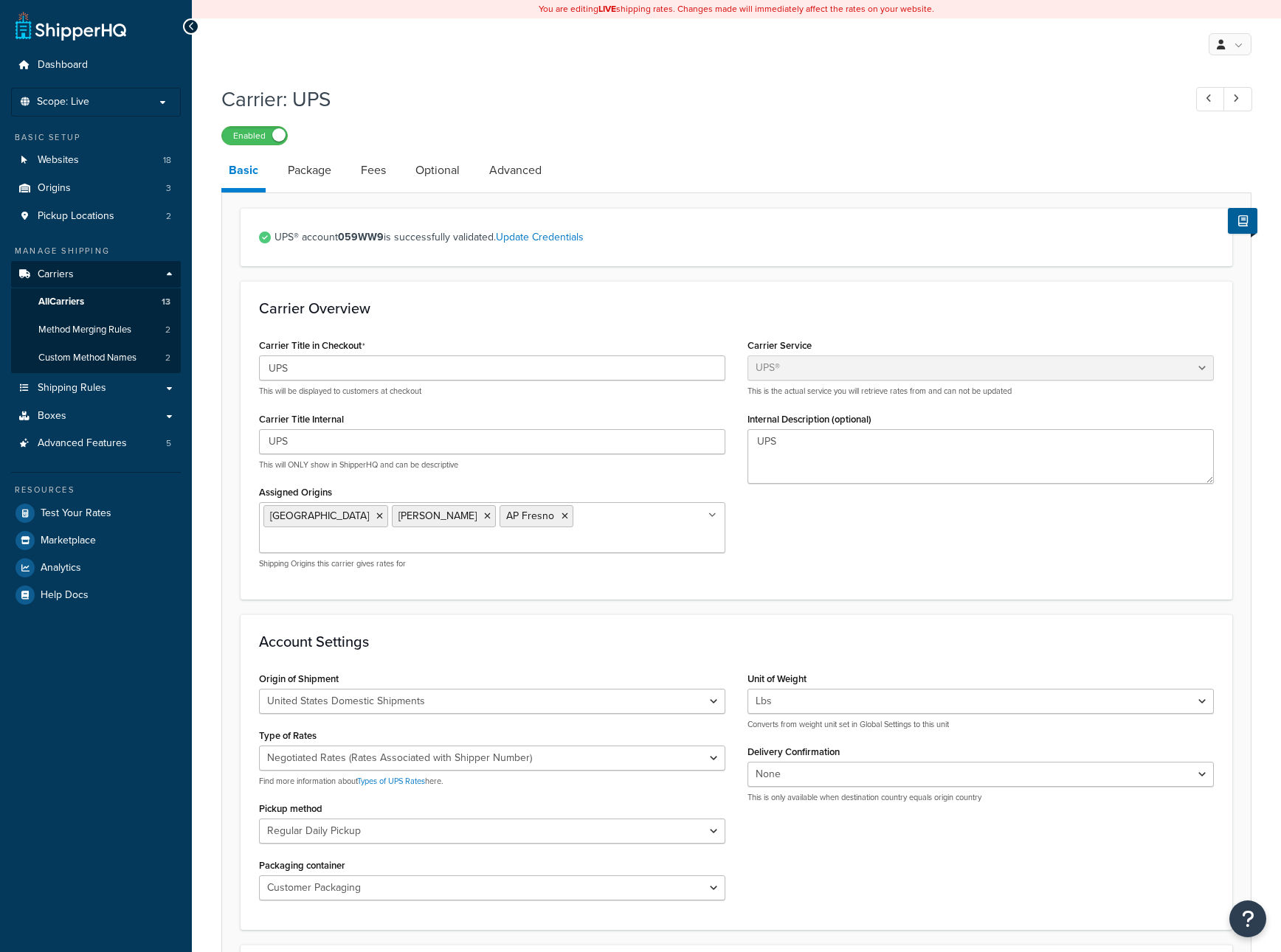
select select "ups"
click at [313, 171] on link "Package" at bounding box center [309, 170] width 58 height 36
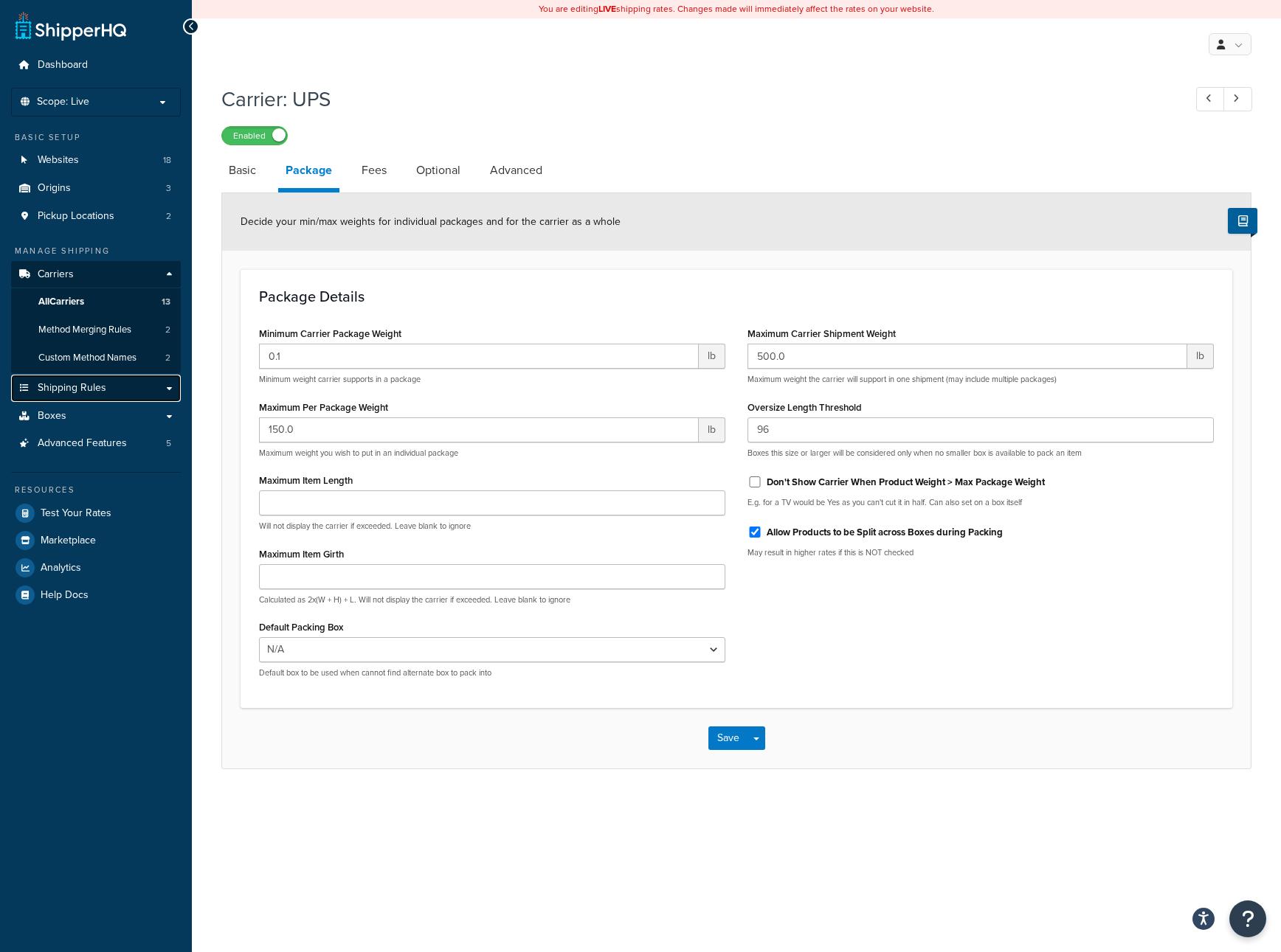
click at [113, 388] on link "Shipping Rules" at bounding box center [96, 388] width 169 height 27
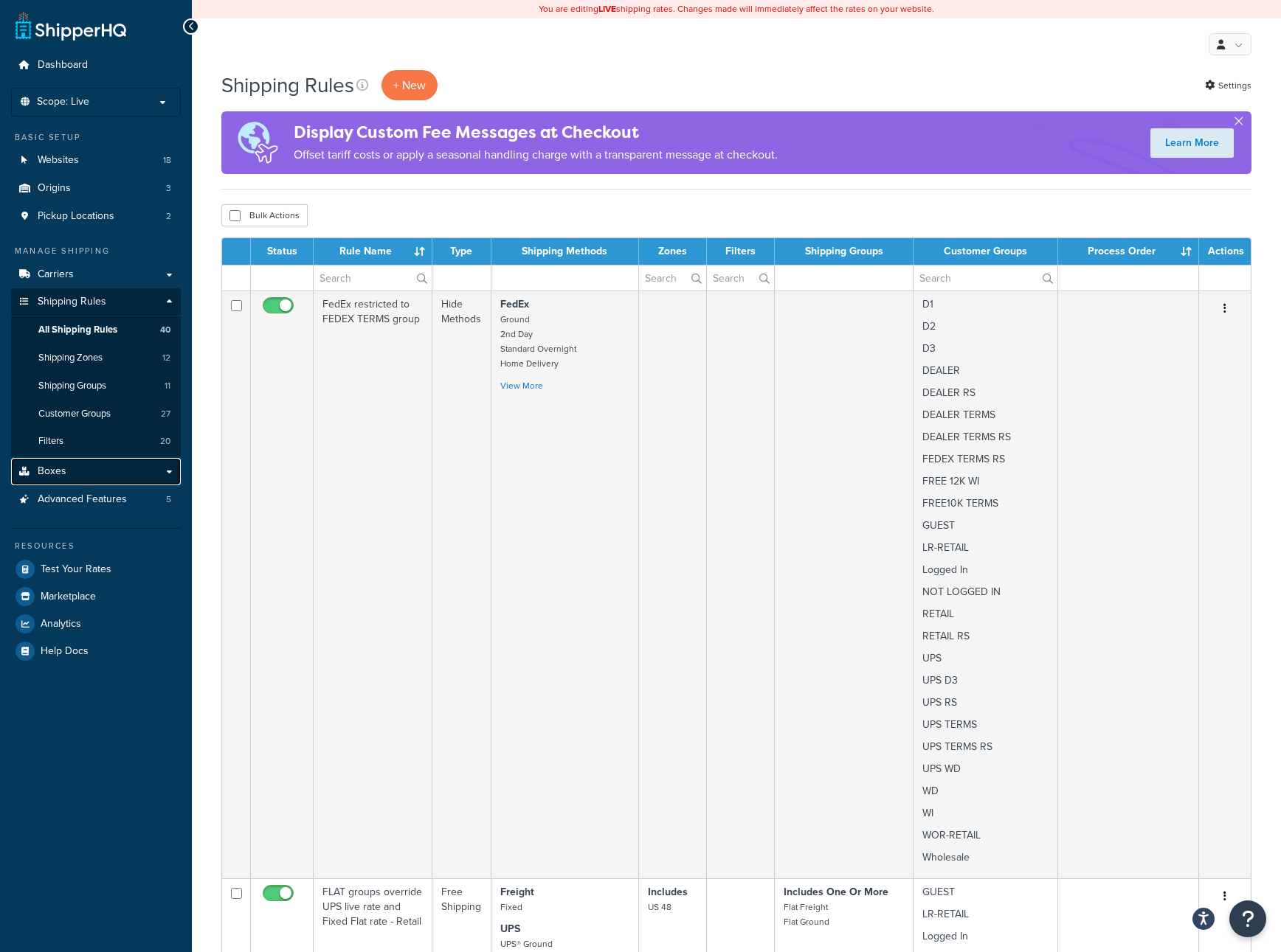
click at [155, 473] on link "Boxes" at bounding box center [96, 472] width 169 height 27
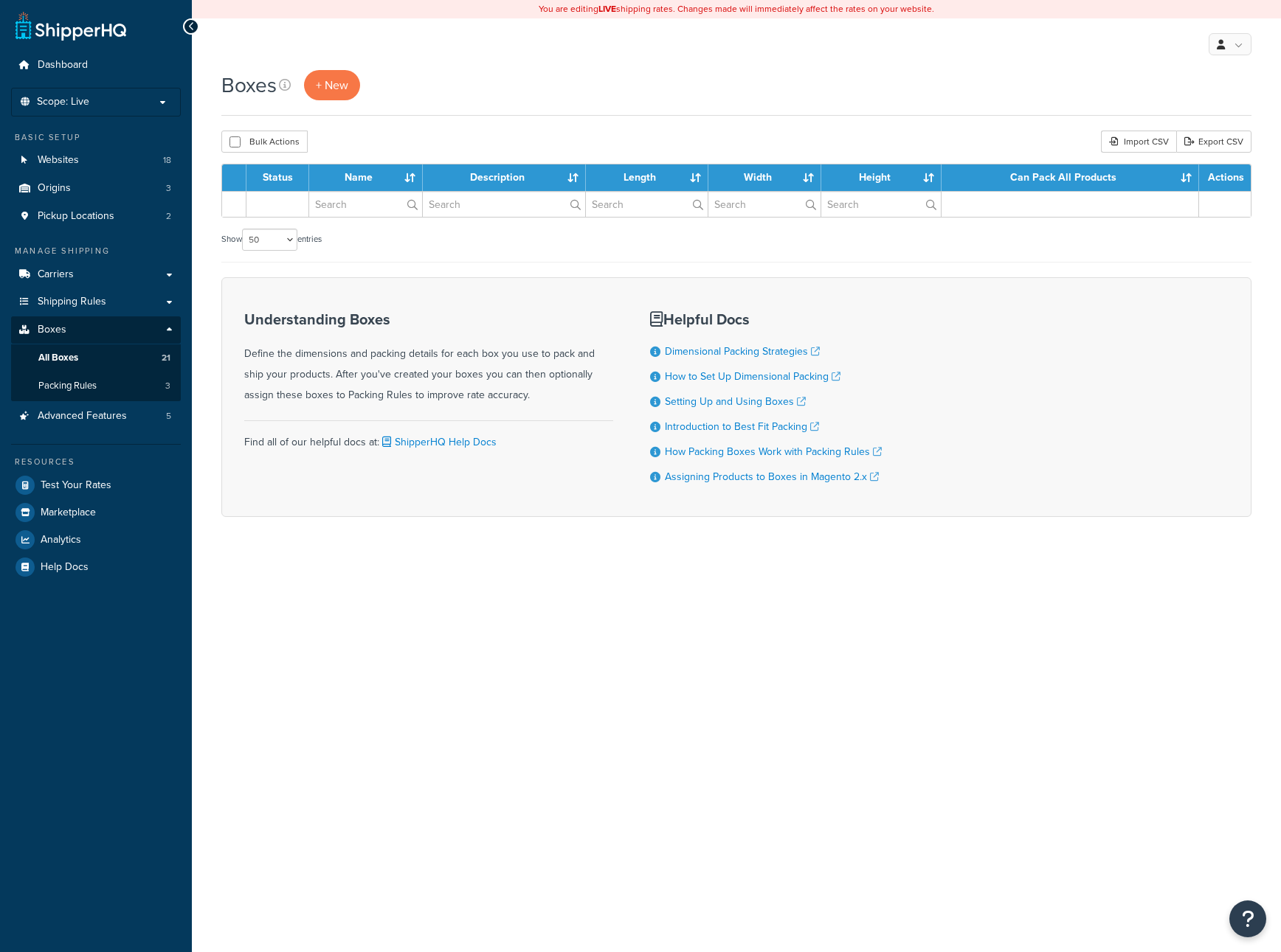
select select "50"
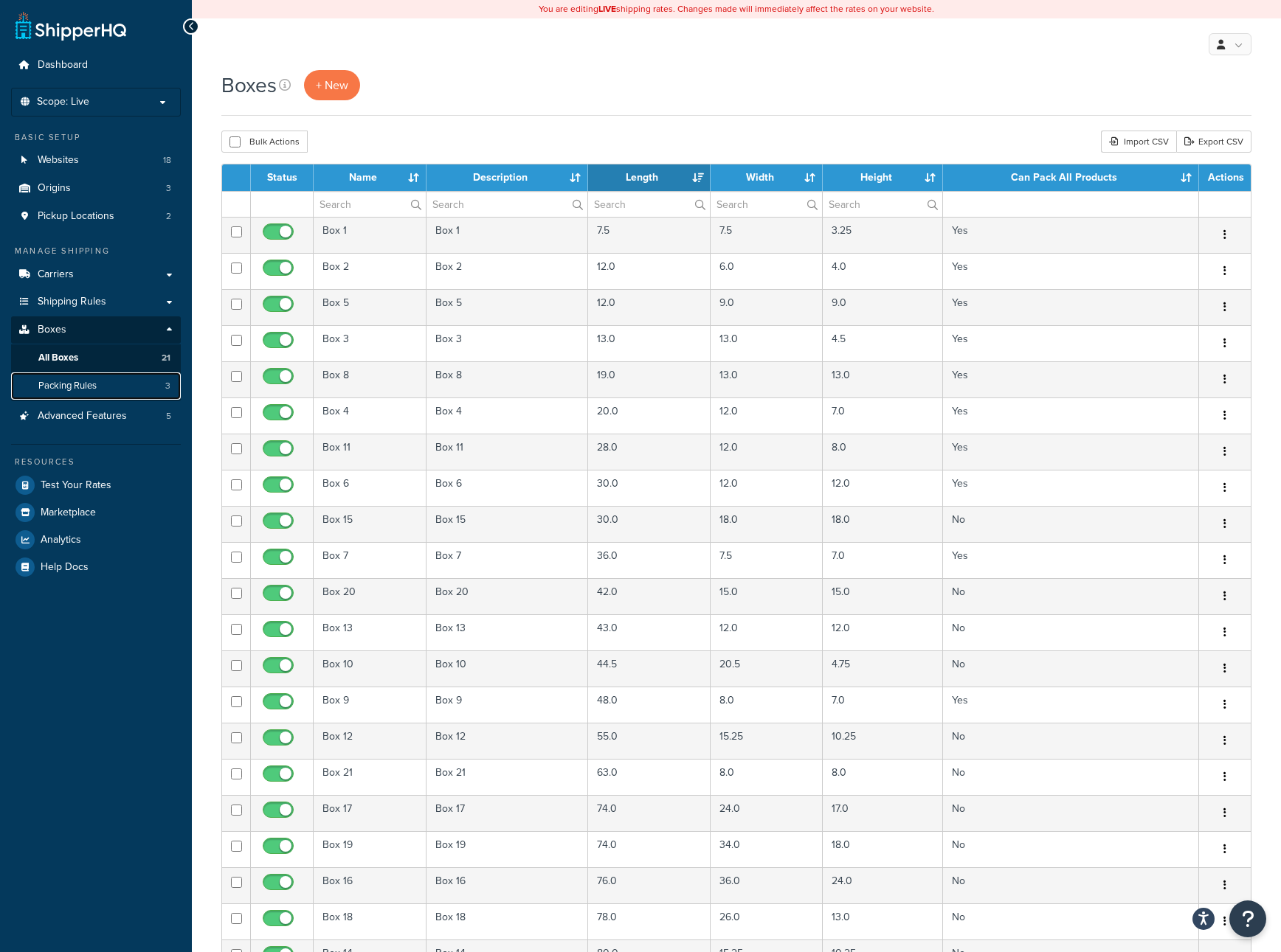
click at [89, 385] on span "Packing Rules" at bounding box center [67, 386] width 58 height 13
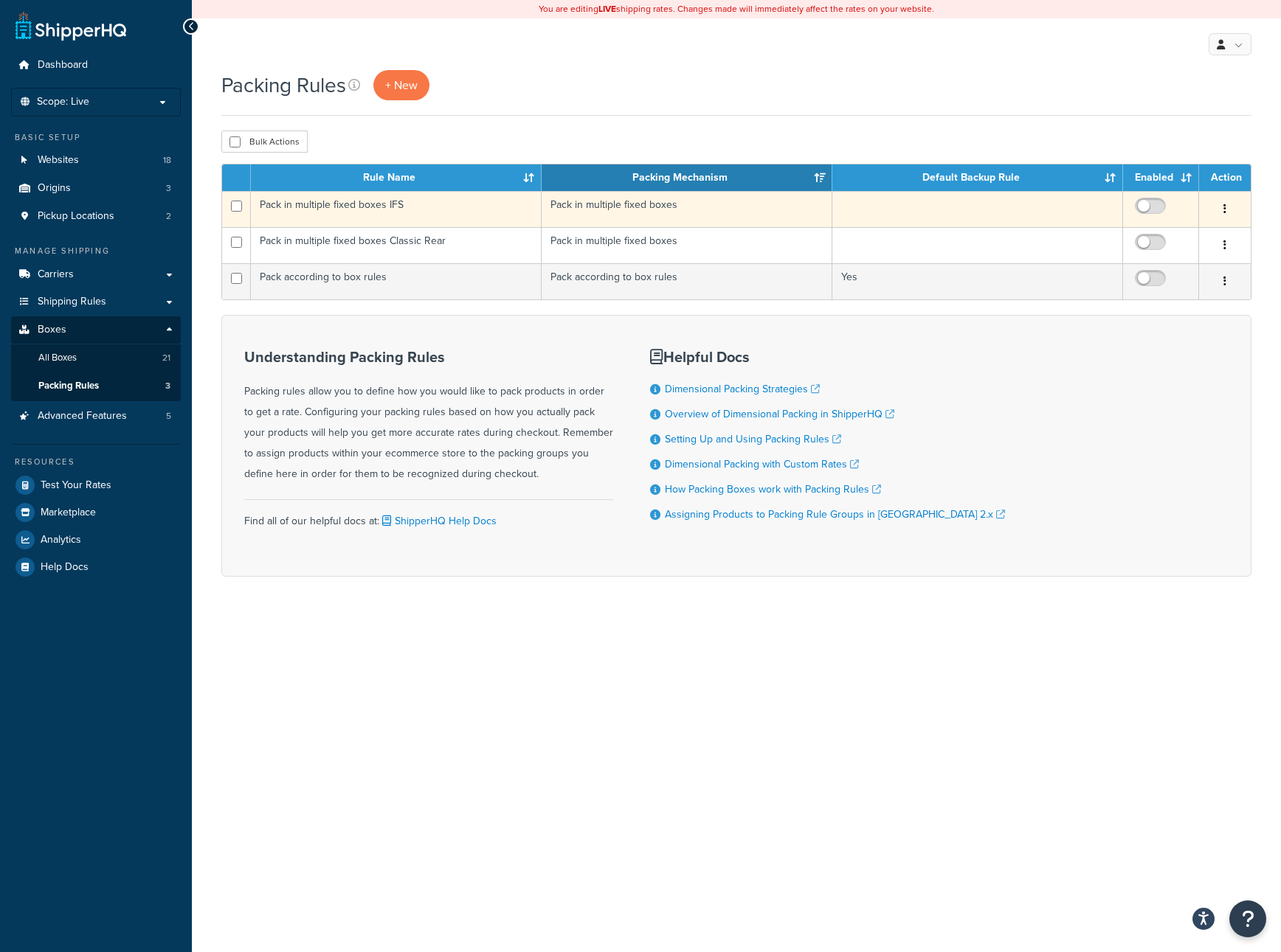
click at [887, 216] on td at bounding box center [978, 209] width 291 height 36
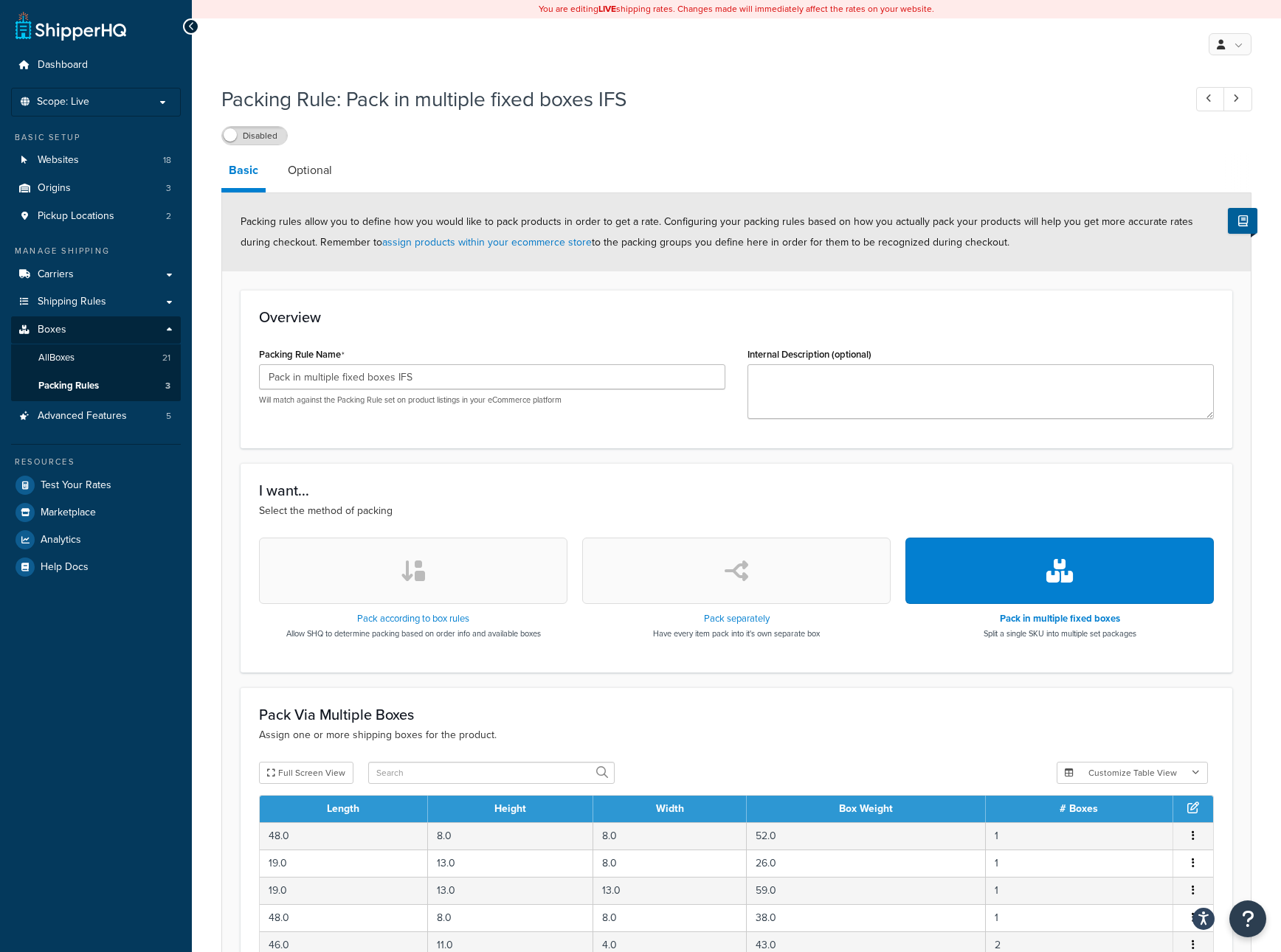
click at [742, 646] on div "Pack according to box rules Allow SHQ to determine packing based on order info …" at bounding box center [737, 595] width 955 height 116
click at [85, 361] on link "All Boxes 21" at bounding box center [96, 358] width 169 height 27
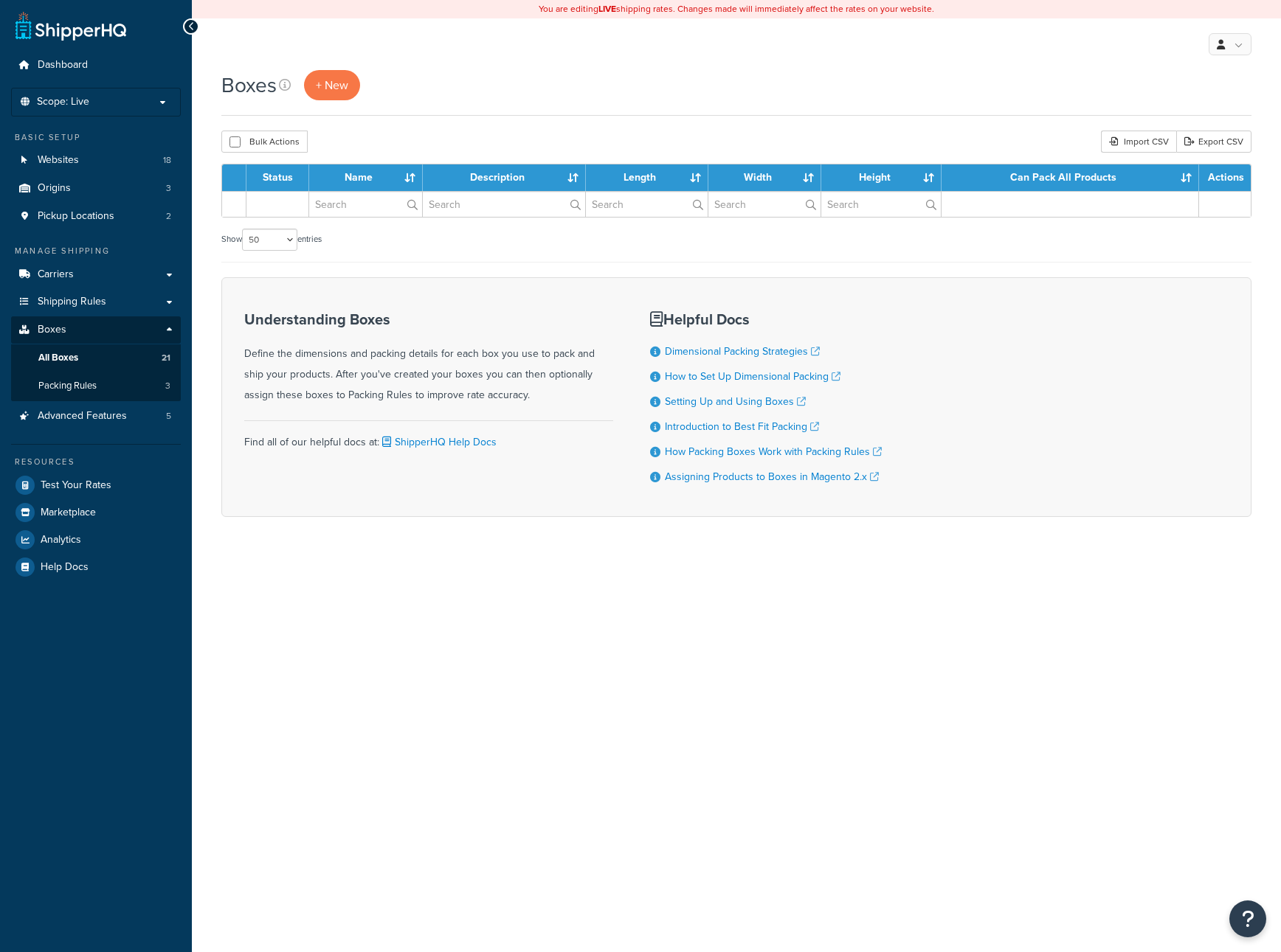
select select "50"
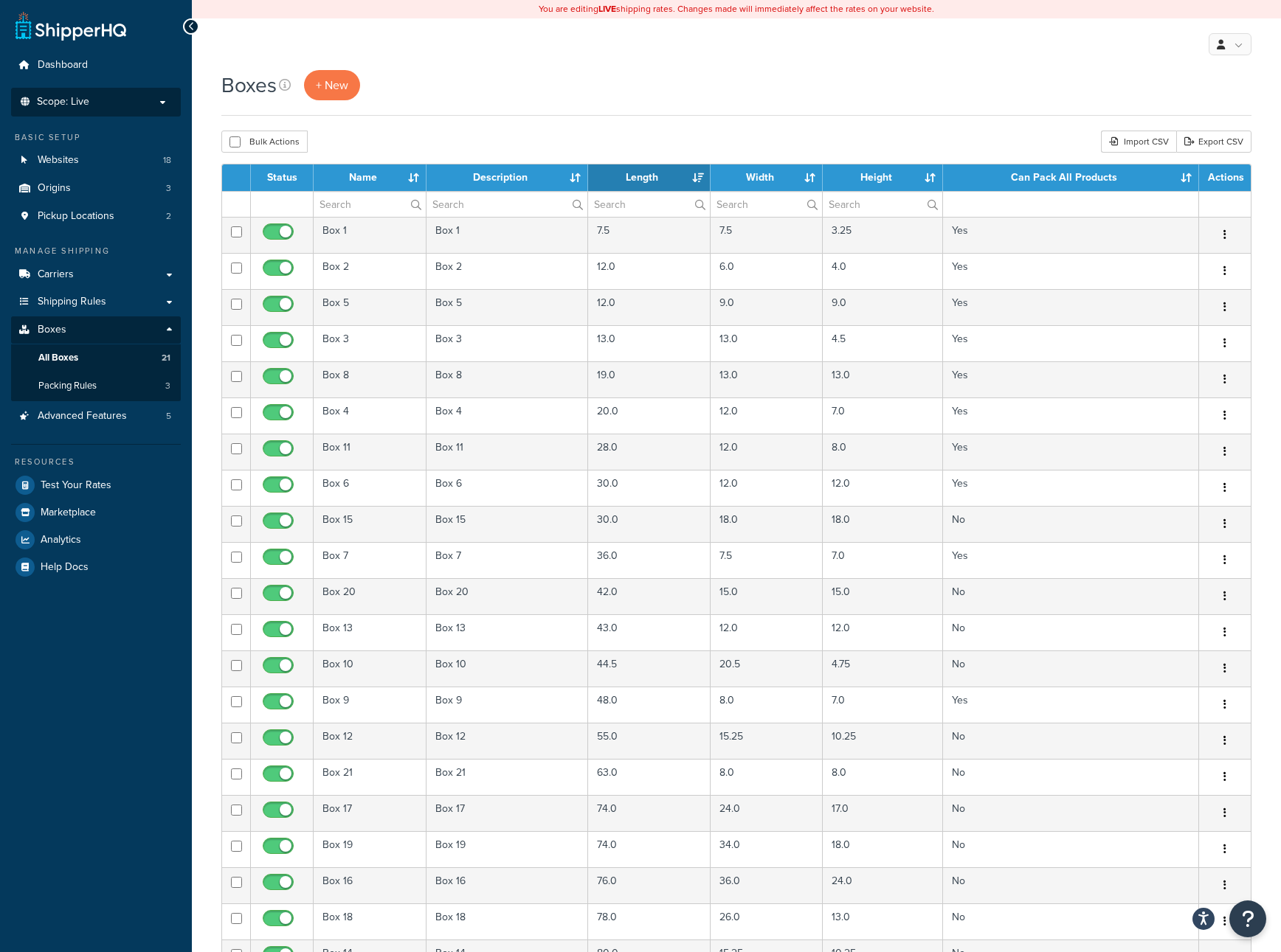
click at [132, 106] on p "Scope: Live" at bounding box center [96, 102] width 157 height 13
